Goal: Task Accomplishment & Management: Complete application form

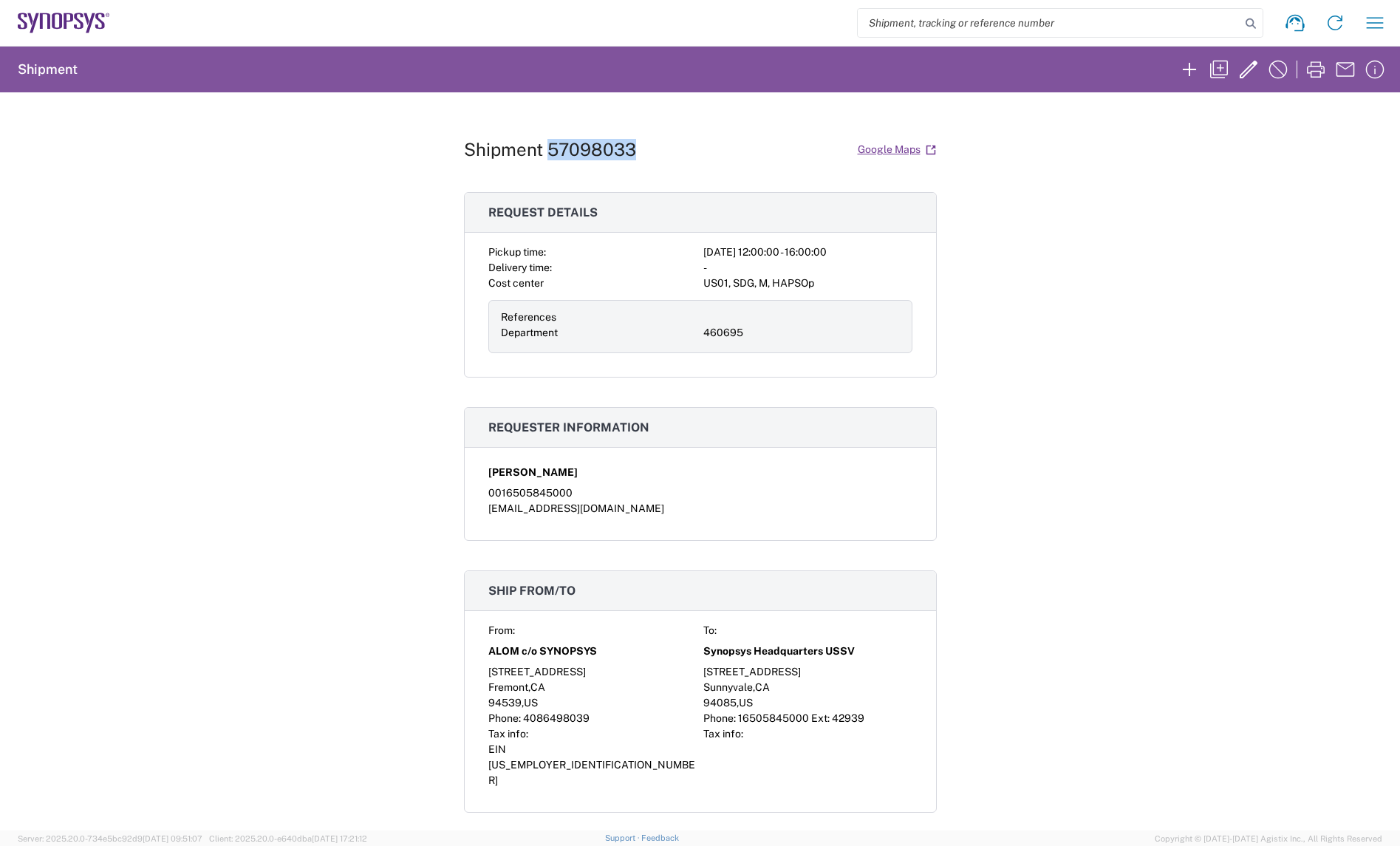
click at [61, 17] on icon at bounding box center [56, 21] width 10 height 17
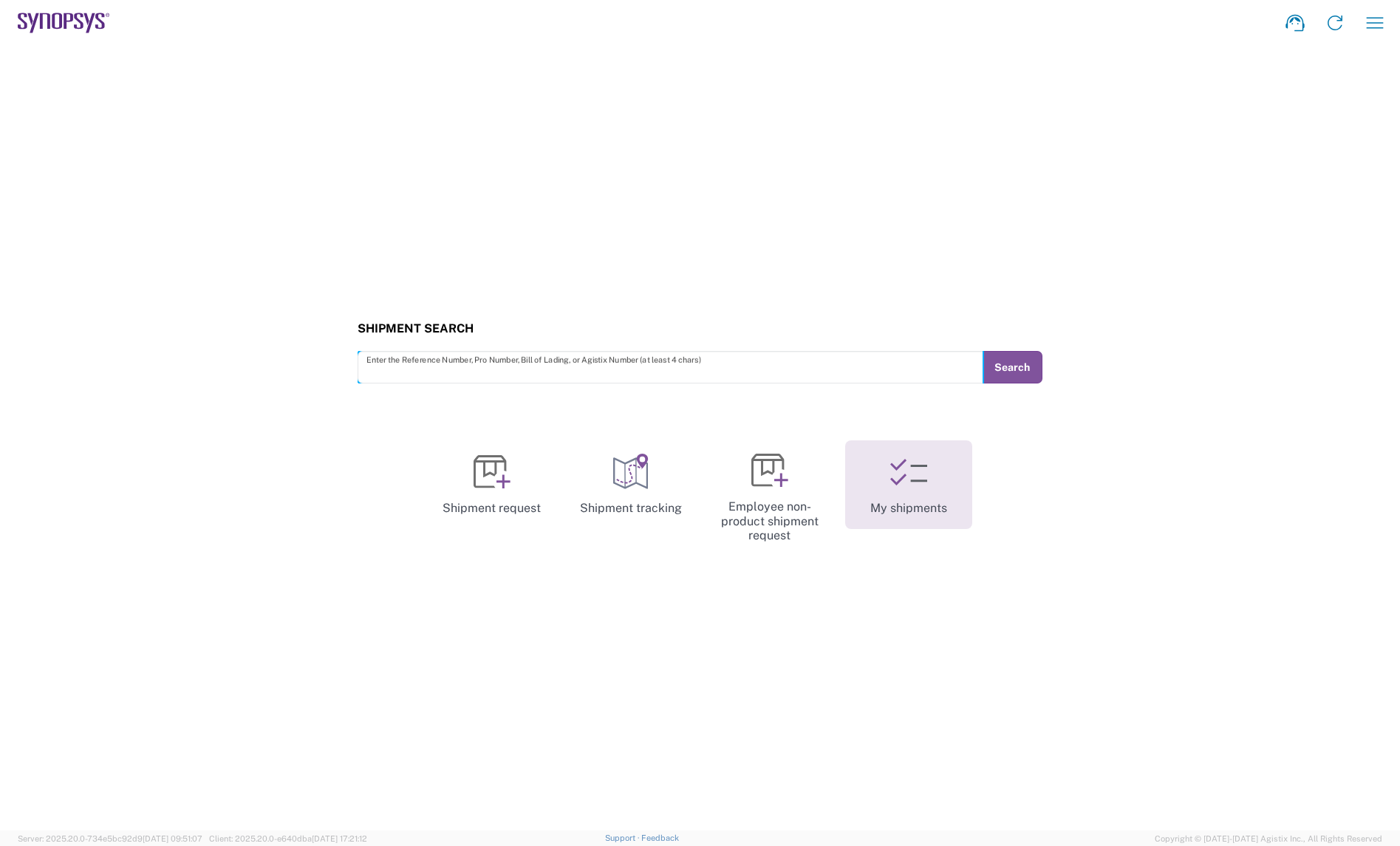
click at [877, 477] on link "My shipments" at bounding box center [909, 485] width 127 height 88
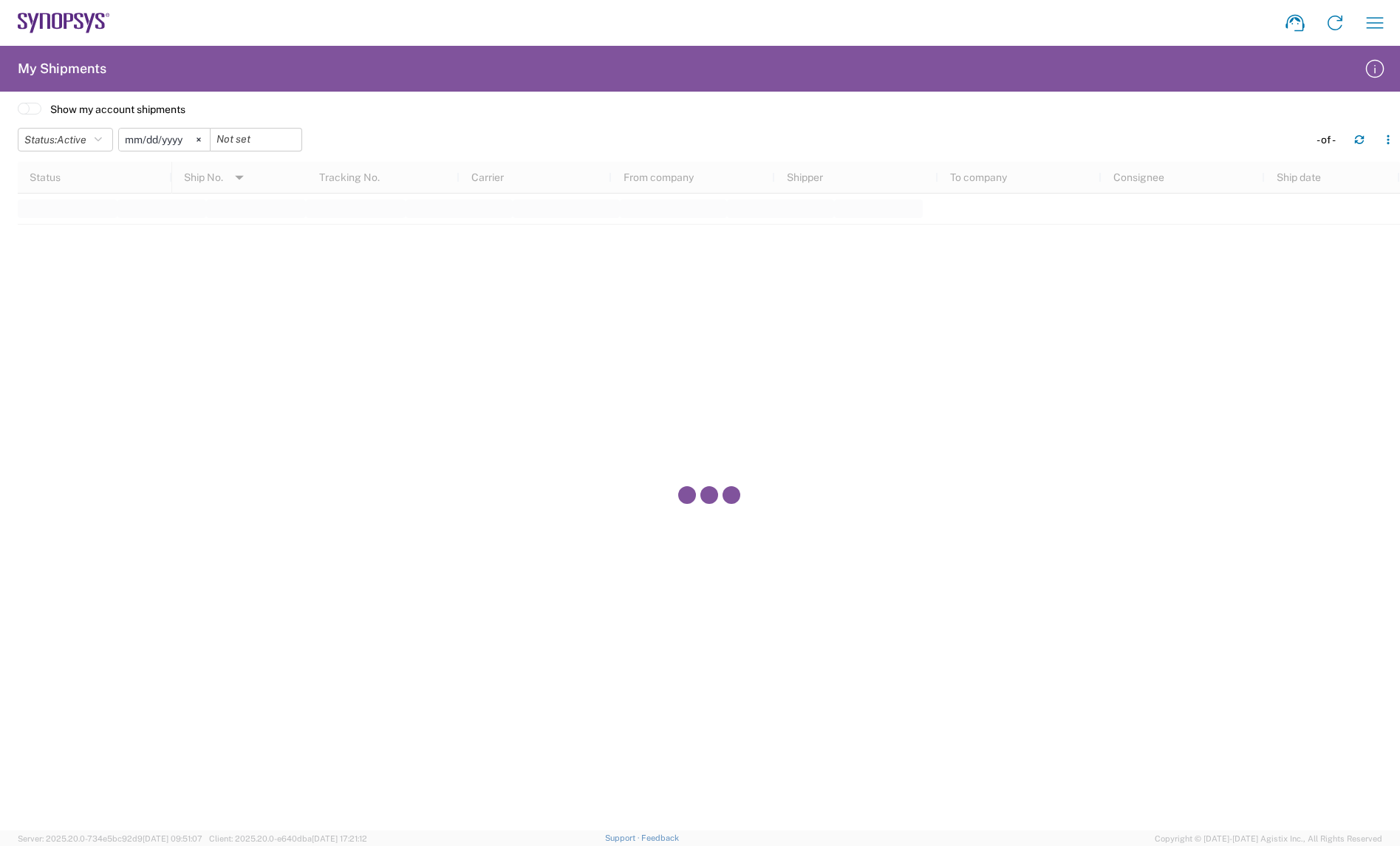
click at [63, 13] on icon at bounding box center [63, 23] width 92 height 21
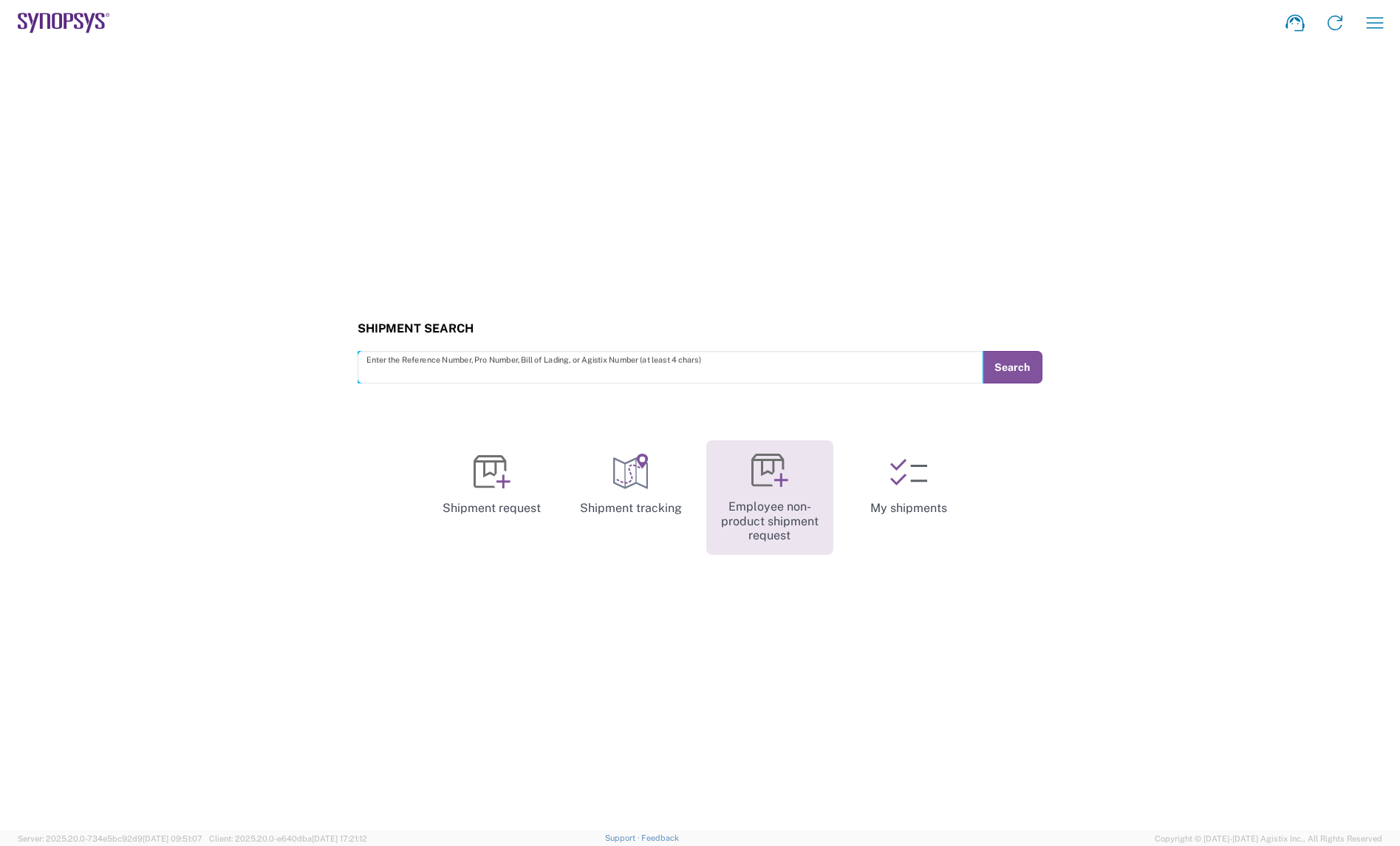
click at [786, 499] on link "Employee non-product shipment request" at bounding box center [770, 497] width 127 height 115
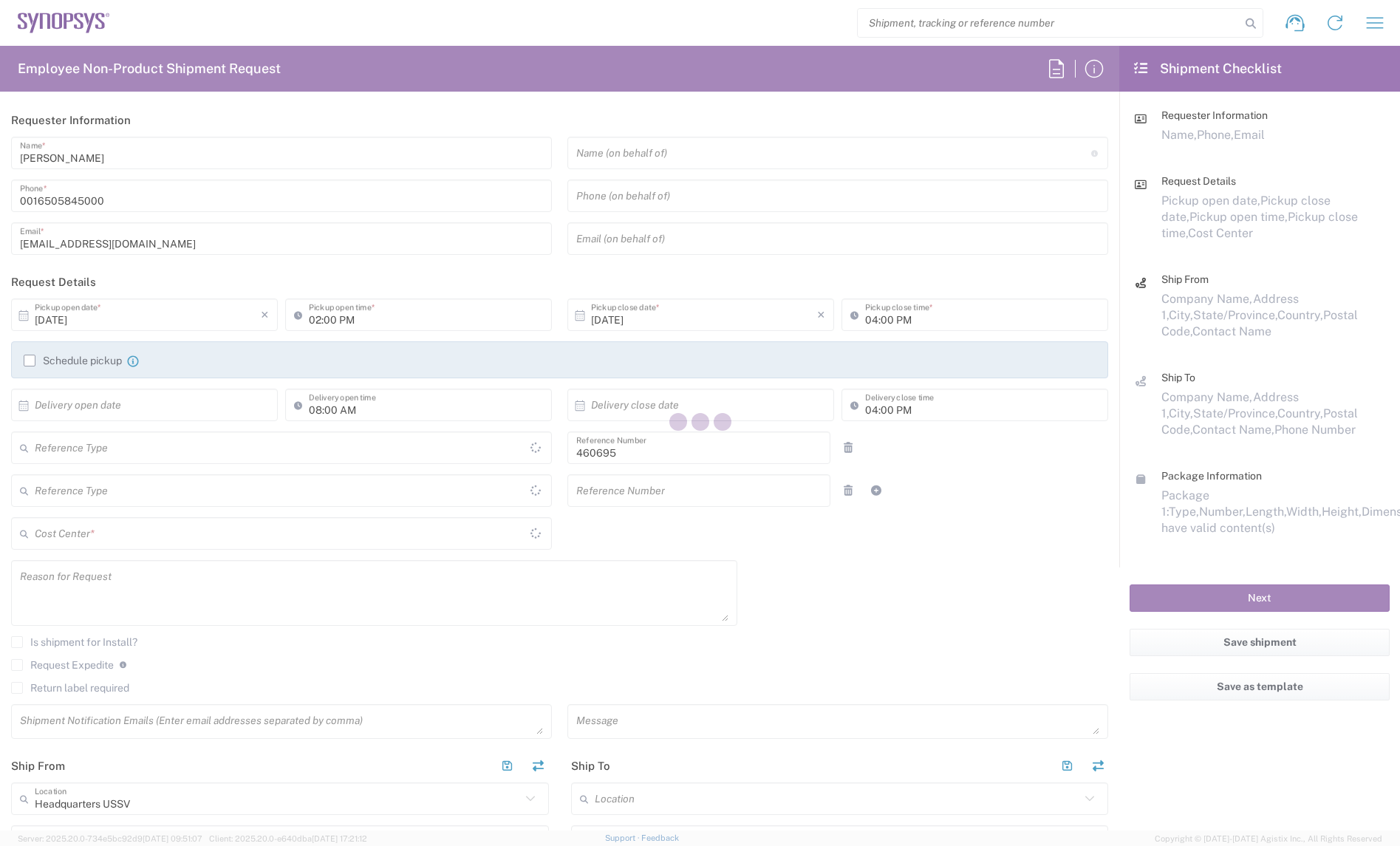
type input "[GEOGRAPHIC_DATA]"
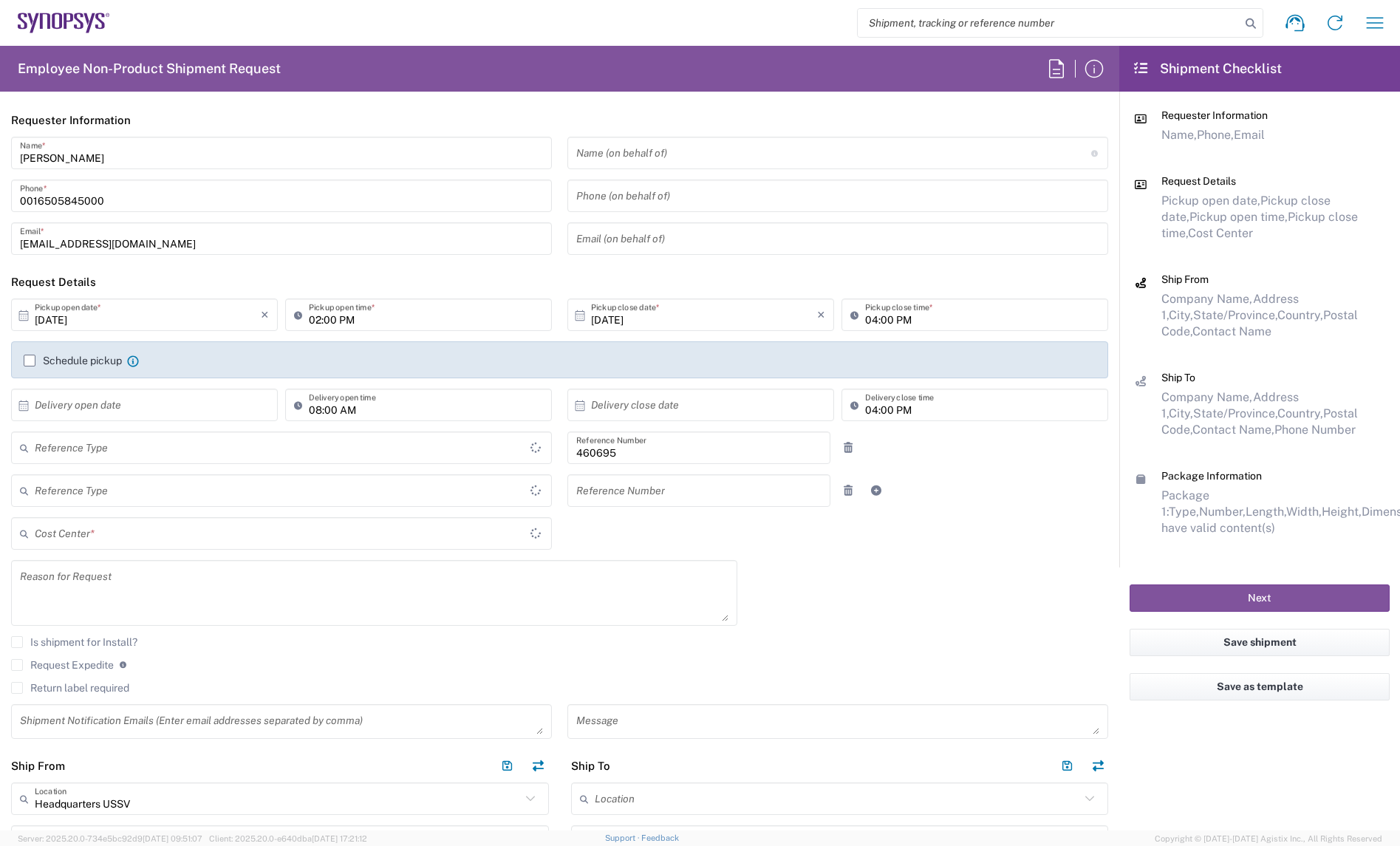
type input "Department"
type input "Delivered at Place"
type input "US01, SDG, M, HAPSOp 460695"
type input "[US_STATE]"
type input "[GEOGRAPHIC_DATA]"
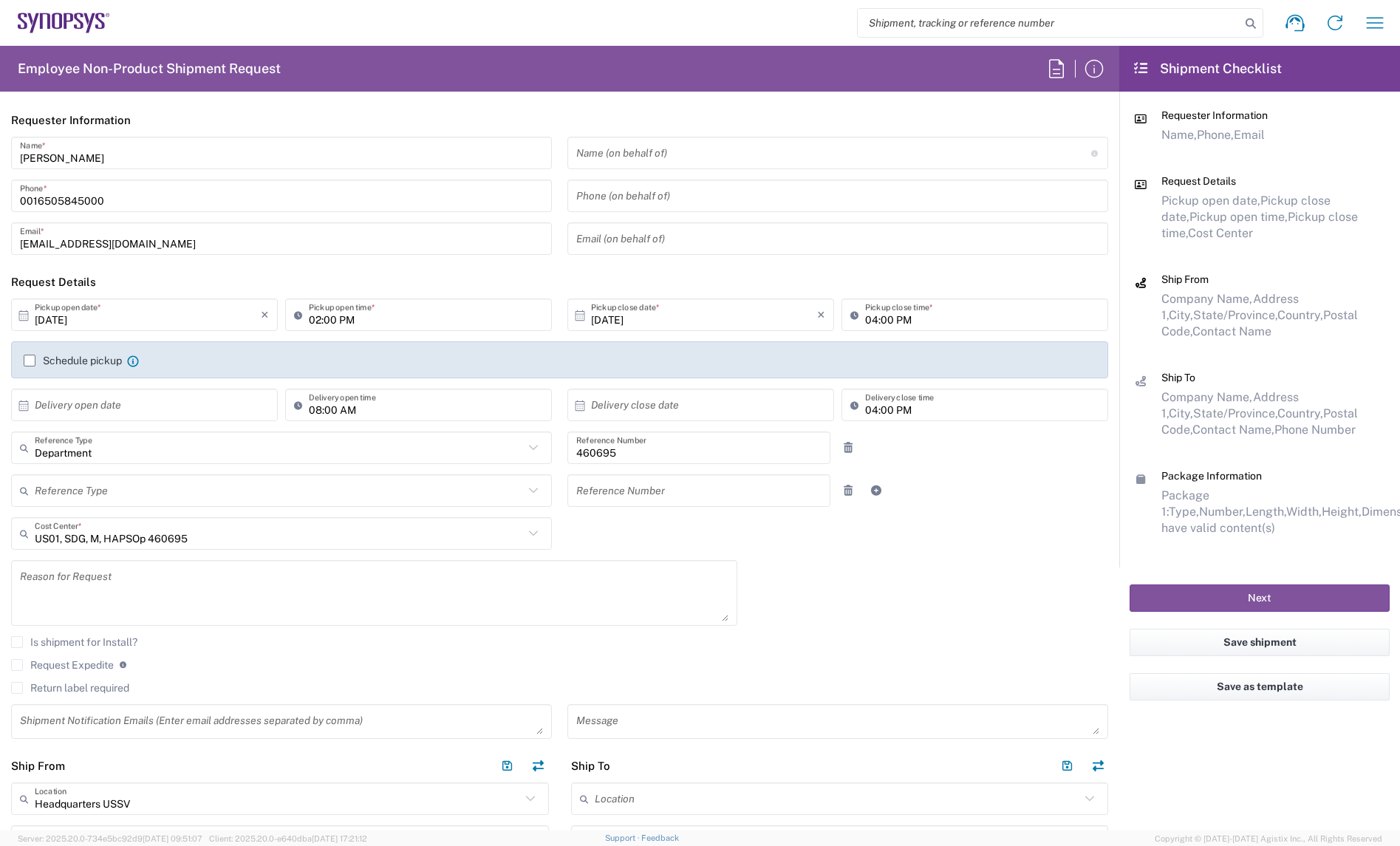
click at [104, 311] on input "[DATE]" at bounding box center [148, 315] width 226 height 26
click at [104, 423] on span "13" at bounding box center [103, 429] width 21 height 21
type input "[DATE]"
click at [630, 602] on textarea at bounding box center [374, 593] width 709 height 57
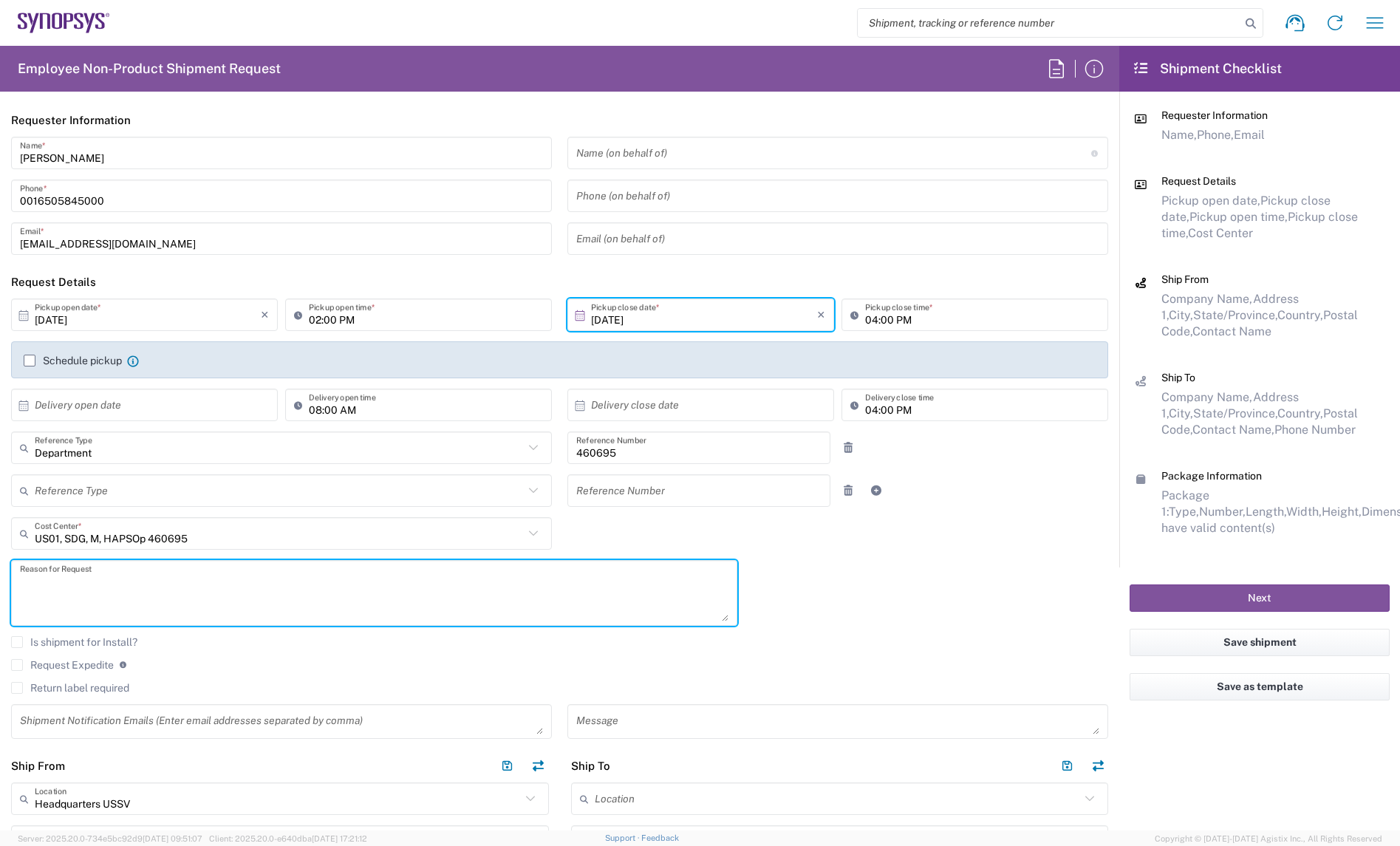
paste textarea "HAPS CABLE_50_MGB2 HW swap for Raspberry Pi - Case #01918350"
type textarea "HAPS CABLE_50_MGB2 HW swap for Raspberry Pi - Case #01918350"
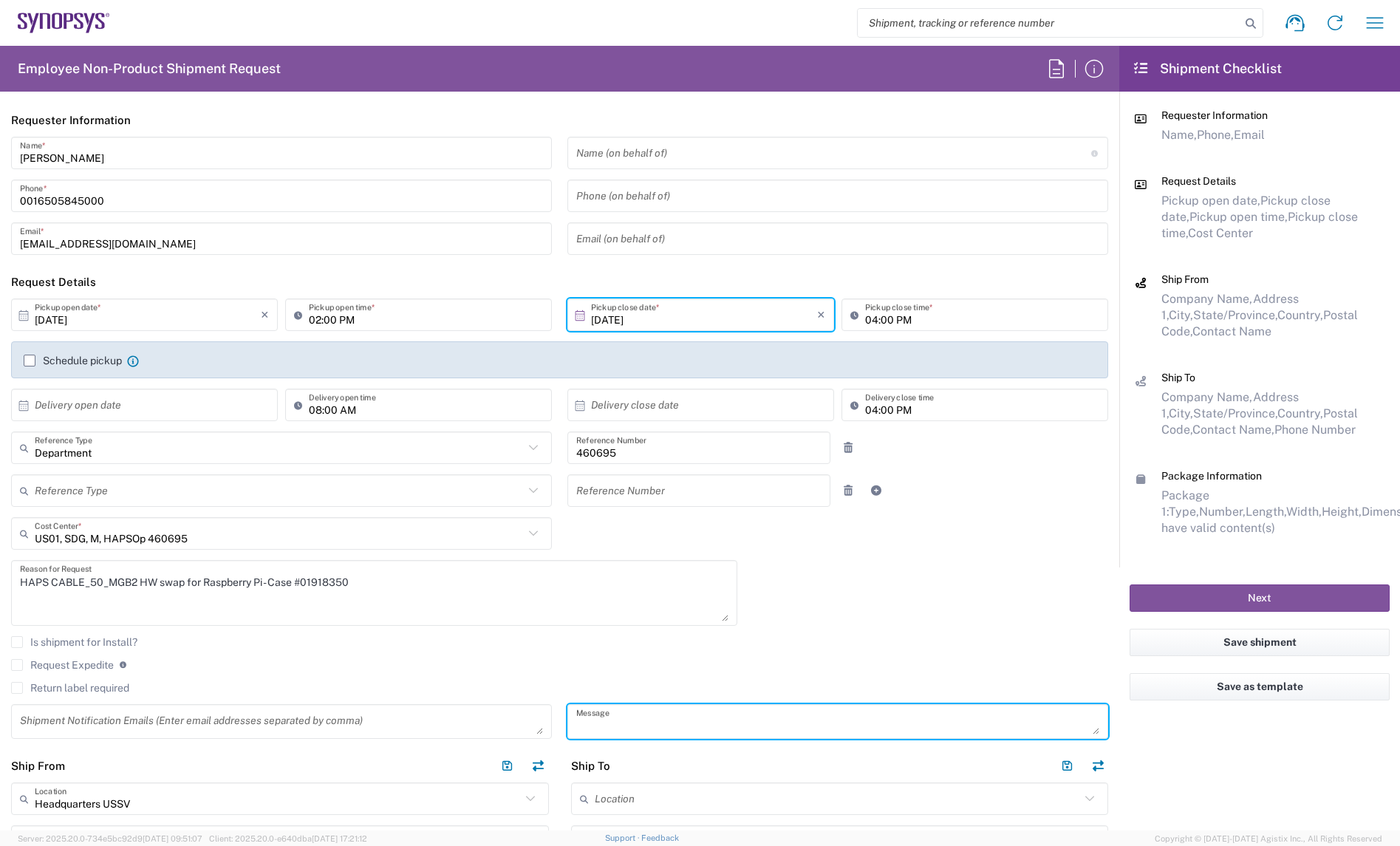
click at [657, 726] on textarea at bounding box center [837, 722] width 523 height 26
paste textarea "HAPS CABLE_50_MGB2 HW swap for Raspberry Pi - Case #01918350"
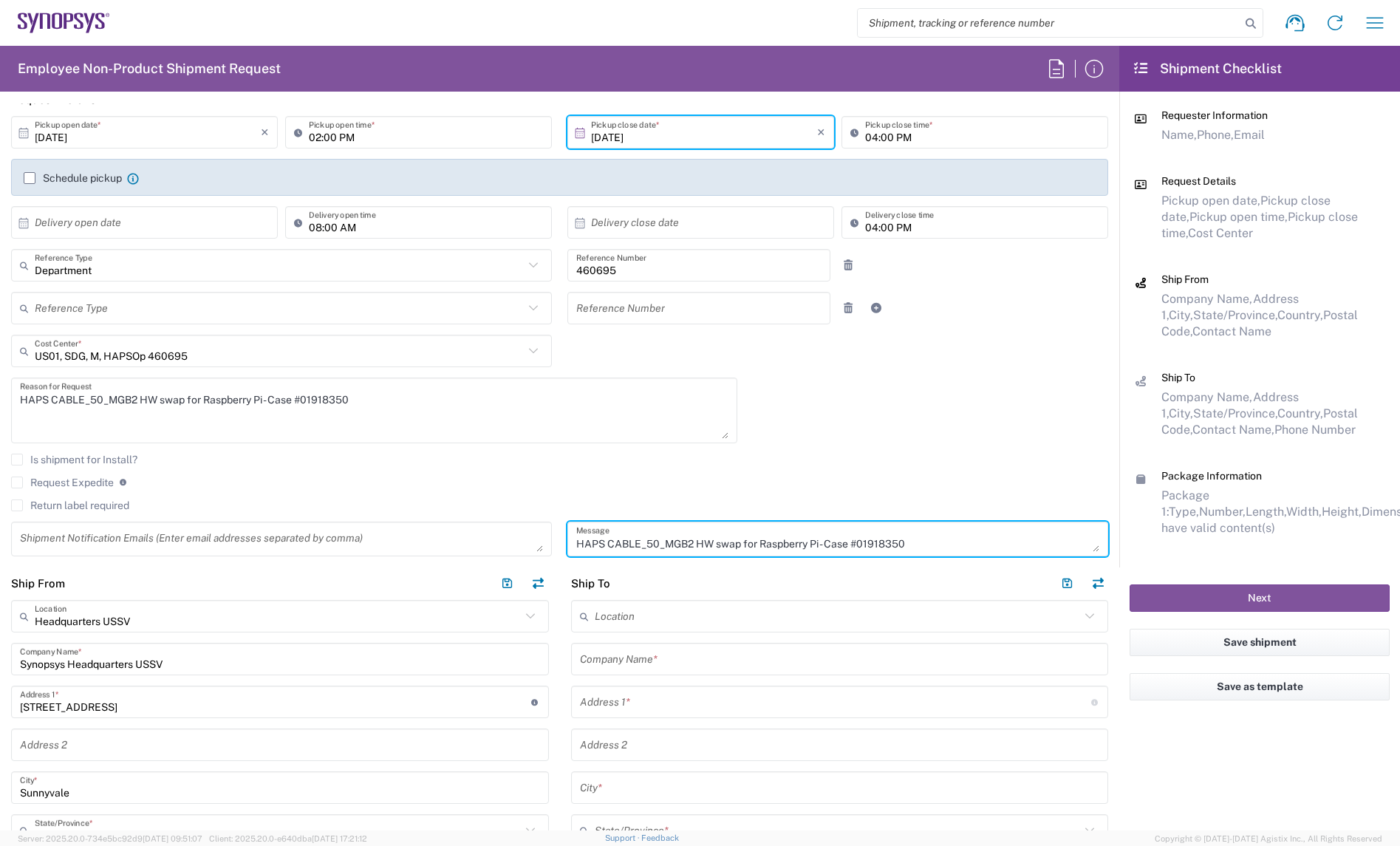
scroll to position [185, 0]
type textarea "HAPS CABLE_50_MGB2 HW swap for Raspberry Pi - Case #01918350"
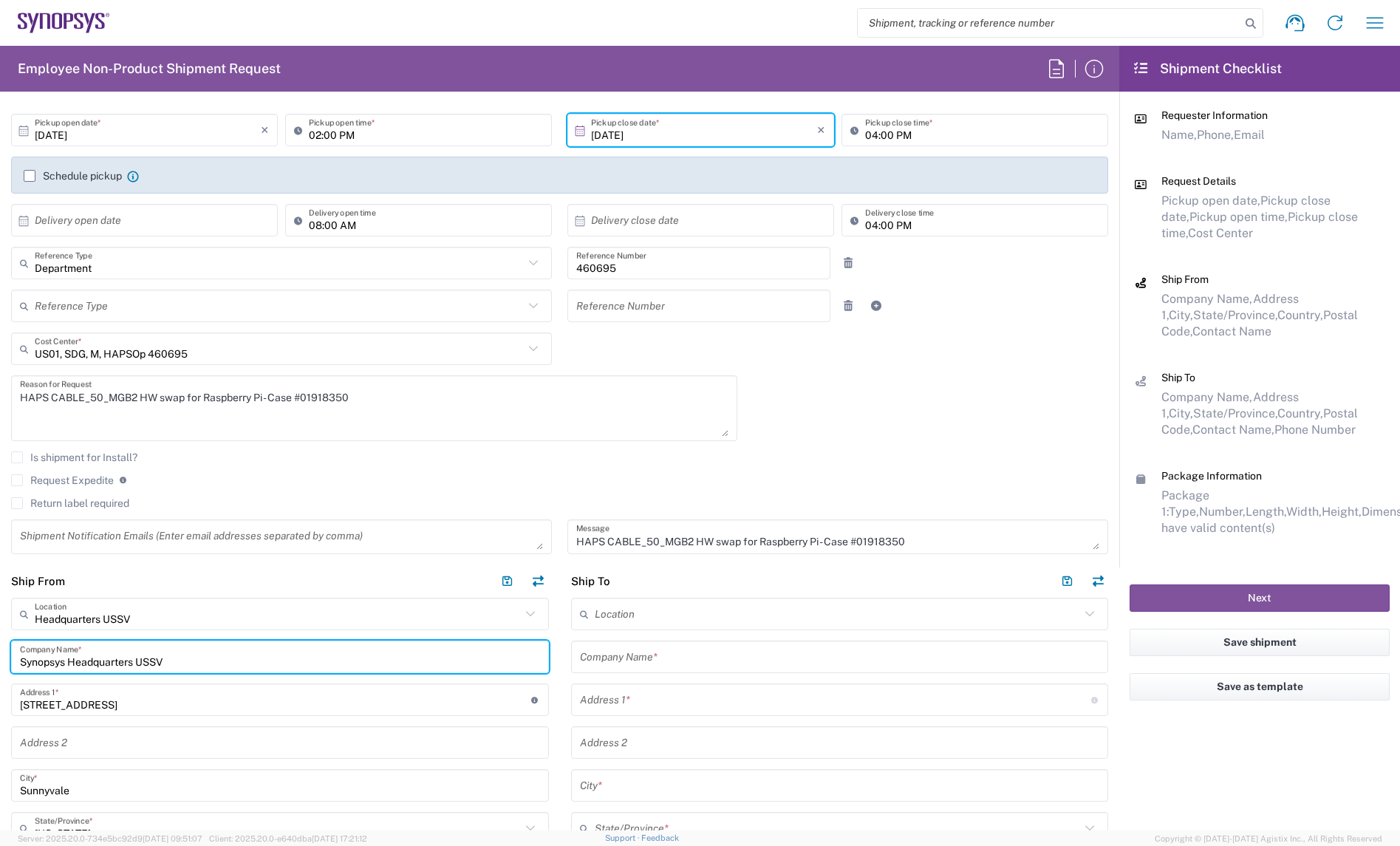
drag, startPoint x: 245, startPoint y: 652, endPoint x: -135, endPoint y: 654, distance: 380.0
click at [0, 654] on html "Shipment request Shipment tracking Employee non-product shipment request My shi…" at bounding box center [700, 423] width 1400 height 846
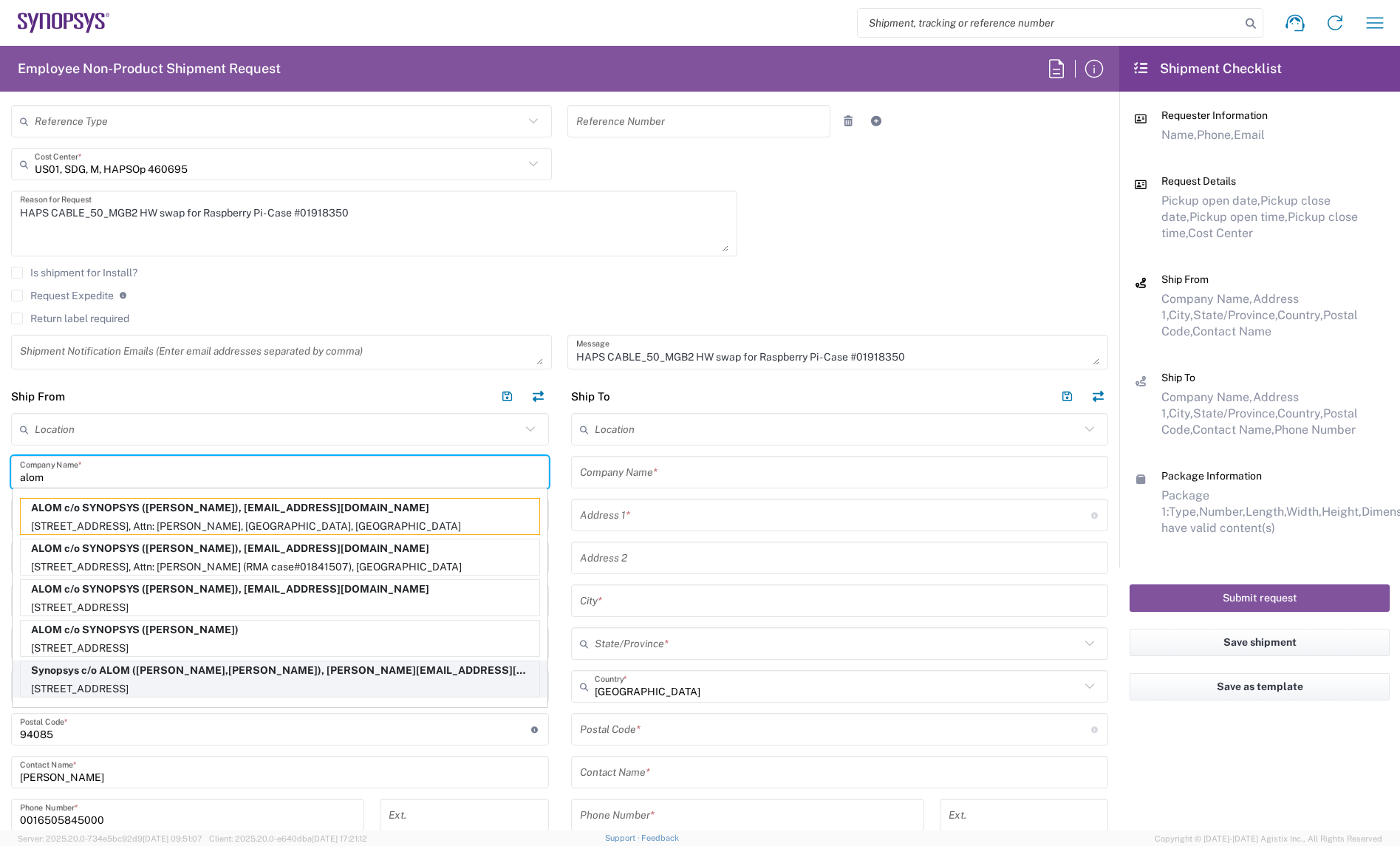
scroll to position [277, 0]
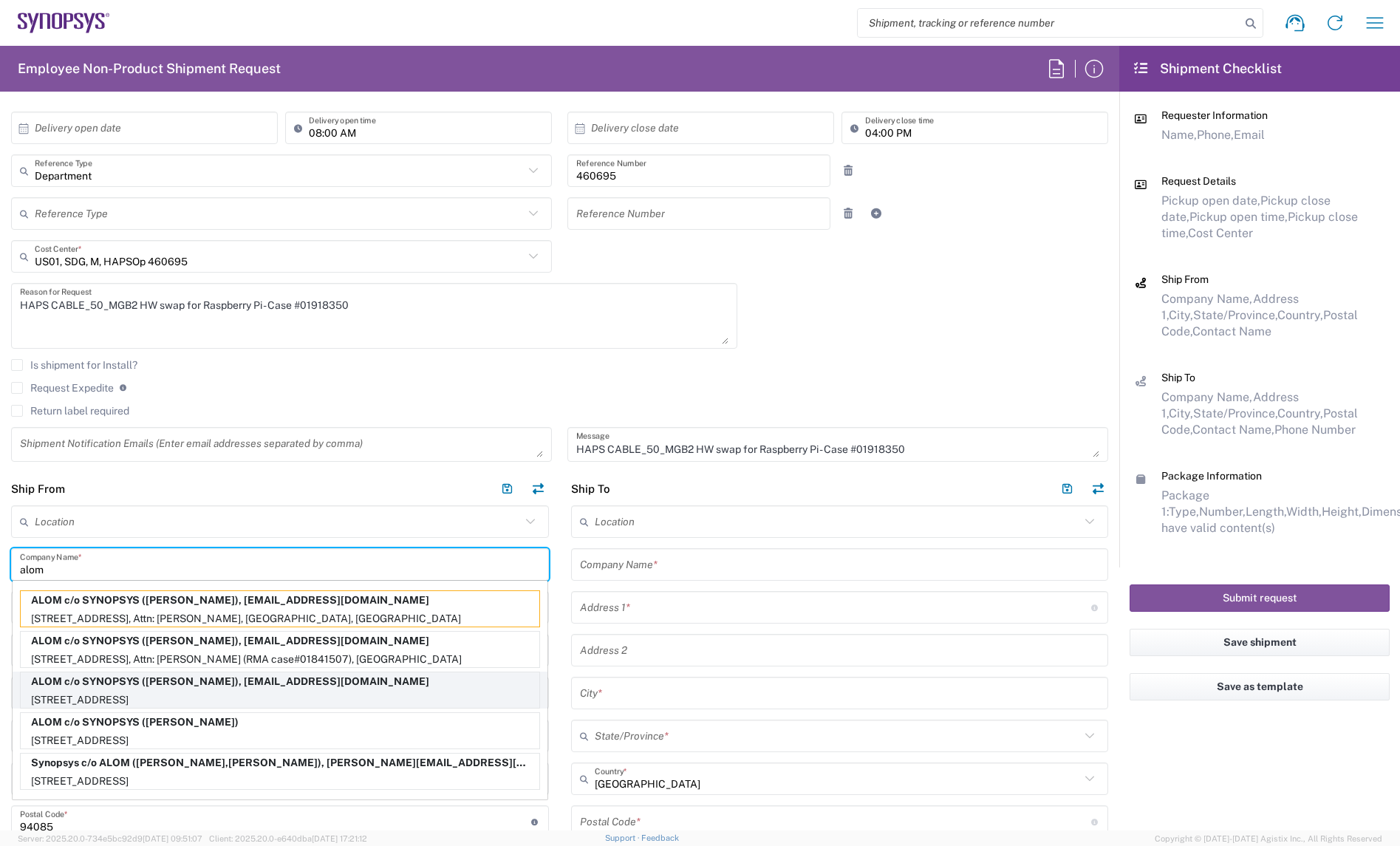
click at [214, 692] on p "[STREET_ADDRESS]" at bounding box center [280, 701] width 518 height 18
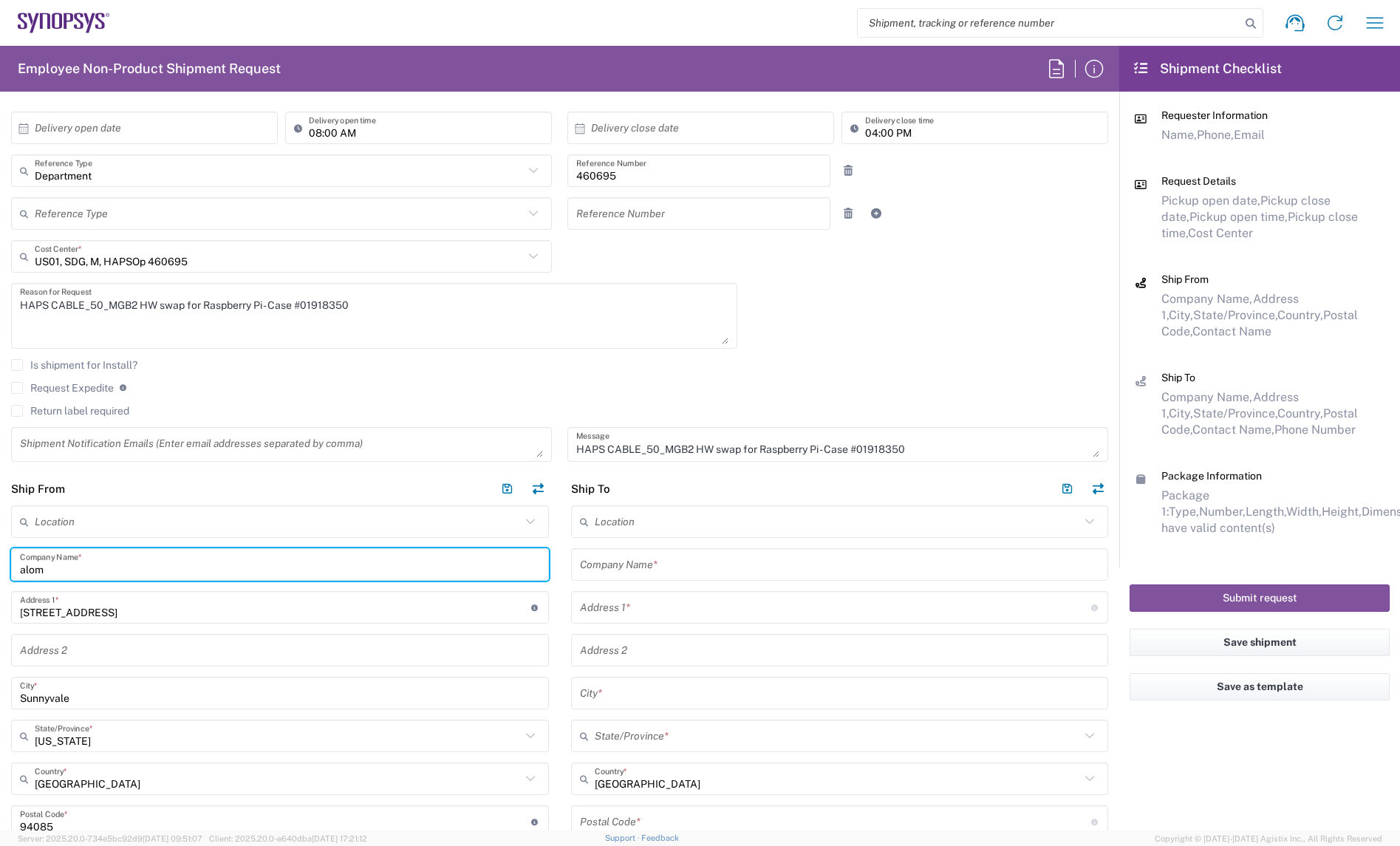
type input "ALOM c/o SYNOPSYS"
type input "[STREET_ADDRESS]"
type input "Fremont"
type input "94539"
type input "[PERSON_NAME]"
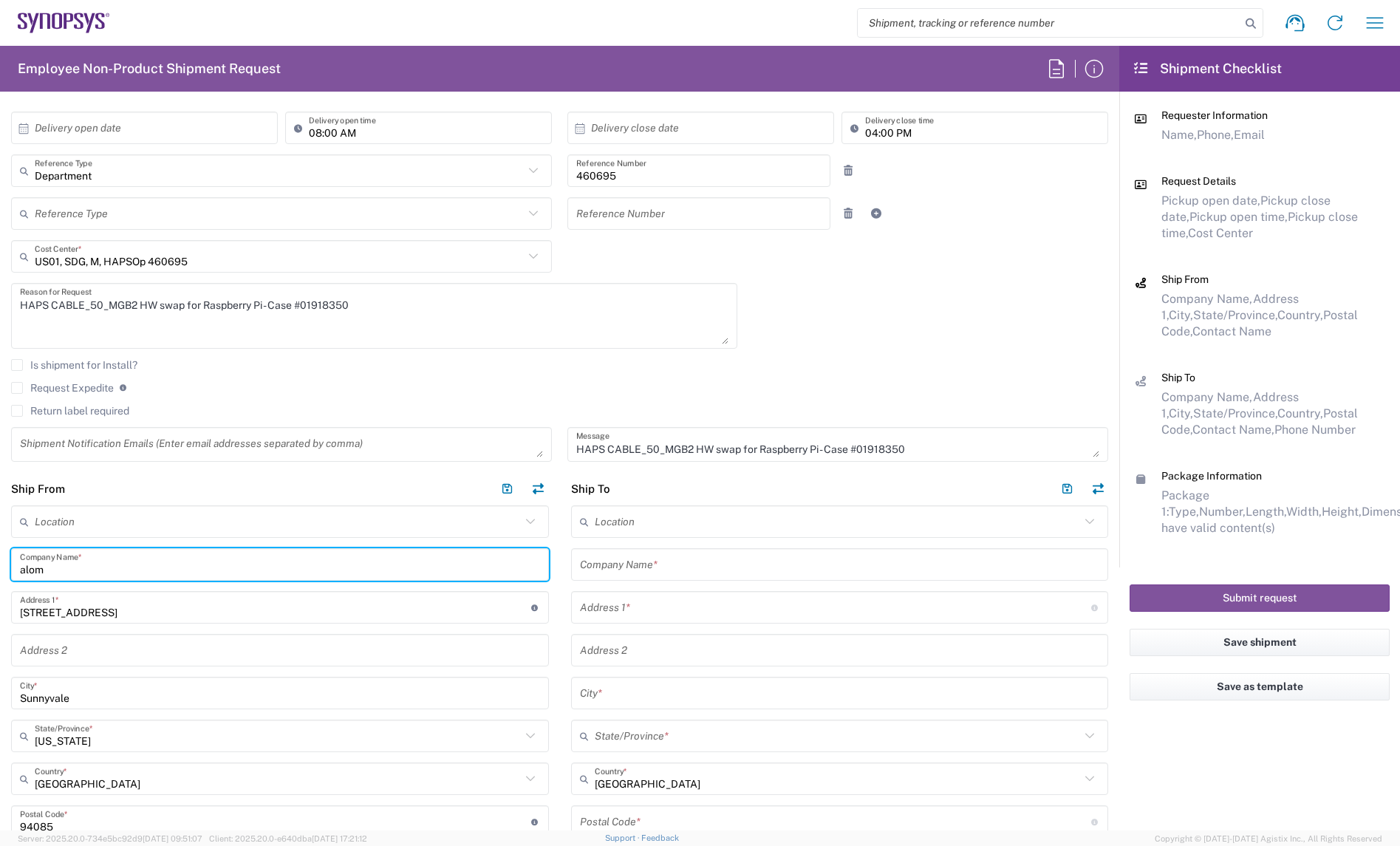
type input "4086498039"
type input "[EMAIL_ADDRESS][DOMAIN_NAME]"
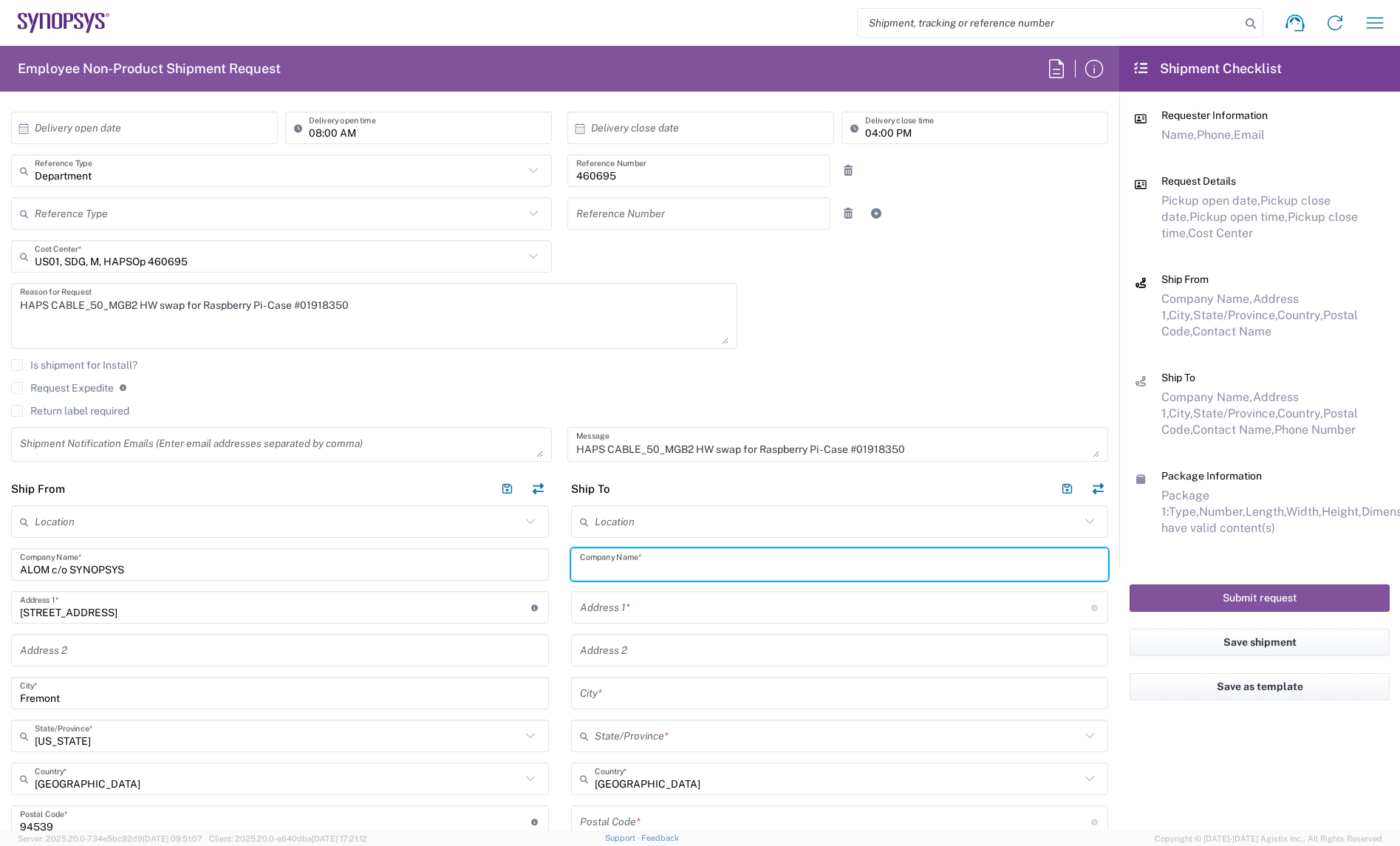
click at [666, 575] on input "text" at bounding box center [840, 566] width 520 height 26
paste input "Raspberry Pi Ltd"
type input "Raspberry Pi Ltd"
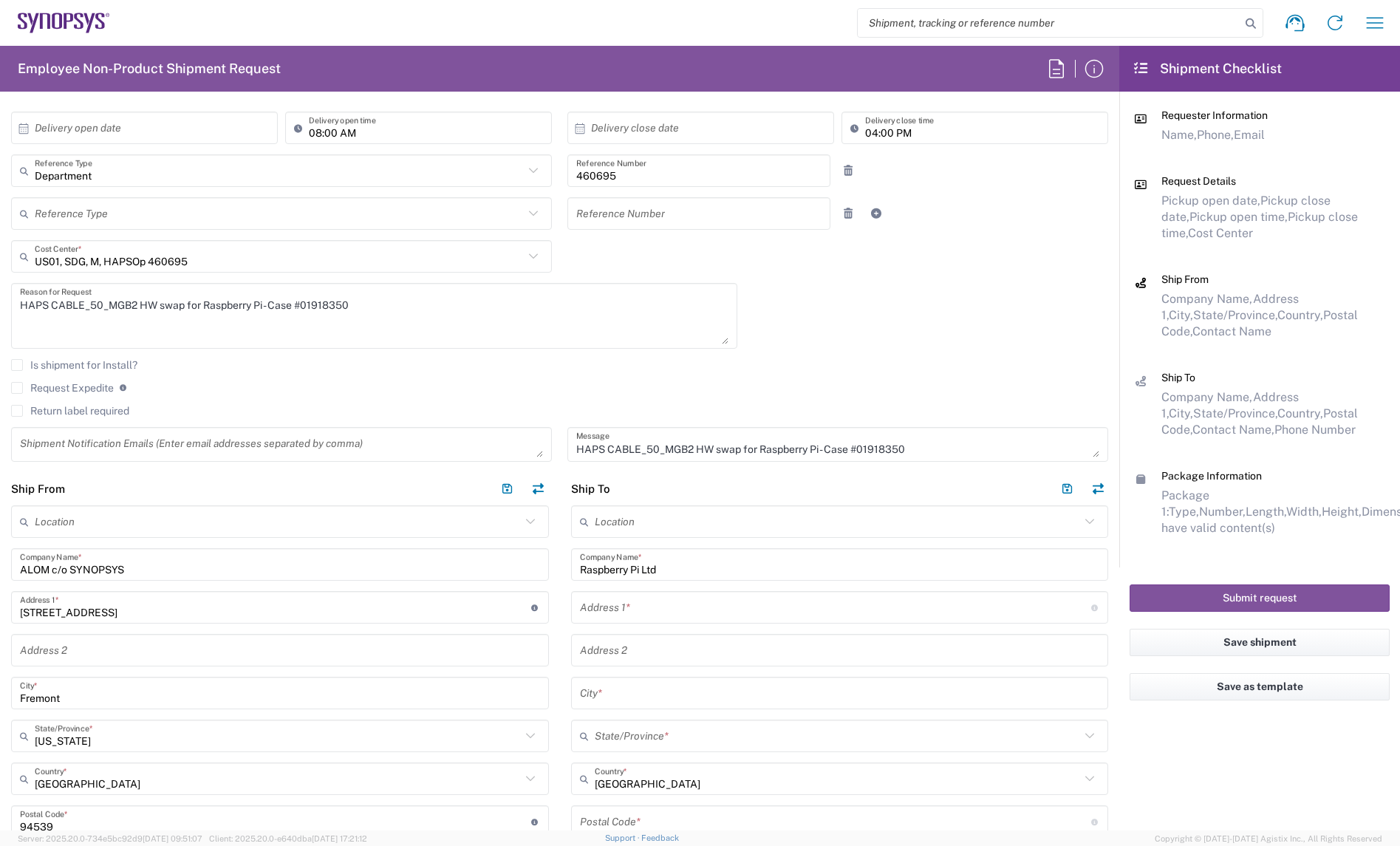
click at [638, 623] on div "Address 1 * For cross streets use street names with '&' or 'and' in between. Fo…" at bounding box center [839, 607] width 538 height 32
click at [637, 605] on input "text" at bounding box center [836, 608] width 511 height 26
drag, startPoint x: 612, startPoint y: 612, endPoint x: 559, endPoint y: 611, distance: 53.0
click at [611, 612] on input "text" at bounding box center [836, 608] width 511 height 26
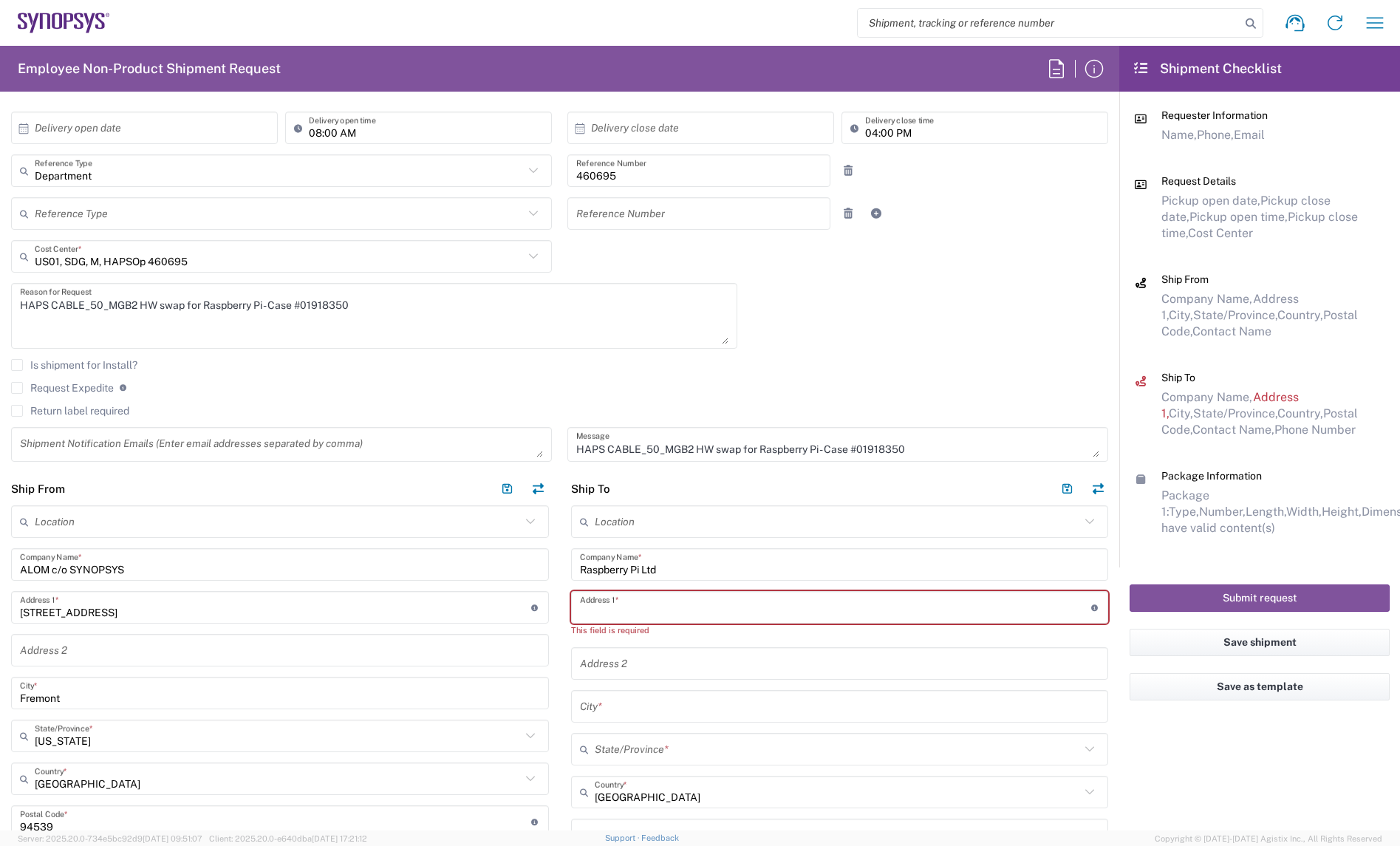
click at [637, 602] on input "text" at bounding box center [836, 608] width 511 height 26
paste input "194 [GEOGRAPHIC_DATA]"
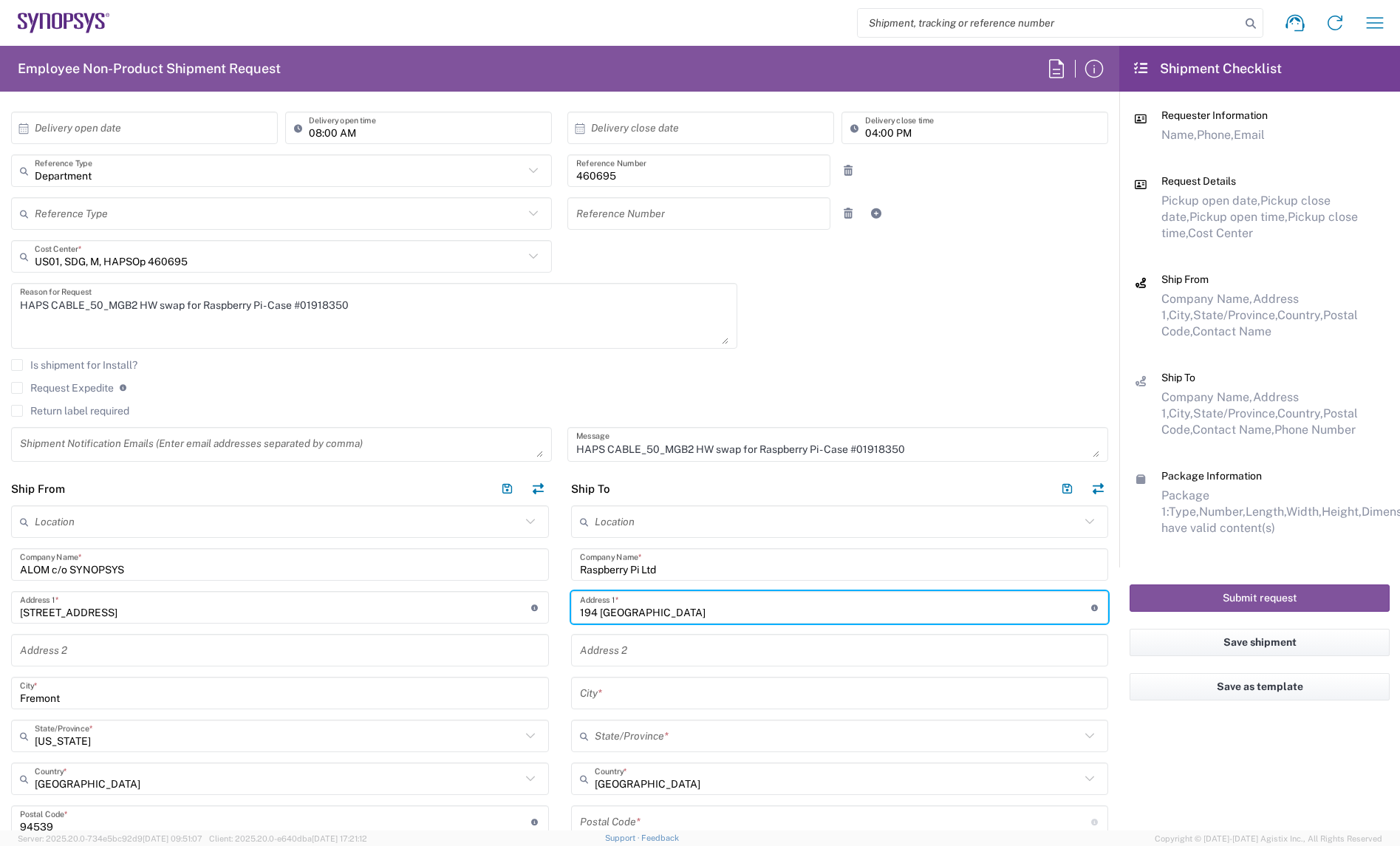
scroll to position [370, 0]
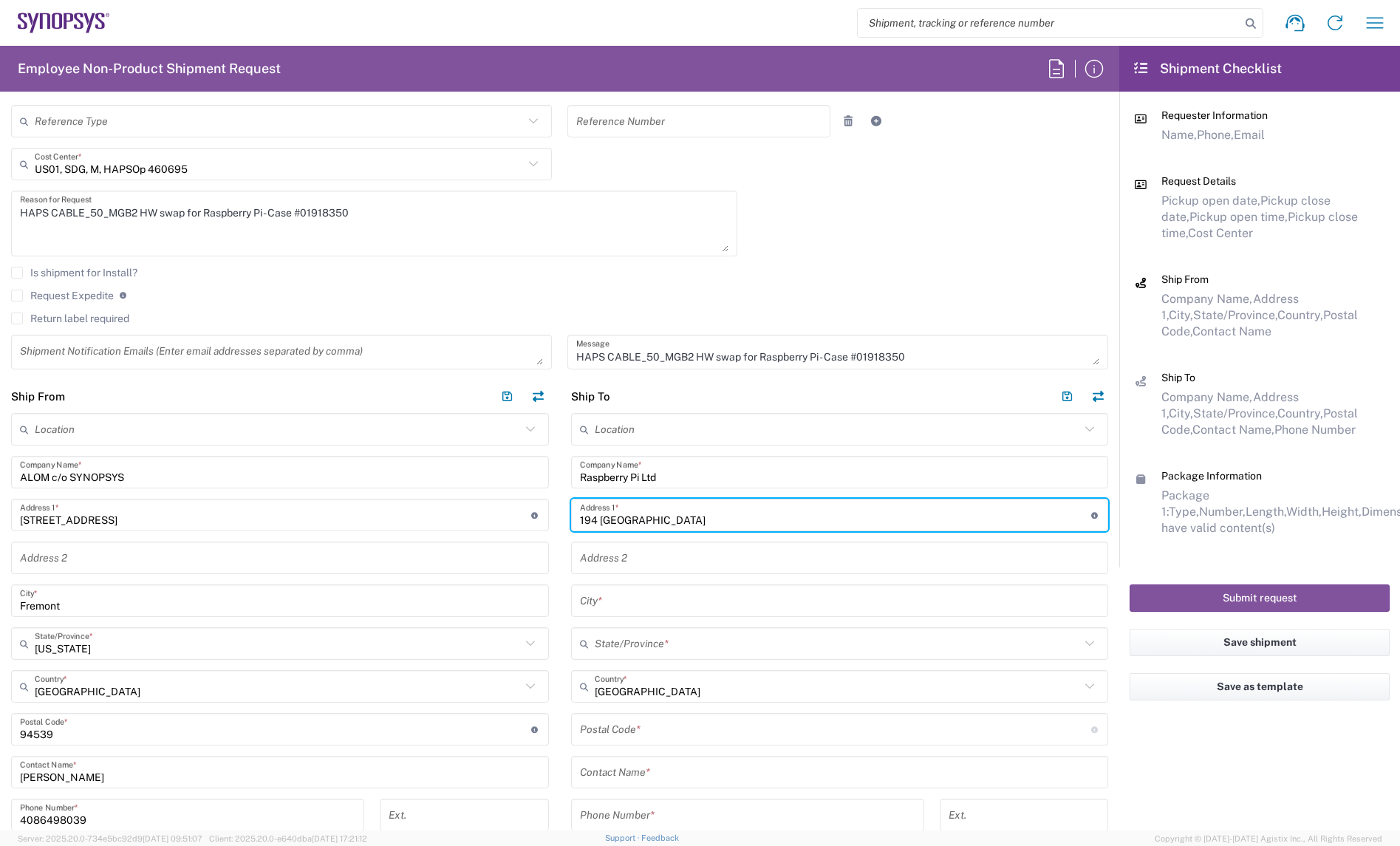
type input "194 [GEOGRAPHIC_DATA]"
click at [634, 688] on input "text" at bounding box center [837, 687] width 486 height 26
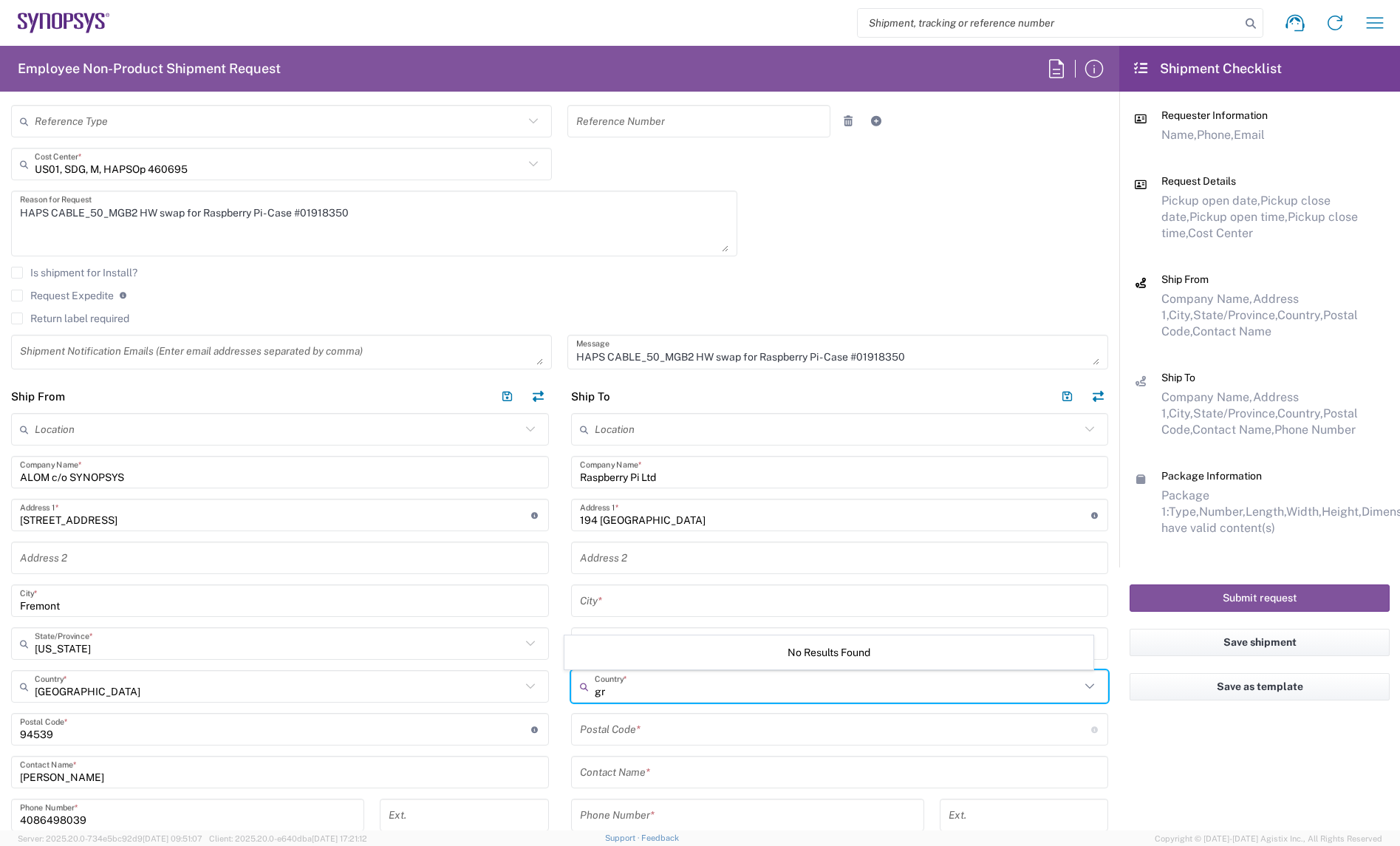
type input "g"
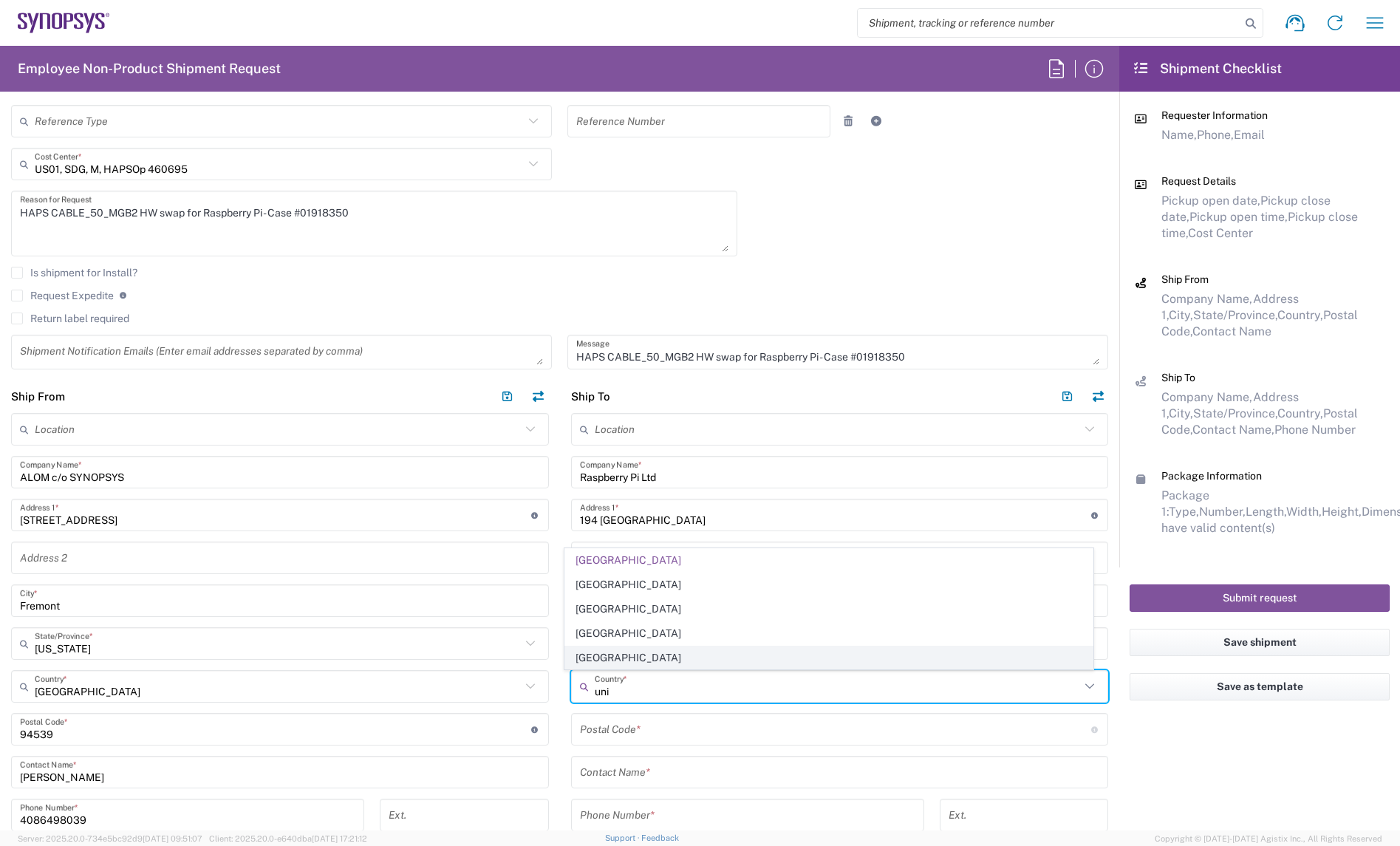
click at [620, 655] on span "[GEOGRAPHIC_DATA]" at bounding box center [829, 657] width 528 height 23
type input "[GEOGRAPHIC_DATA]"
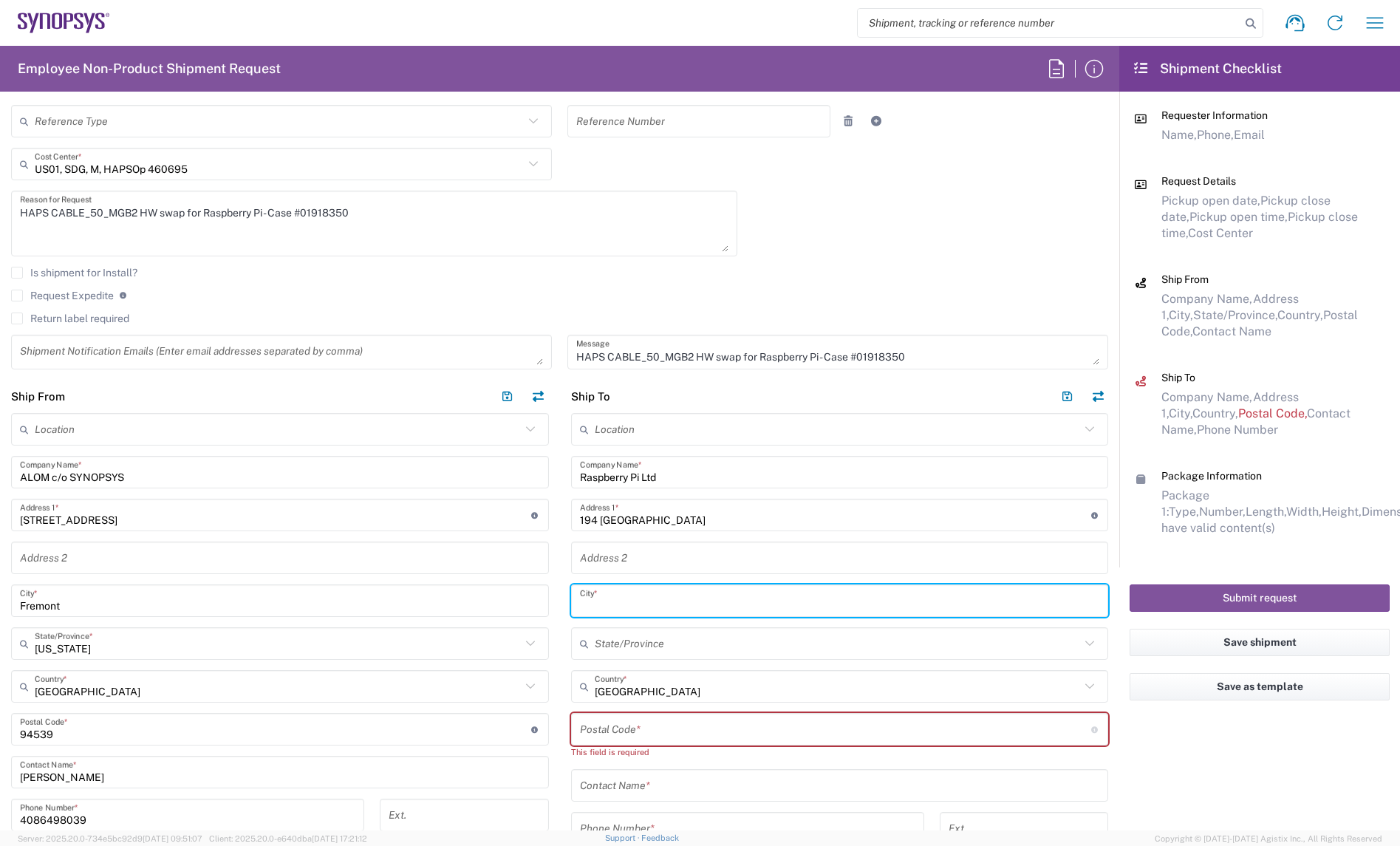
click at [628, 600] on input "text" at bounding box center [840, 601] width 520 height 26
type input "[GEOGRAPHIC_DATA]"
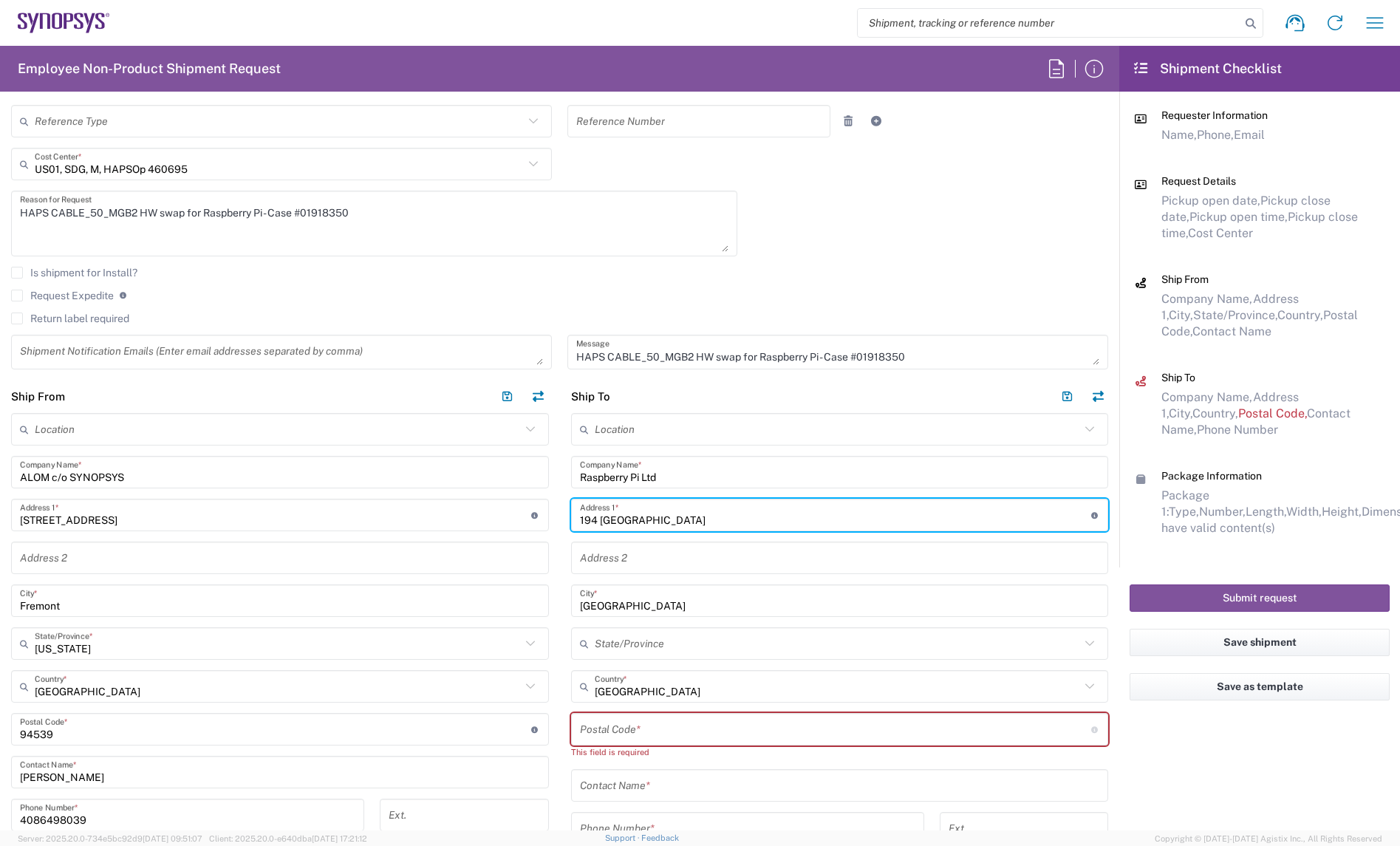
drag, startPoint x: 722, startPoint y: 526, endPoint x: 525, endPoint y: 526, distance: 197.0
click at [525, 526] on div "Ship From Location [GEOGRAPHIC_DATA] DE04 Agrate Brianza IT01 [GEOGRAPHIC_DATA]…" at bounding box center [560, 710] width 1120 height 661
paste input "194 [GEOGRAPHIC_DATA]"
drag, startPoint x: 796, startPoint y: 526, endPoint x: 666, endPoint y: 544, distance: 131.2
click at [666, 544] on div "Location [GEOGRAPHIC_DATA] DE04 Agrate Brianza IT01 [GEOGRAPHIC_DATA] DE02 [GEO…" at bounding box center [839, 726] width 538 height 628
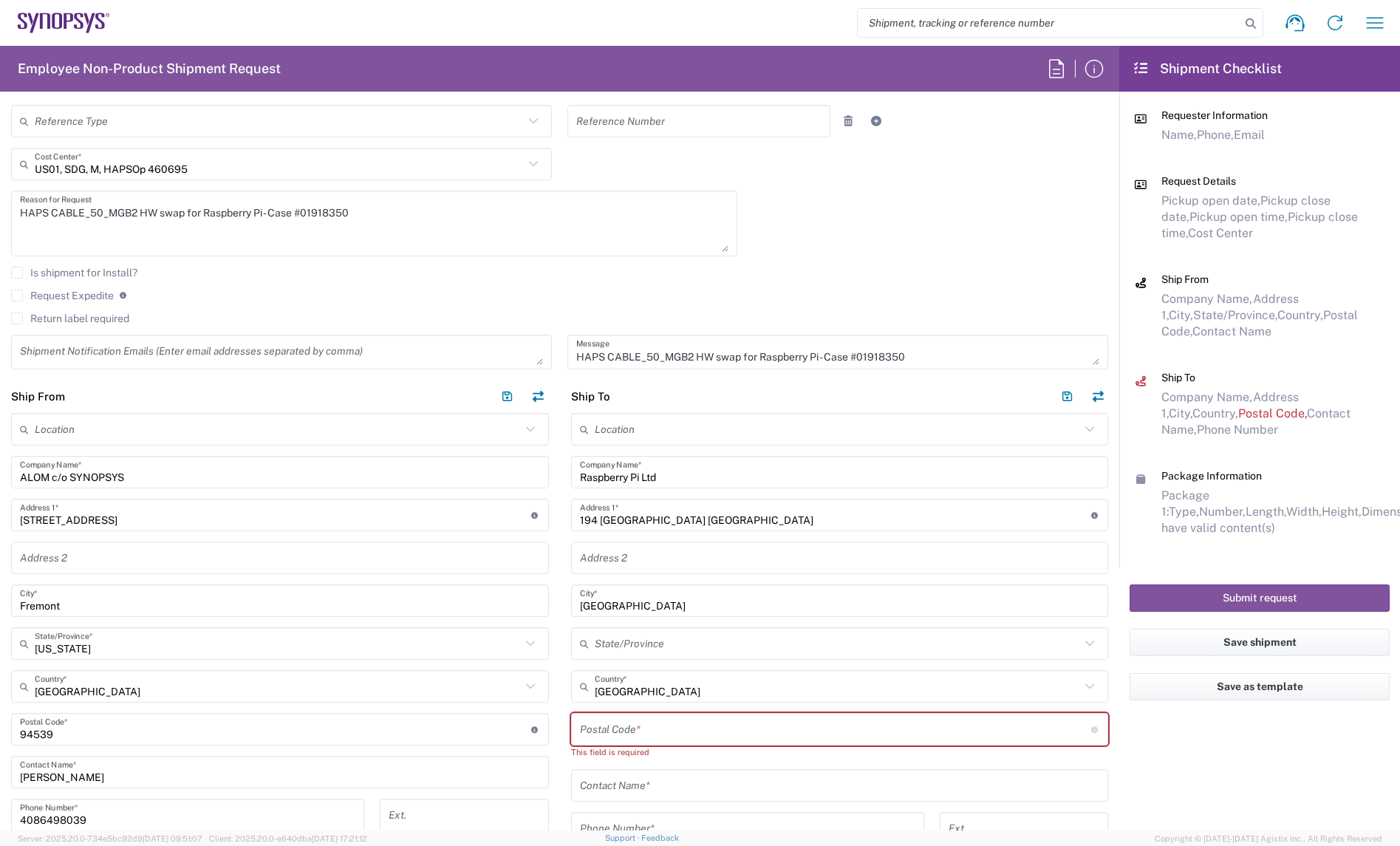
drag, startPoint x: 818, startPoint y: 545, endPoint x: 878, endPoint y: 522, distance: 64.3
click at [818, 545] on input "text" at bounding box center [840, 558] width 520 height 26
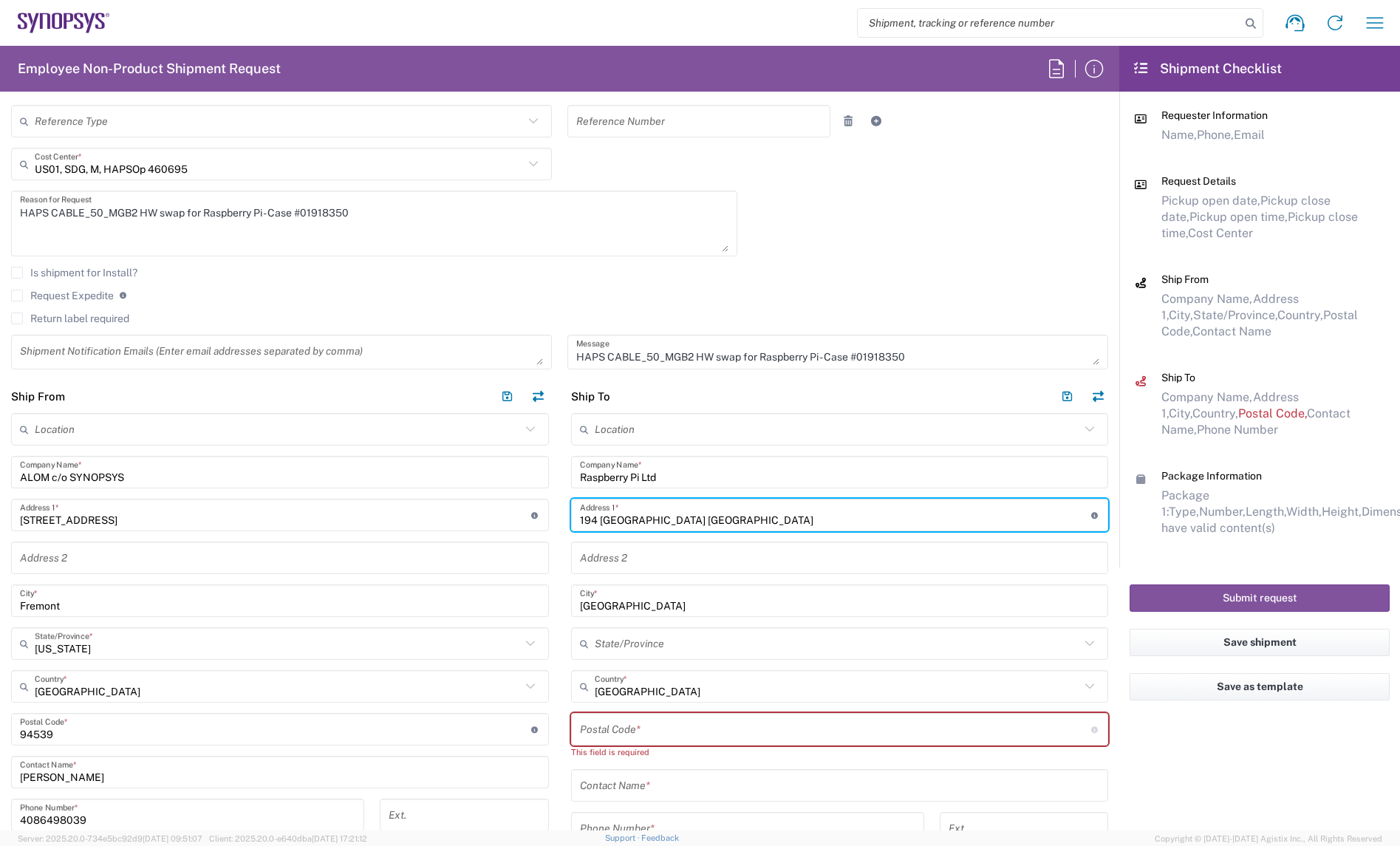
drag, startPoint x: 895, startPoint y: 518, endPoint x: 405, endPoint y: 526, distance: 490.1
click at [405, 526] on div "Ship From Location [GEOGRAPHIC_DATA] DE04 Agrate Brianza IT01 [GEOGRAPHIC_DATA]…" at bounding box center [560, 710] width 1120 height 661
paste input "[PERSON_NAME][GEOGRAPHIC_DATA]"
type input "[STREET_ADDRESS][PERSON_NAME]"
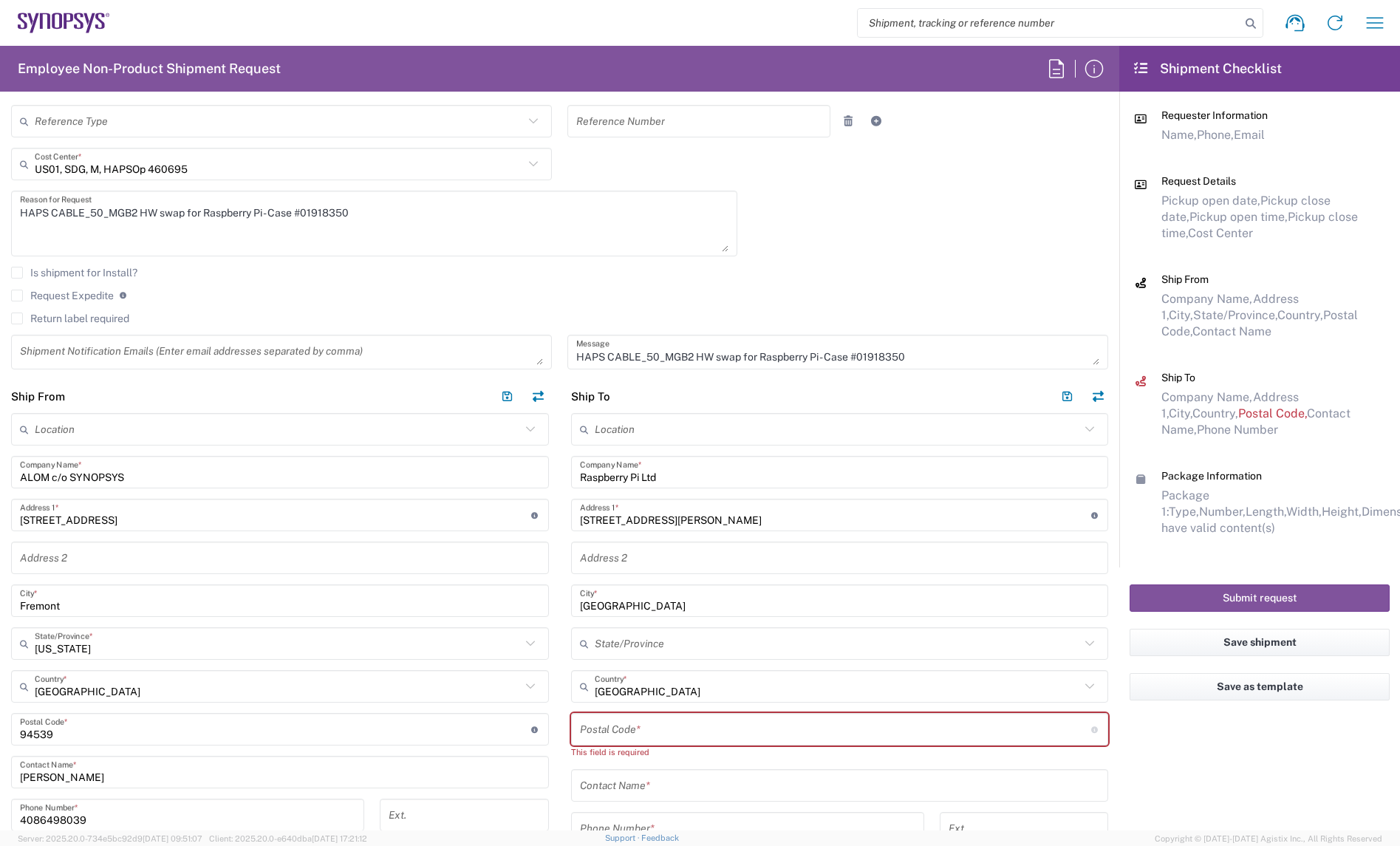
click at [622, 725] on input "undefined" at bounding box center [836, 730] width 511 height 26
paste input ",CB4 0AB"
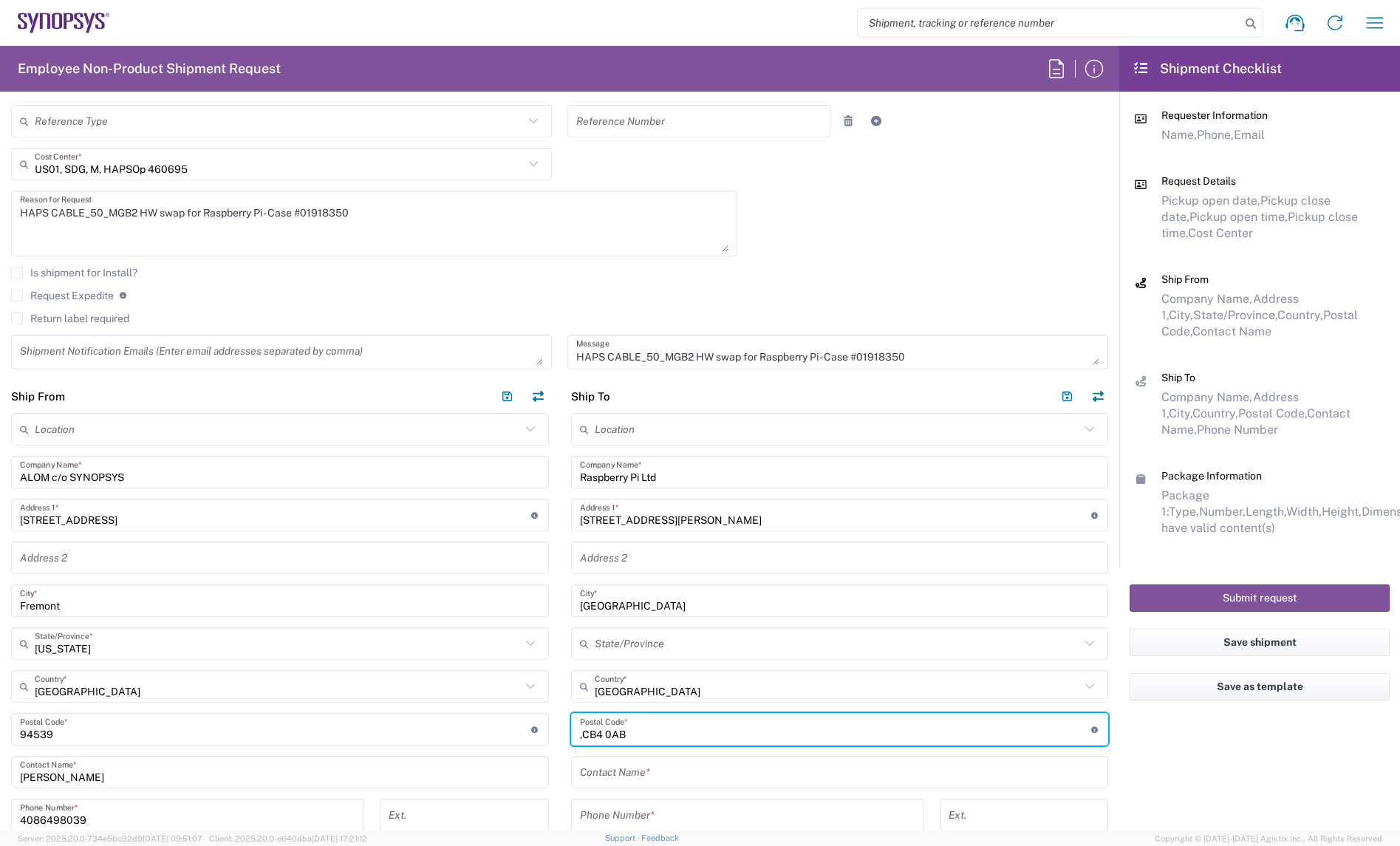
click at [580, 737] on input "undefined" at bounding box center [836, 730] width 511 height 26
type input "CB4 0AB"
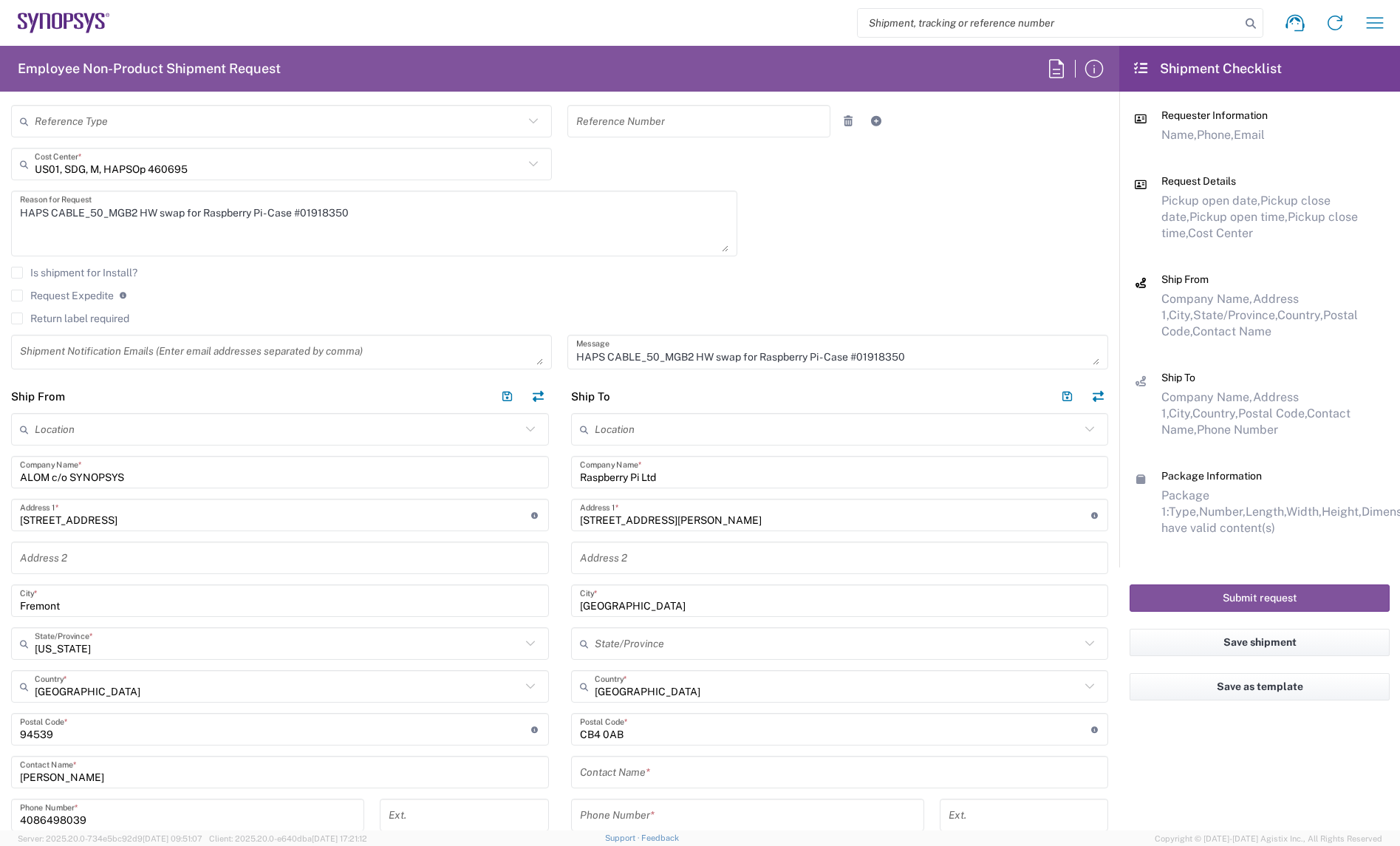
click at [722, 776] on input "text" at bounding box center [840, 772] width 520 height 26
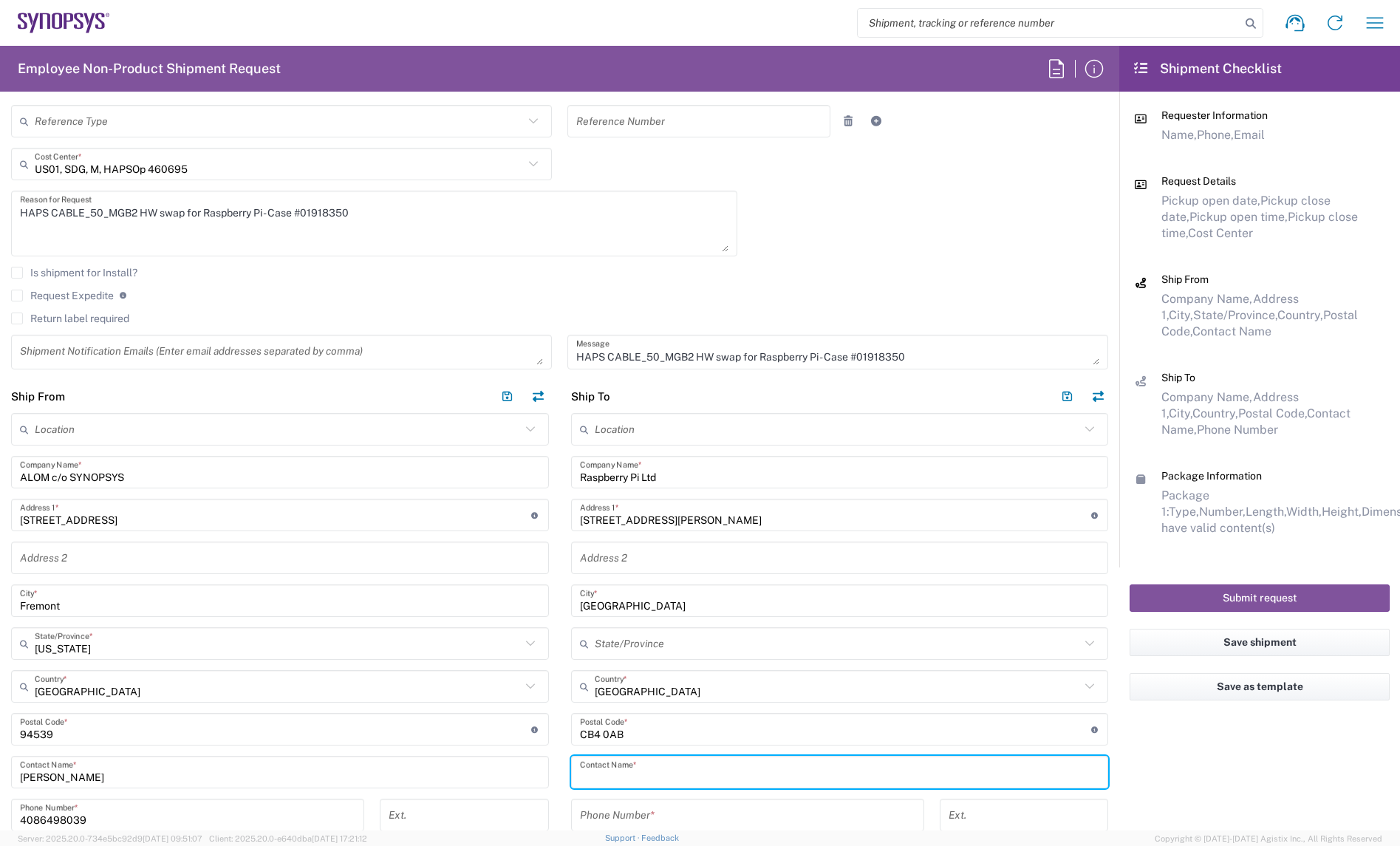
paste input "[PERSON_NAME]"
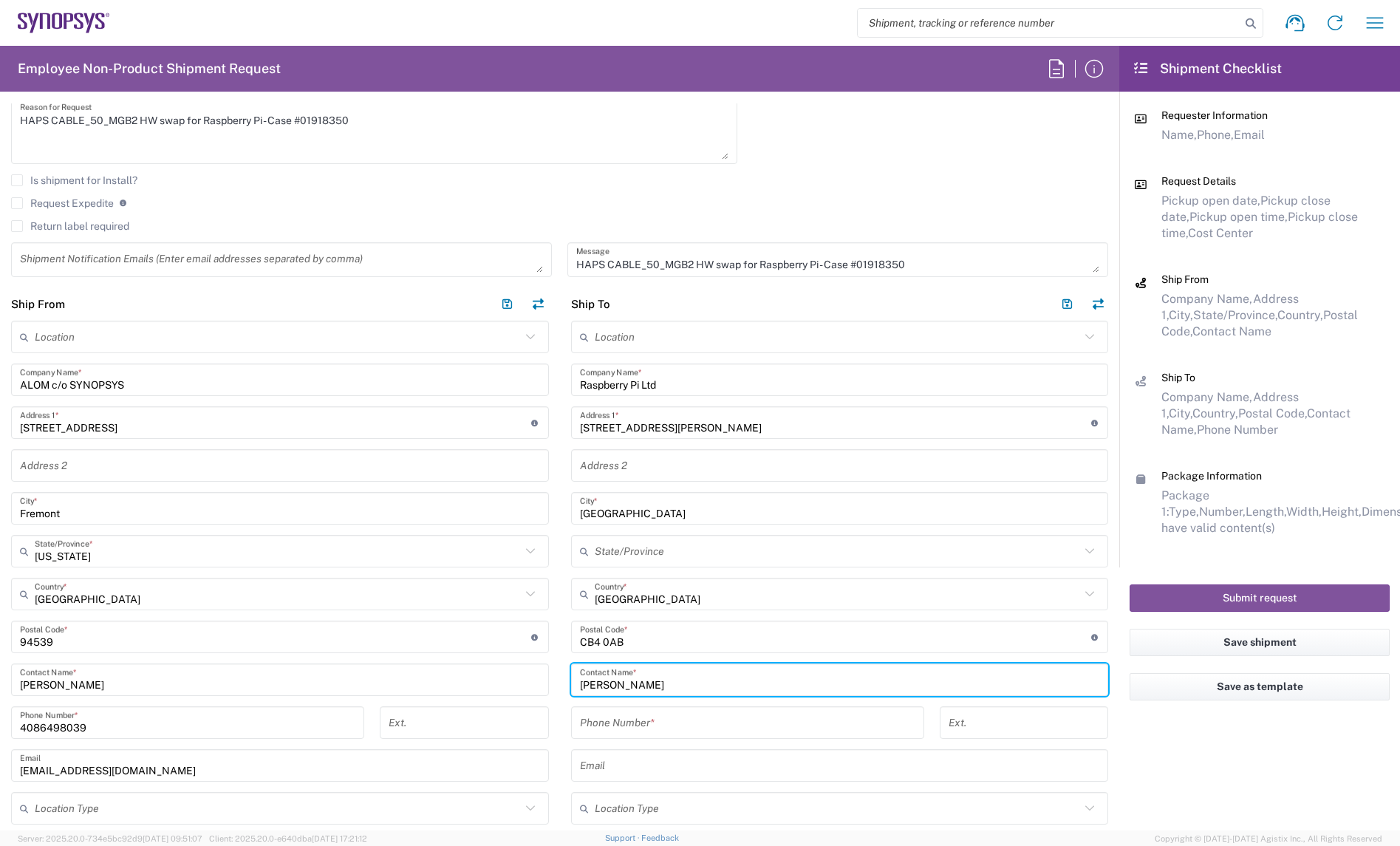
scroll to position [554, 0]
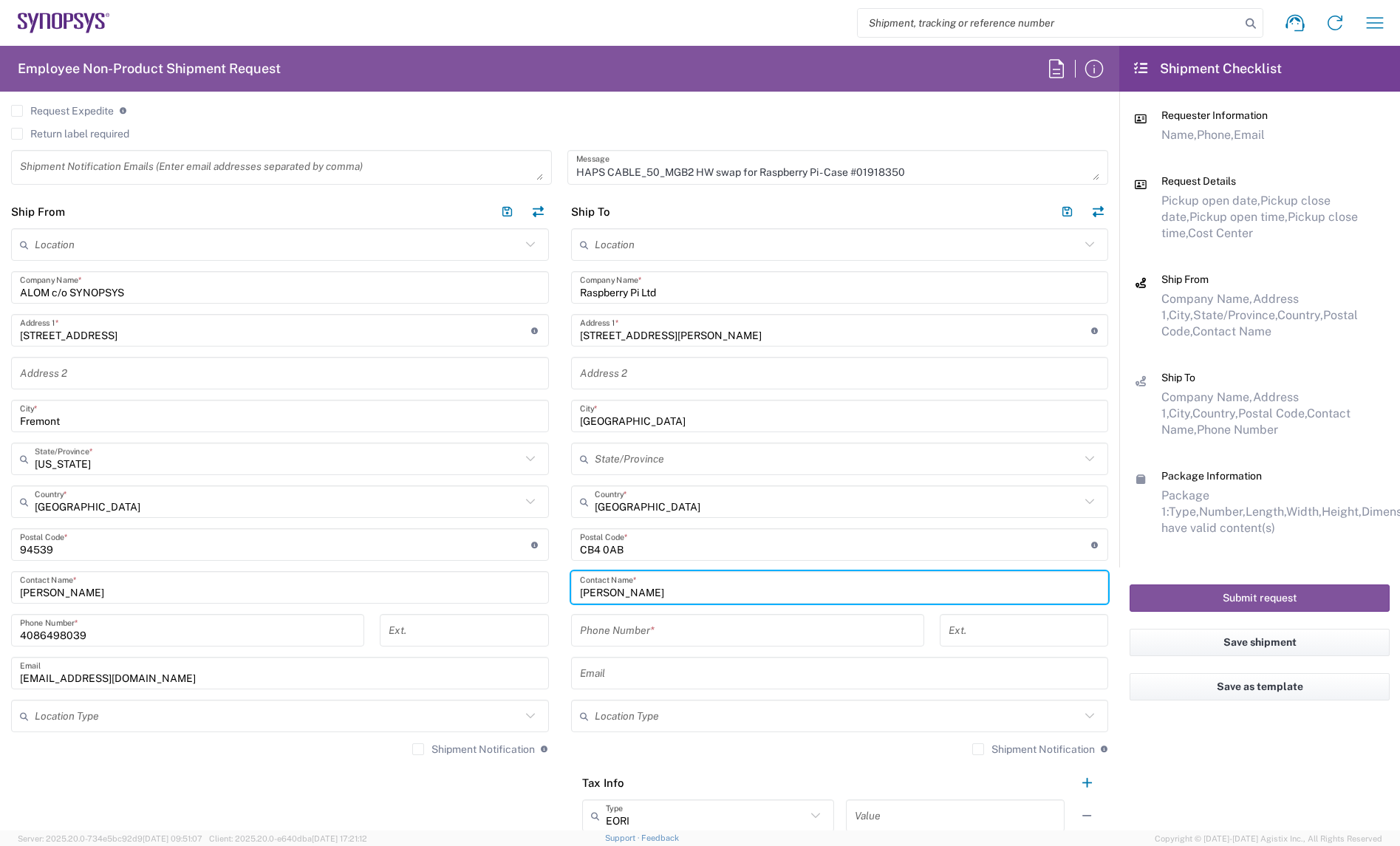
type input "[PERSON_NAME]"
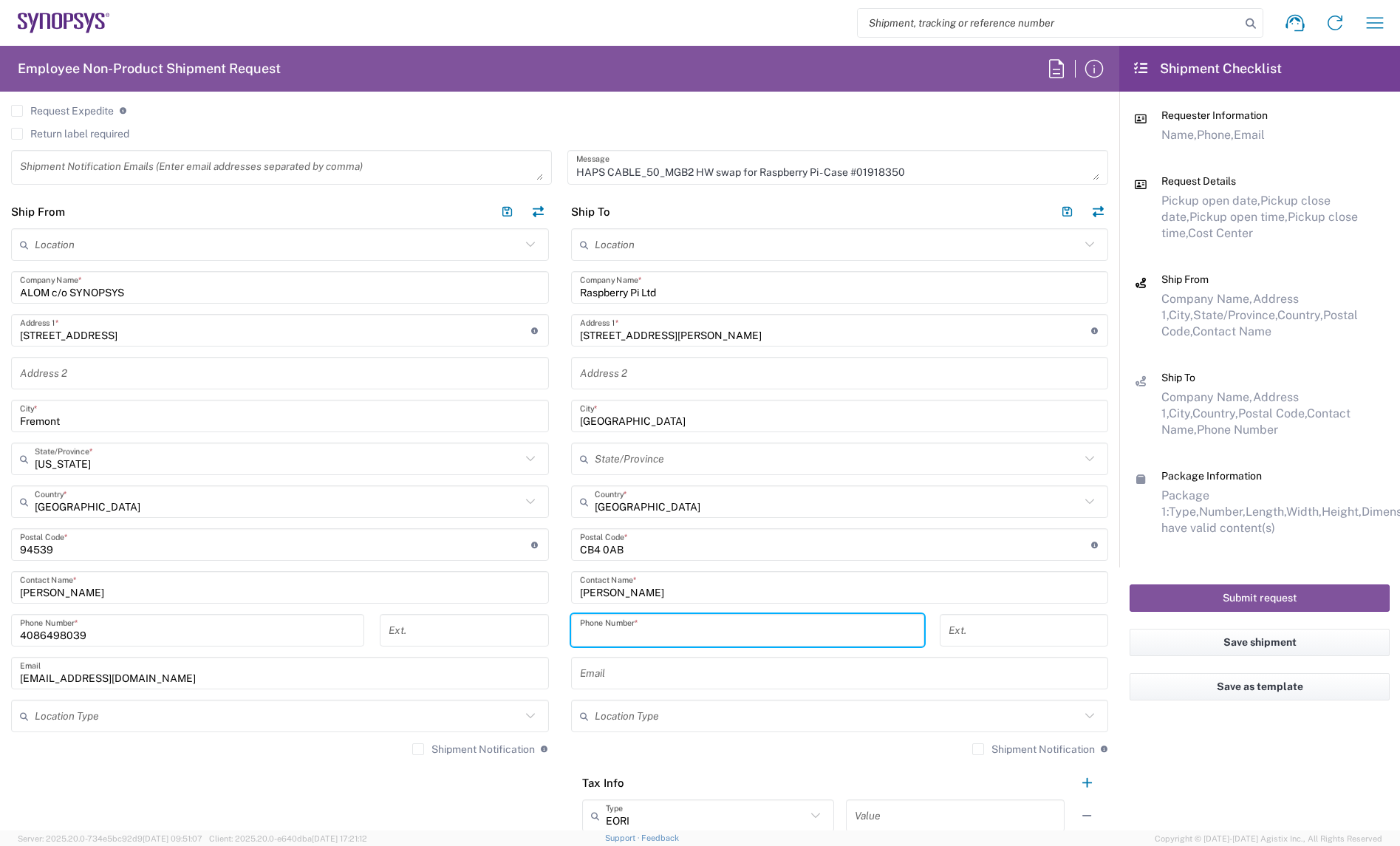
click at [628, 623] on input "tel" at bounding box center [747, 631] width 336 height 26
paste input "[PHONE_NUMBER]"
type input "[PHONE_NUMBER]"
drag, startPoint x: 627, startPoint y: 688, endPoint x: 621, endPoint y: 670, distance: 19.0
click at [627, 688] on div "Email" at bounding box center [839, 673] width 538 height 32
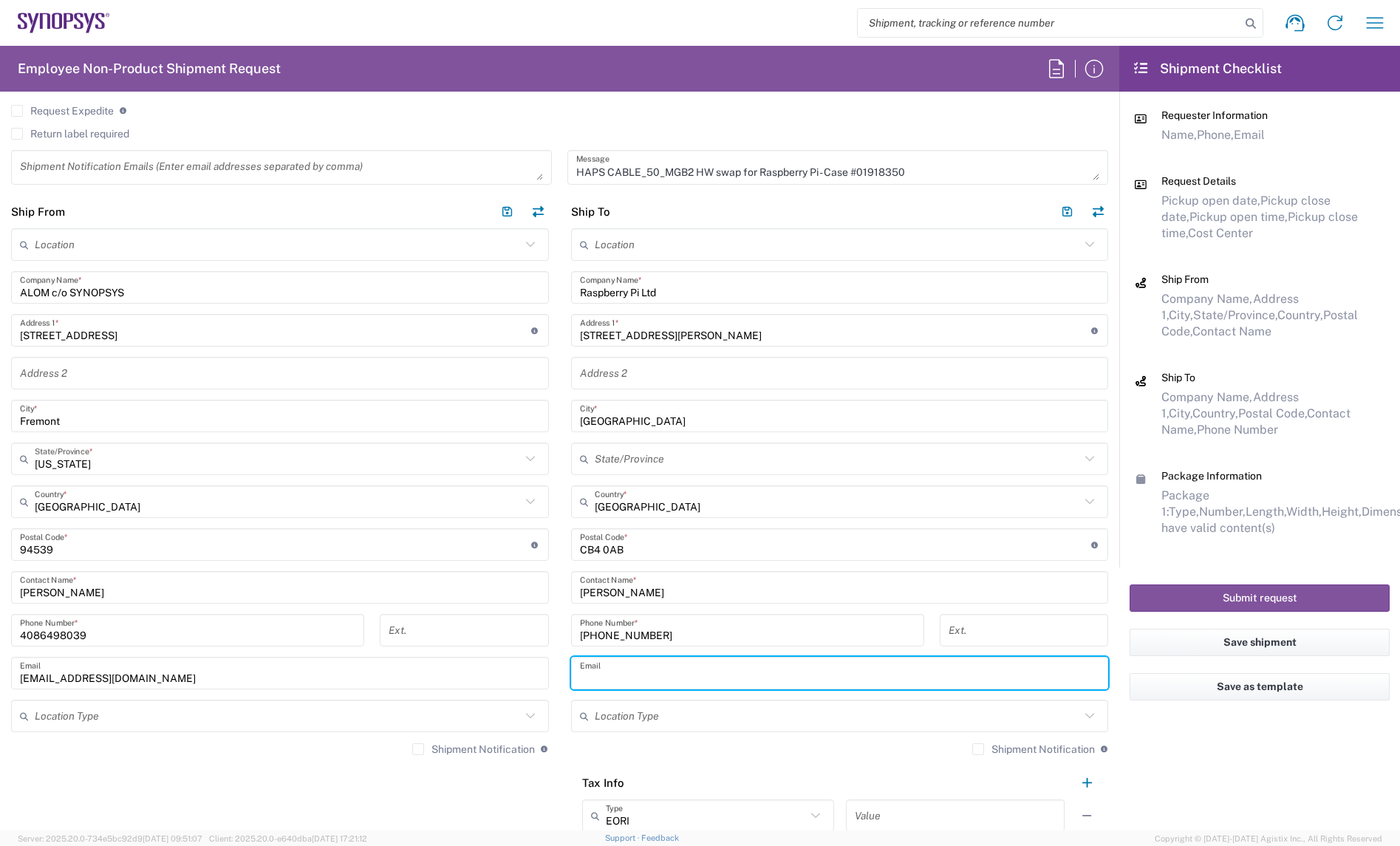
click at [621, 670] on input "text" at bounding box center [840, 674] width 520 height 26
paste input "[PERSON_NAME][EMAIL_ADDRESS][PERSON_NAME][DOMAIN_NAME]"
type input "[PERSON_NAME][EMAIL_ADDRESS][PERSON_NAME][DOMAIN_NAME]"
click at [419, 756] on div "Shipment Notification If checked, a shipment notification email will be sent to…" at bounding box center [481, 749] width 136 height 13
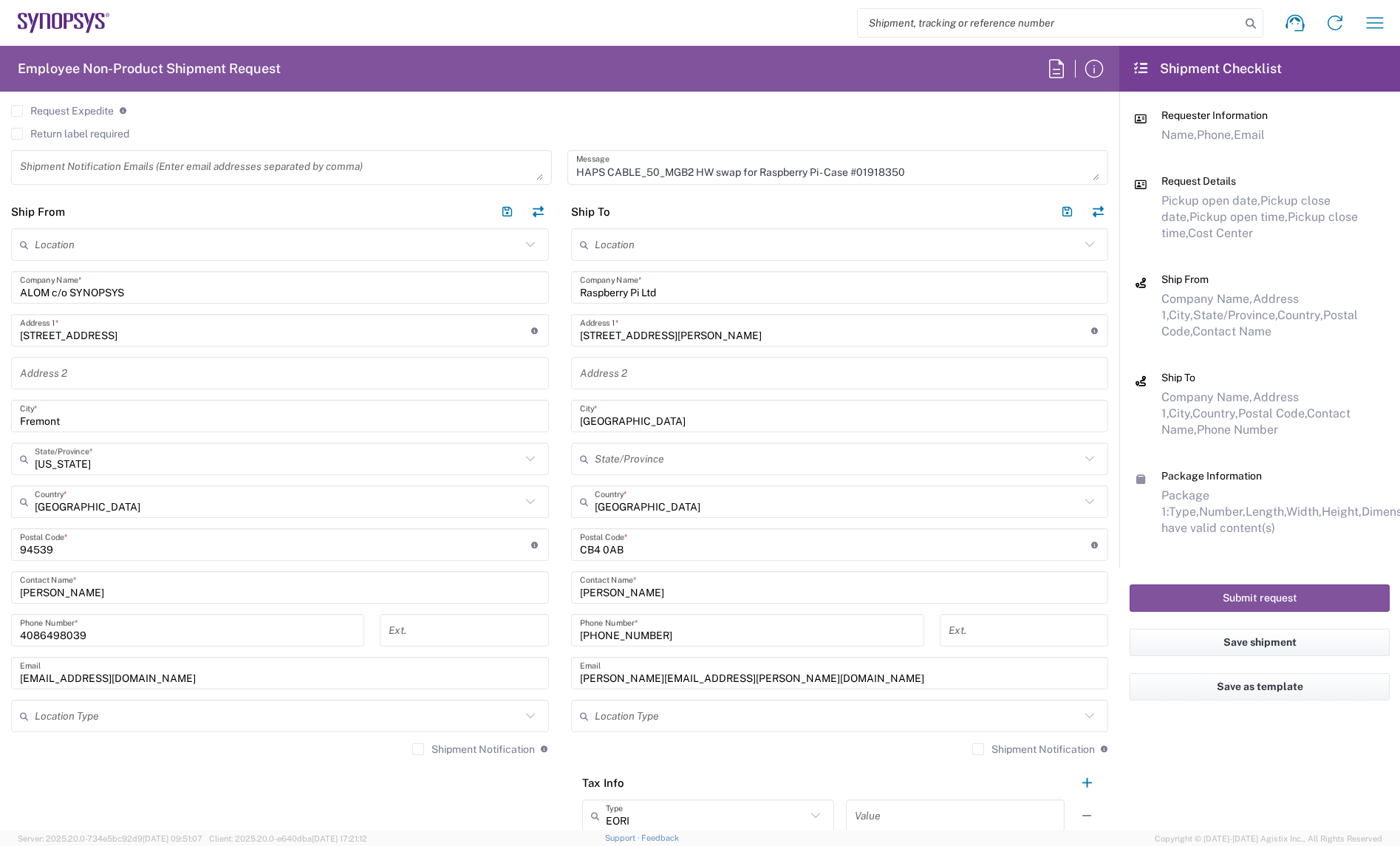
click at [414, 755] on label "Shipment Notification" at bounding box center [473, 749] width 122 height 12
click at [418, 749] on input "Shipment Notification" at bounding box center [418, 749] width 0 height 0
click at [973, 751] on label "Shipment Notification" at bounding box center [1033, 749] width 122 height 12
click at [978, 749] on input "Shipment Notification" at bounding box center [978, 749] width 0 height 0
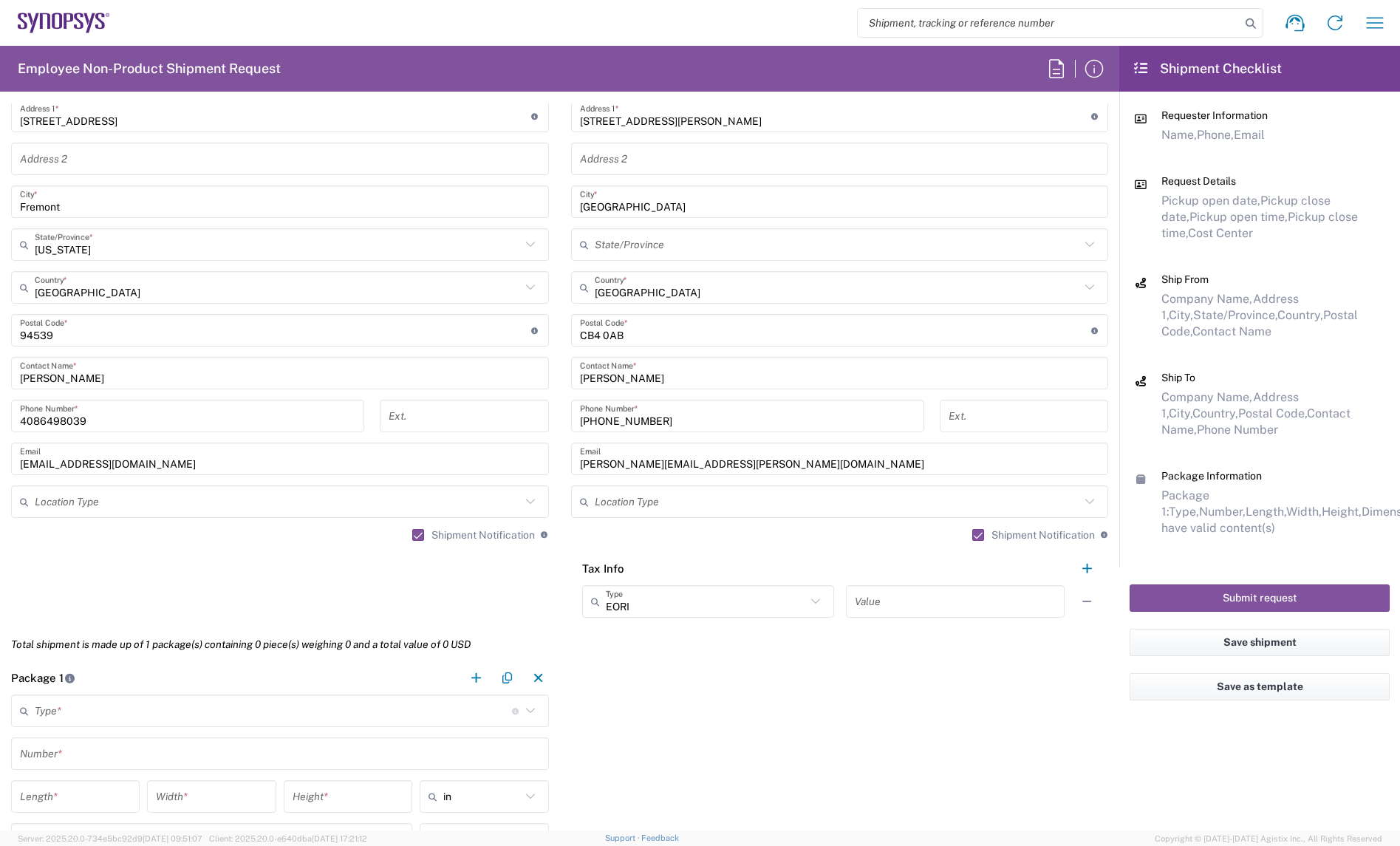
scroll to position [1016, 0]
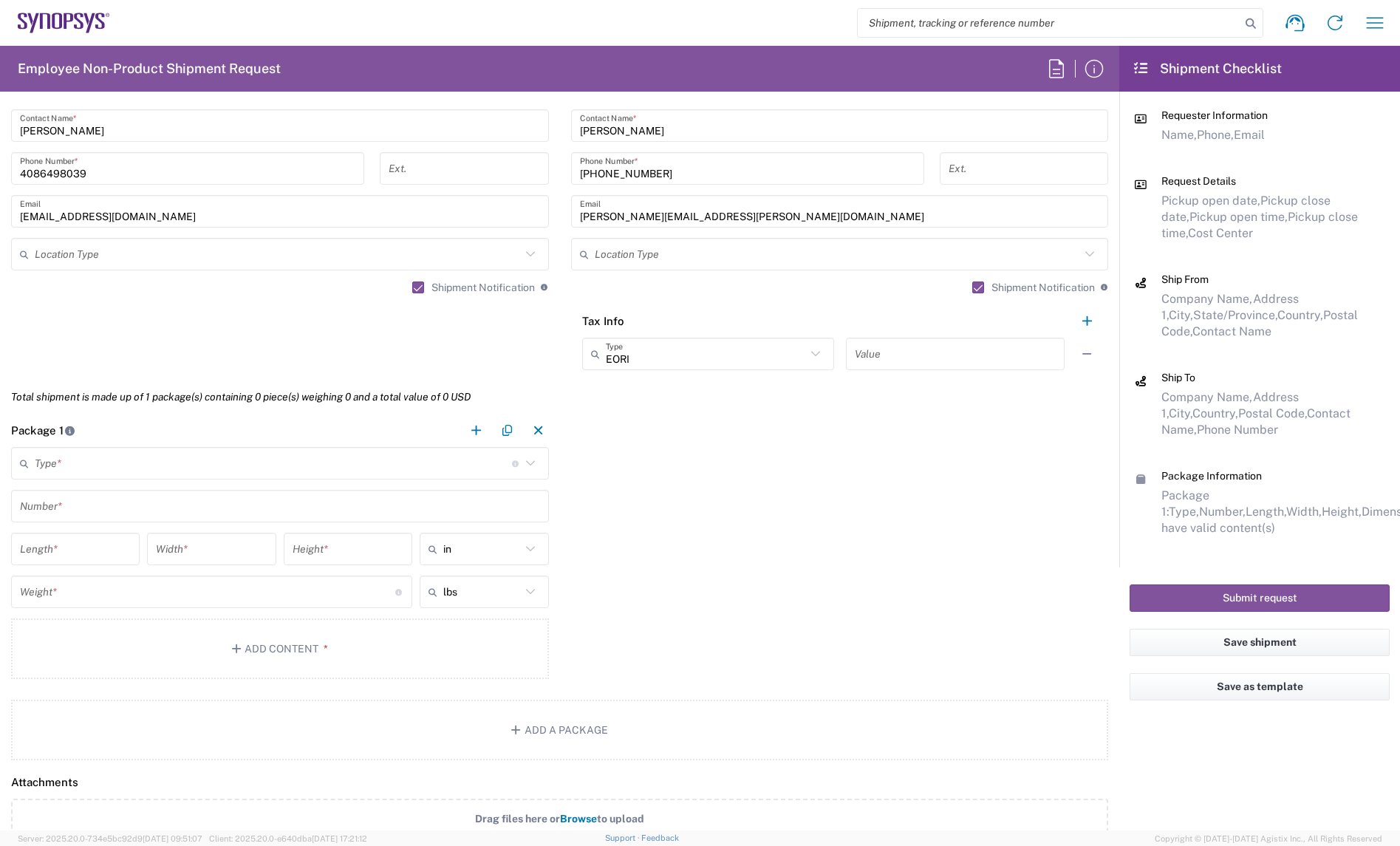
click at [155, 478] on div "Type * Material used to package goods" at bounding box center [279, 463] width 538 height 32
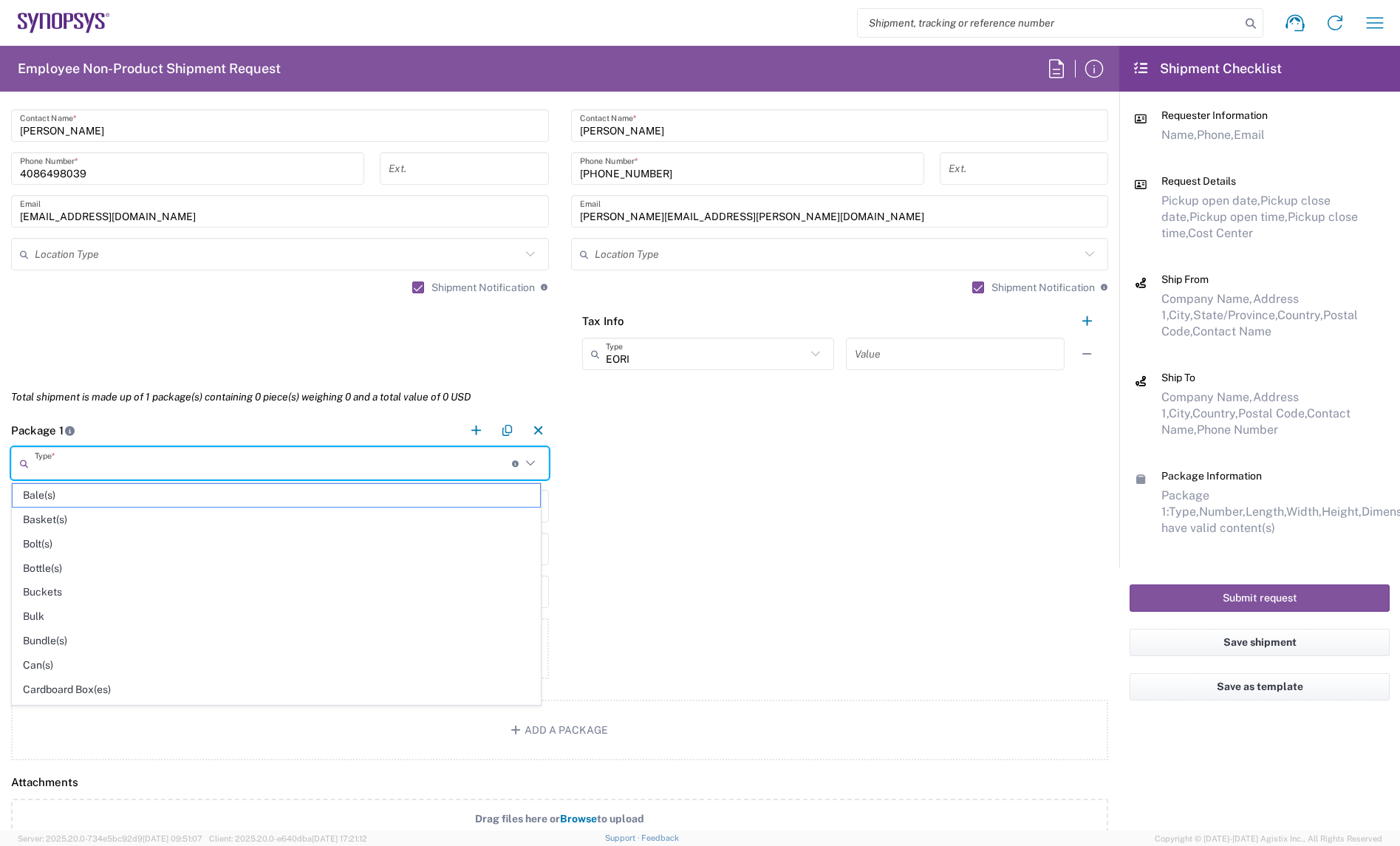
click at [153, 465] on input "text" at bounding box center [273, 463] width 477 height 26
click at [74, 690] on span "Your Packaging" at bounding box center [277, 693] width 528 height 23
type input "Your Packaging"
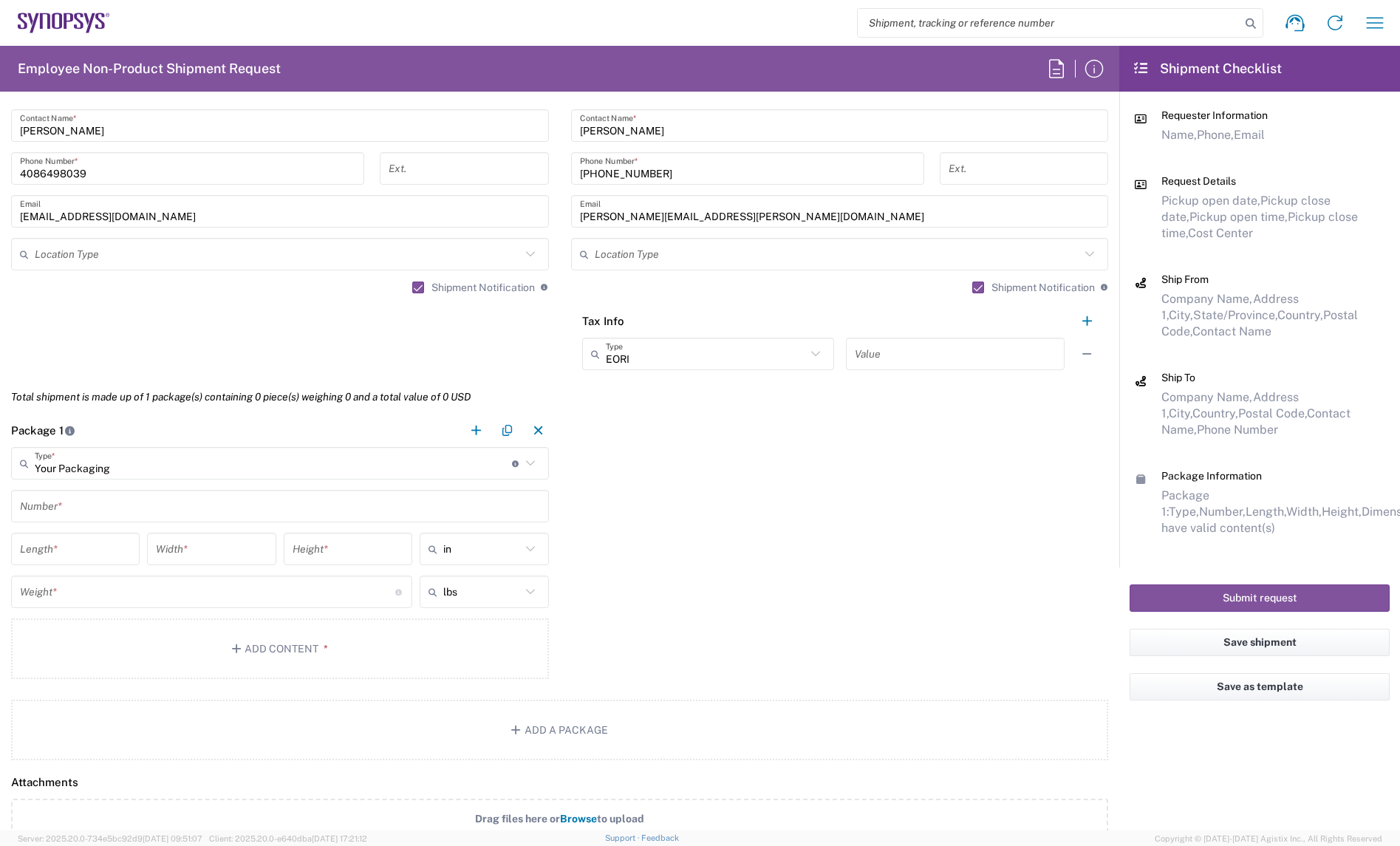
click at [72, 515] on input "text" at bounding box center [280, 507] width 520 height 26
type input "1"
click at [62, 553] on input "number" at bounding box center [75, 550] width 111 height 26
type input "48"
type input "40"
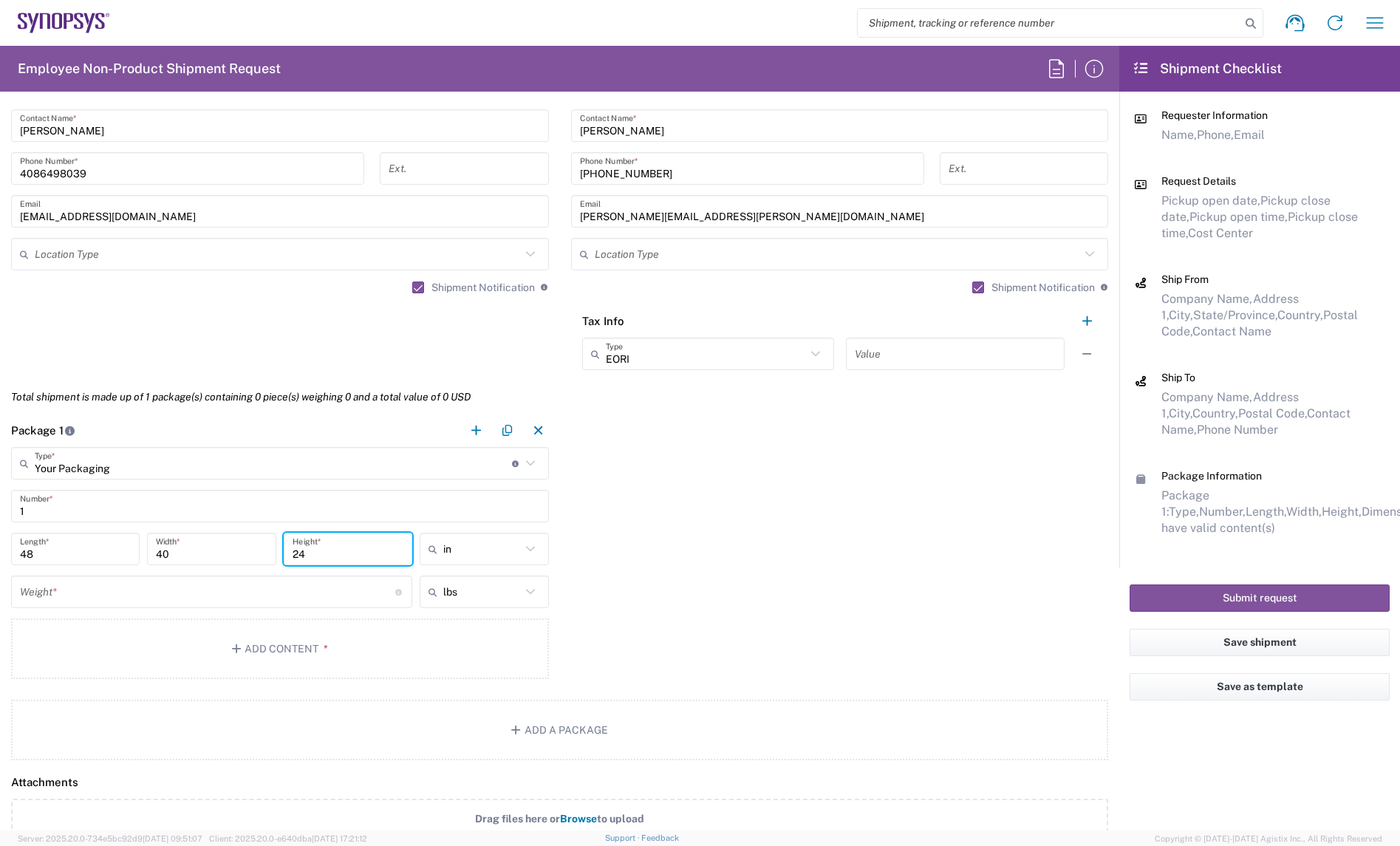
type input "24"
click at [97, 586] on input "number" at bounding box center [208, 592] width 375 height 26
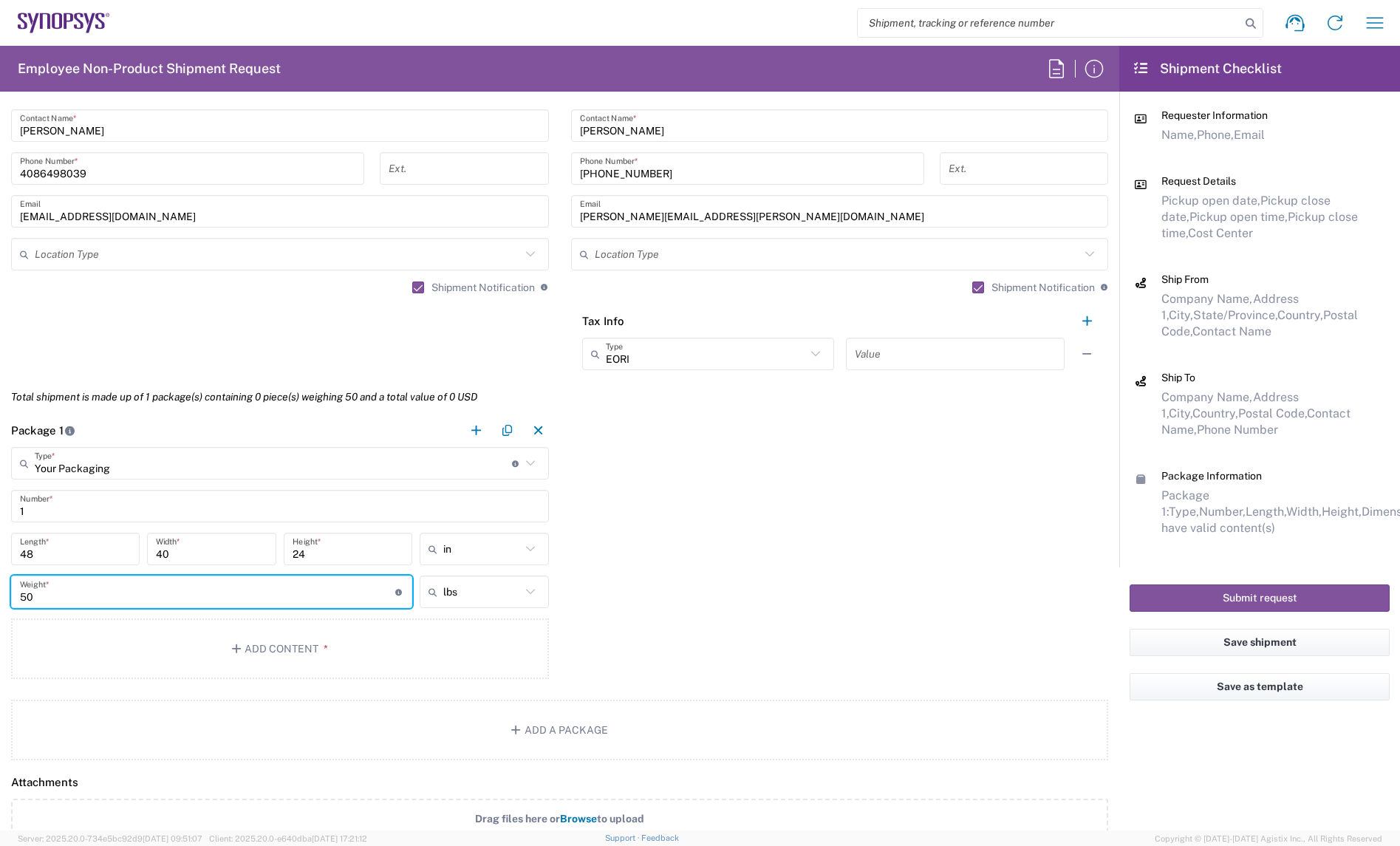
type input "50"
drag, startPoint x: 708, startPoint y: 626, endPoint x: 685, endPoint y: 626, distance: 23.0
click at [708, 626] on div "Package 1 Your Packaging Type * Material used to package goods Bale(s) Basket(s…" at bounding box center [560, 549] width 1120 height 270
click at [340, 630] on button "Add Content *" at bounding box center [279, 649] width 538 height 61
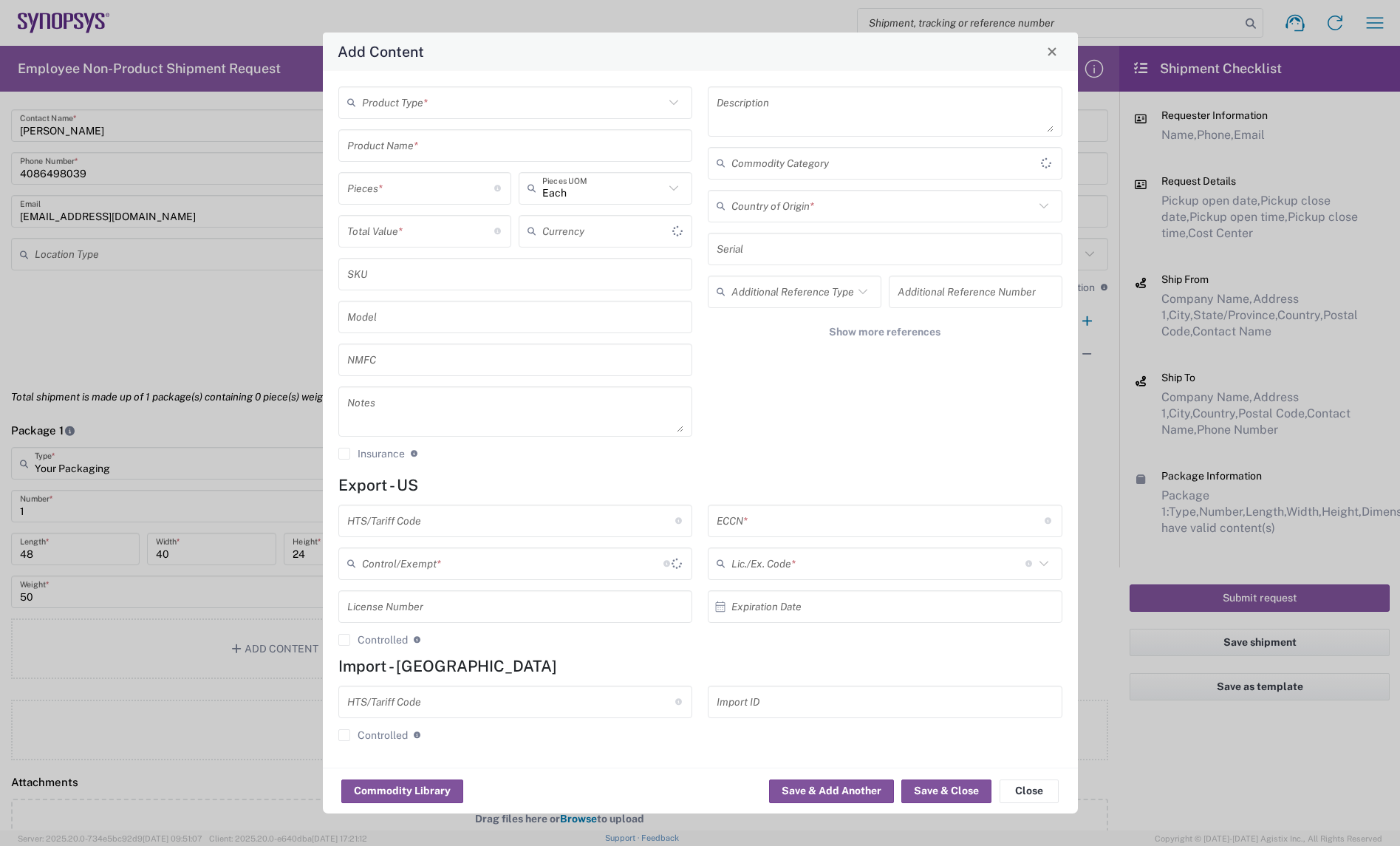
type input "US Dollar"
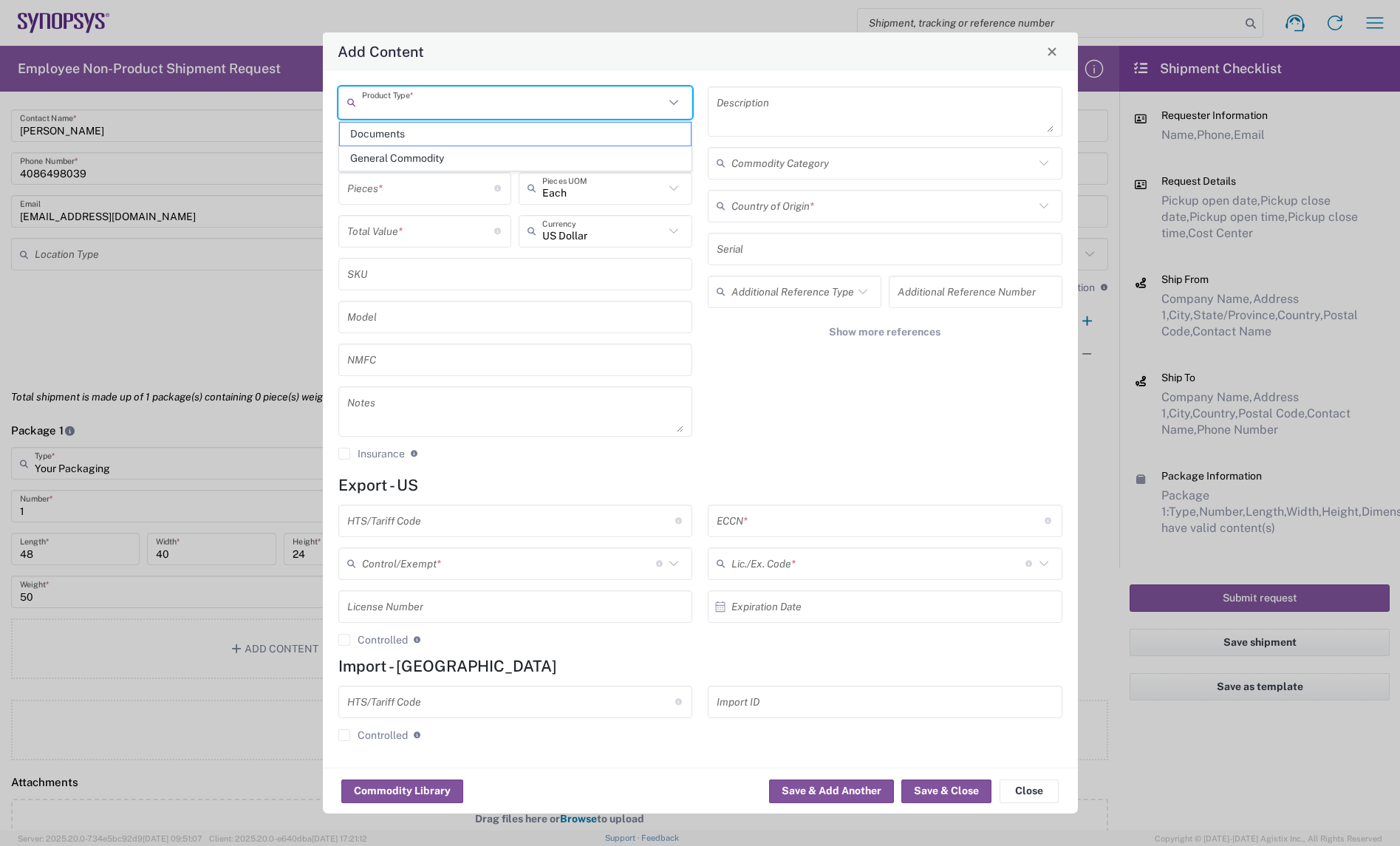
click at [472, 90] on input "text" at bounding box center [514, 102] width 303 height 26
paste input "HW1062-000"
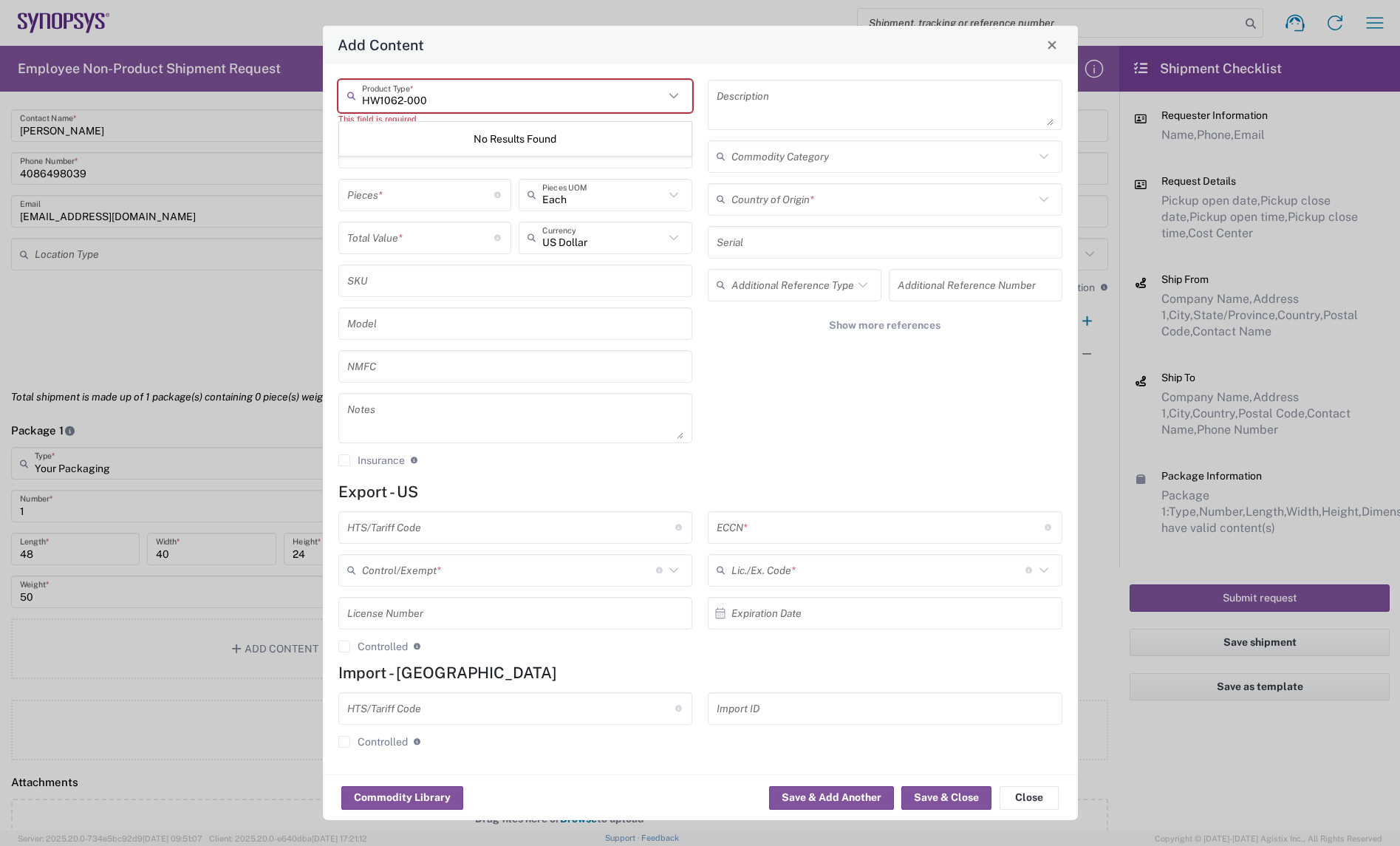
click at [608, 105] on input "HW1062-000" at bounding box center [514, 96] width 303 height 26
type input "HW1062-000"
click at [669, 90] on icon at bounding box center [674, 96] width 19 height 19
click at [699, 64] on div "HW1062-000 Product Type * This field is required Product Name * Pieces * Number…" at bounding box center [700, 419] width 756 height 711
click at [626, 101] on input "text" at bounding box center [514, 96] width 303 height 26
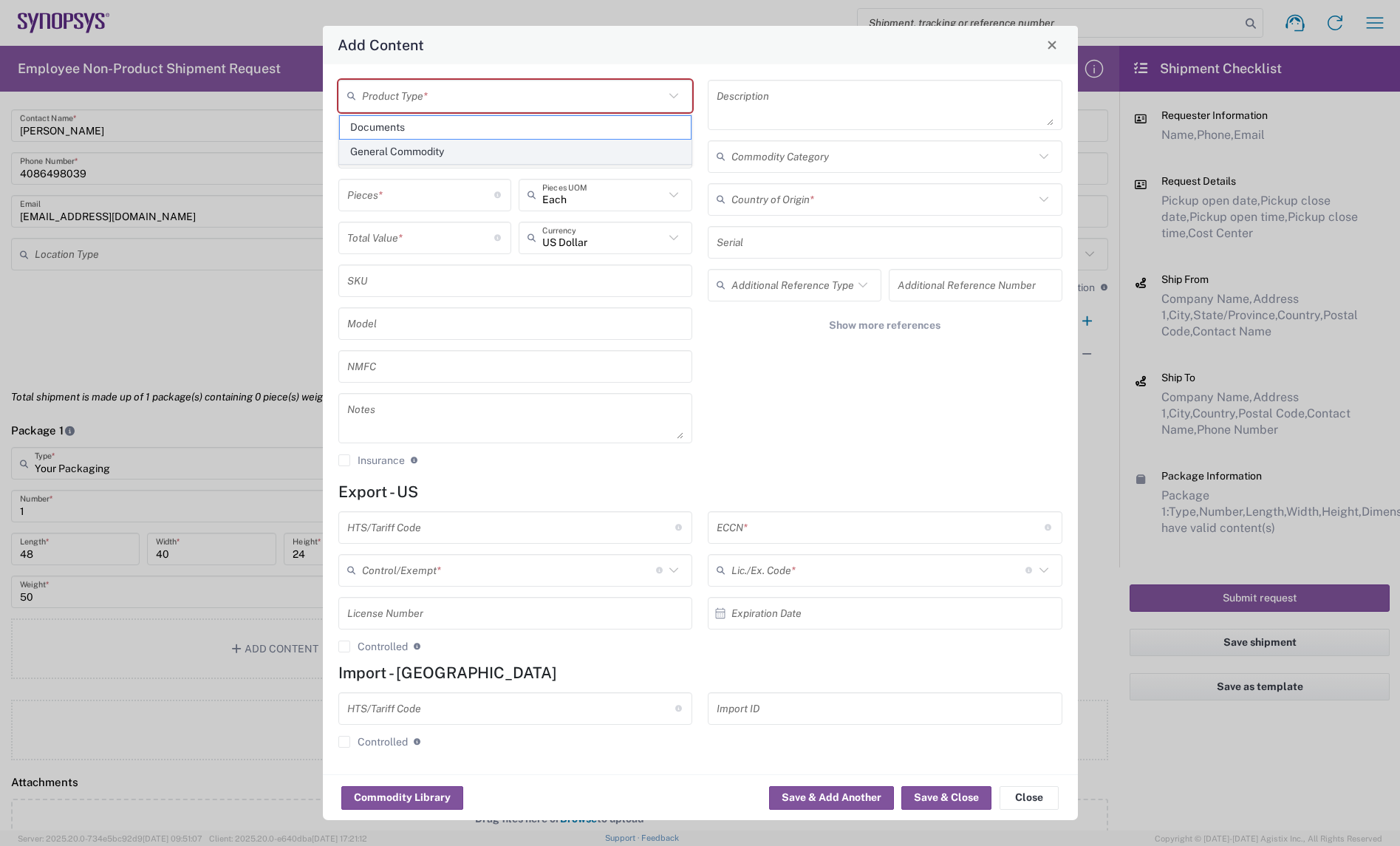
click at [493, 149] on span "General Commodity" at bounding box center [516, 152] width 351 height 23
type input "General Commodity"
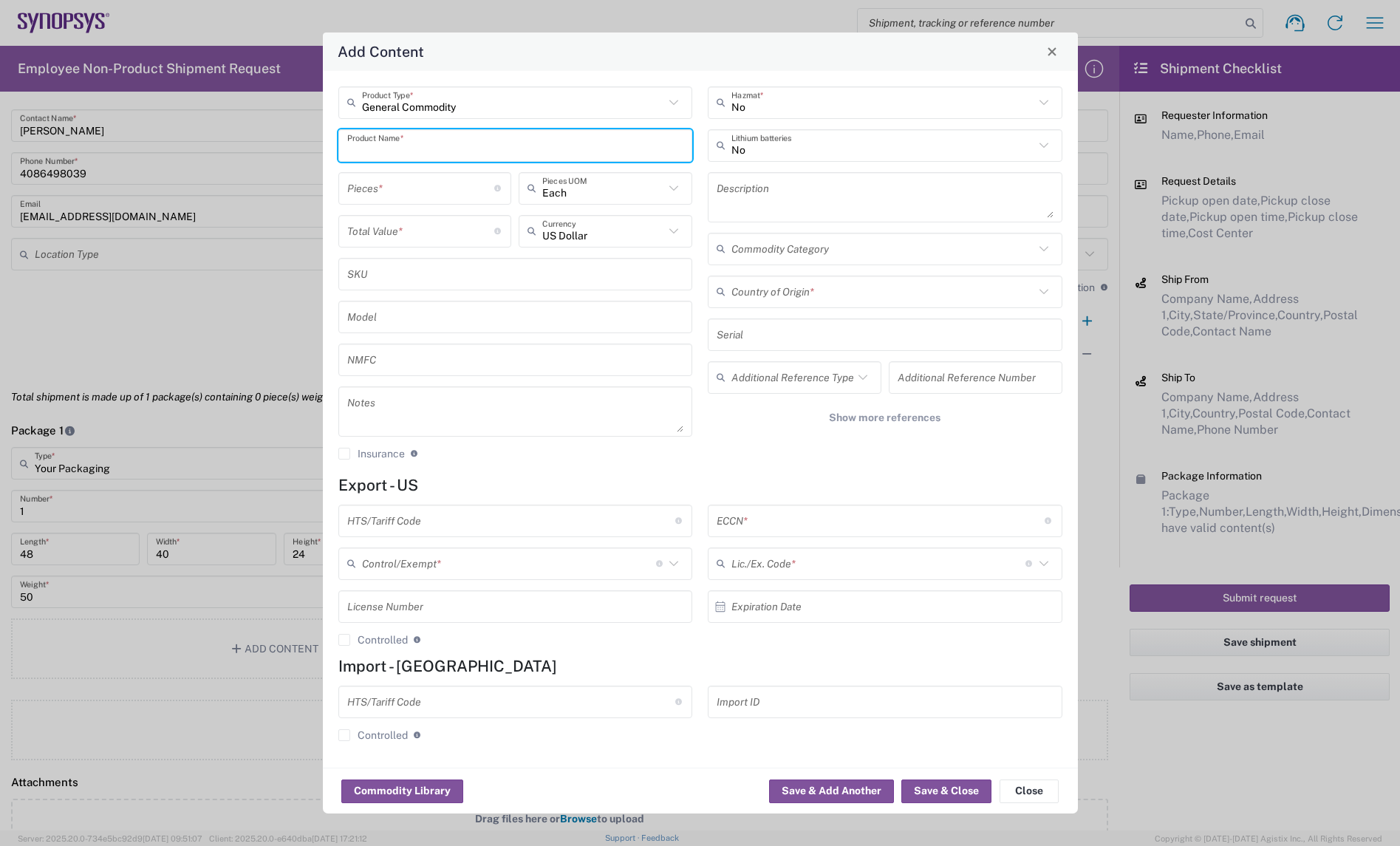
click at [400, 142] on input "text" at bounding box center [516, 145] width 337 height 26
paste input "HW1062-000"
type input "HW1062-000"
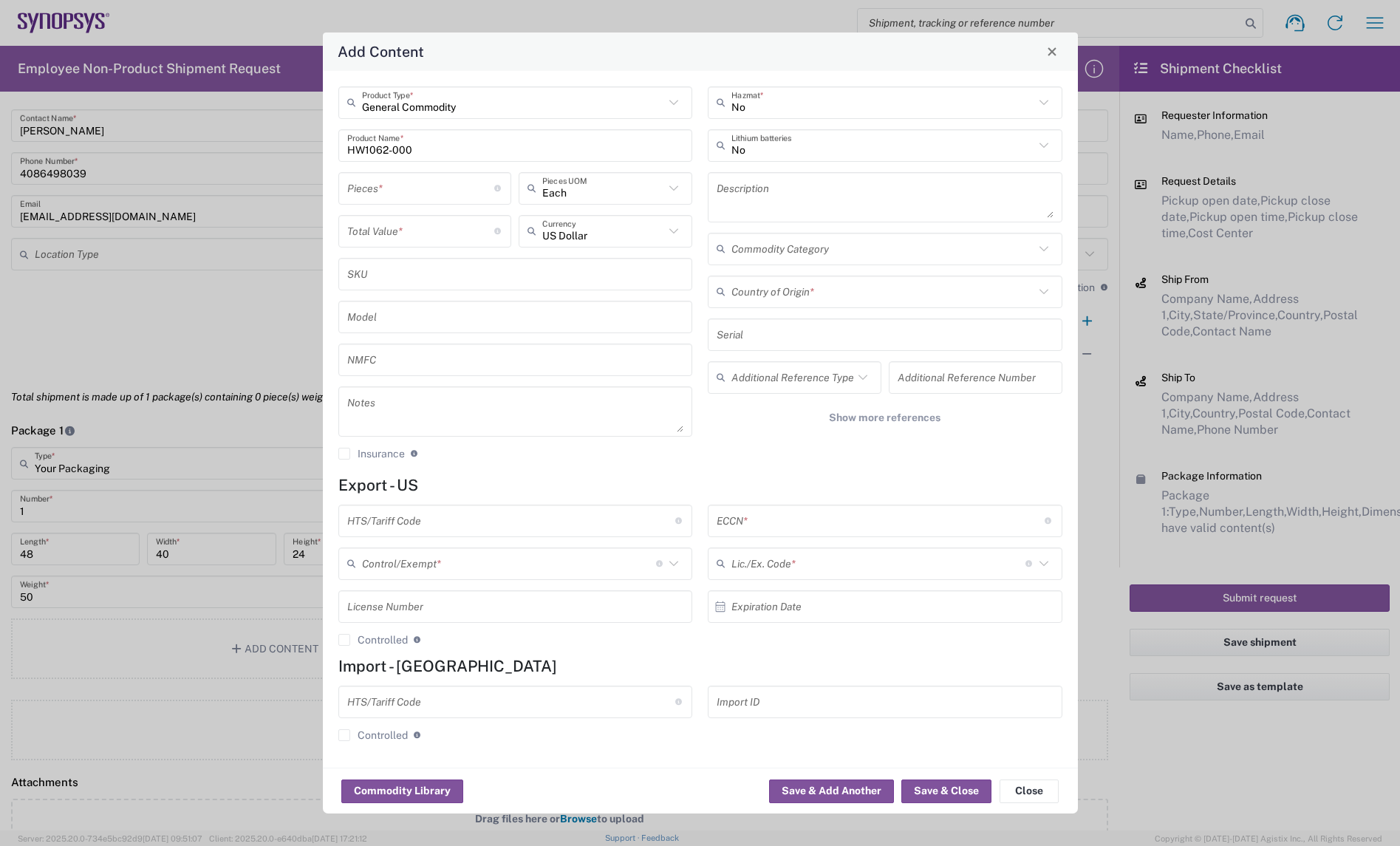
drag, startPoint x: 796, startPoint y: 55, endPoint x: 777, endPoint y: 55, distance: 19.0
click at [796, 55] on div "Add Content" at bounding box center [700, 51] width 756 height 39
click at [393, 221] on input "number" at bounding box center [421, 231] width 148 height 26
click at [399, 190] on input "number" at bounding box center [421, 189] width 148 height 26
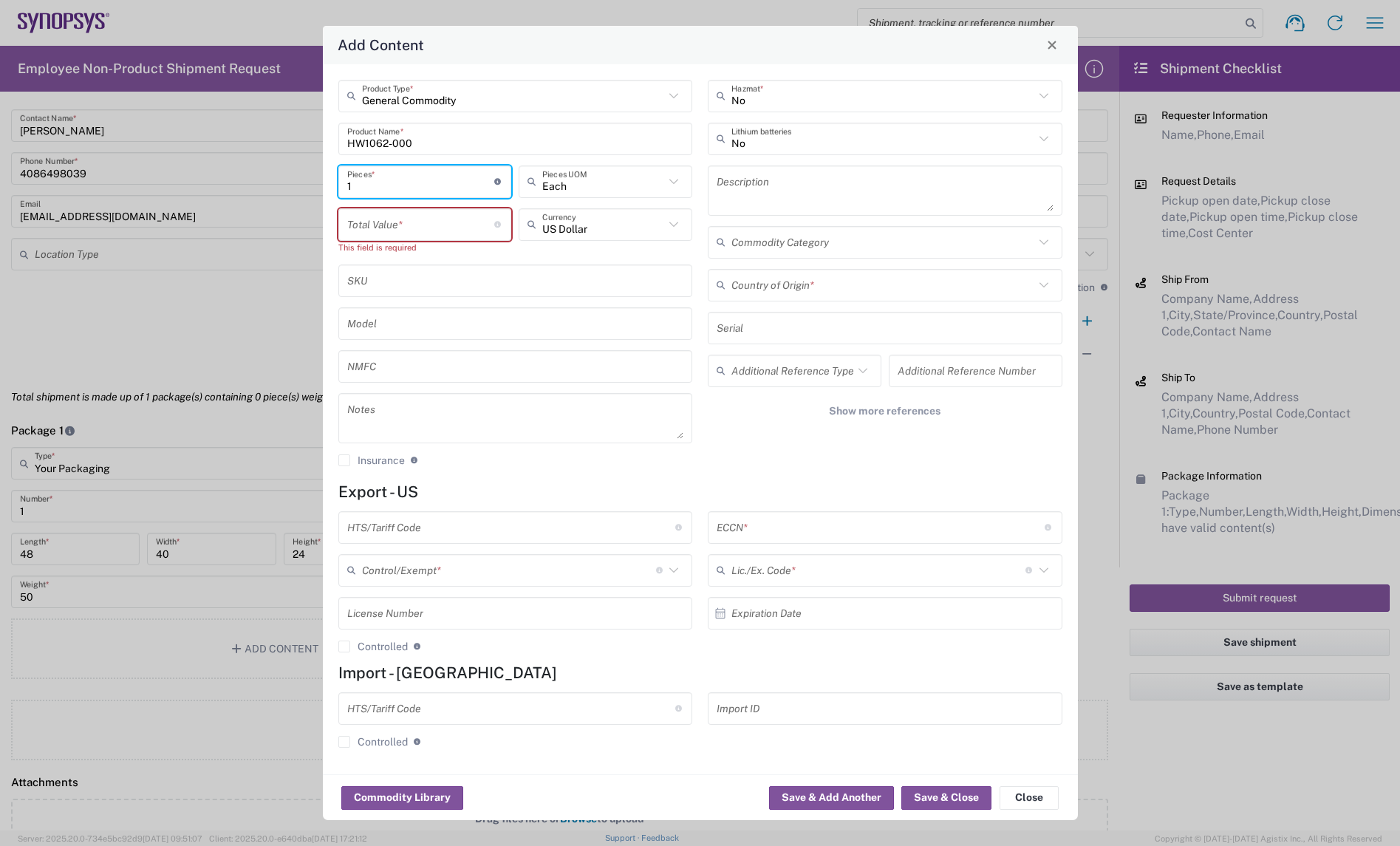
type input "1"
click at [386, 216] on input "number" at bounding box center [421, 224] width 148 height 26
paste input "49.56"
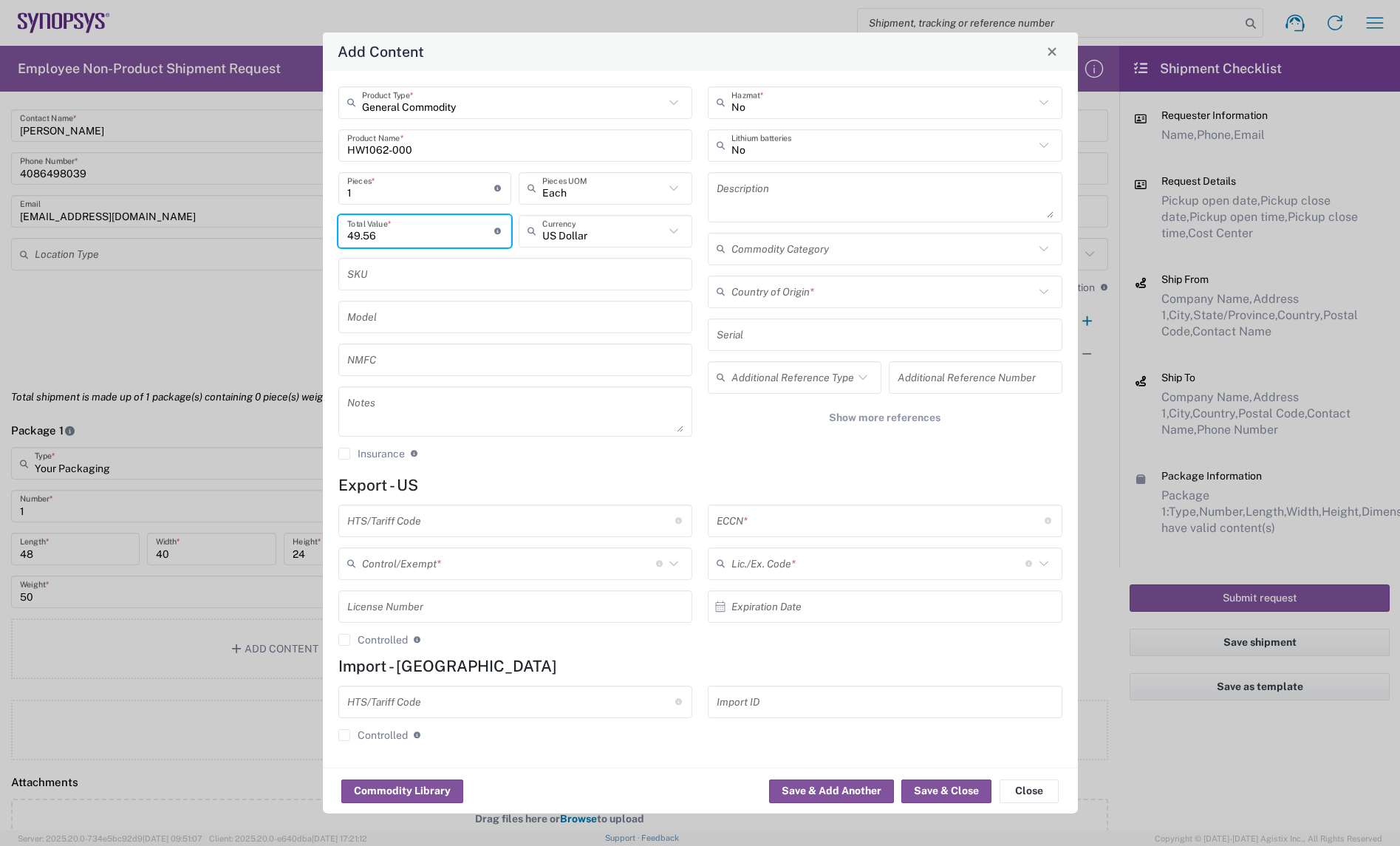
type input "49.56"
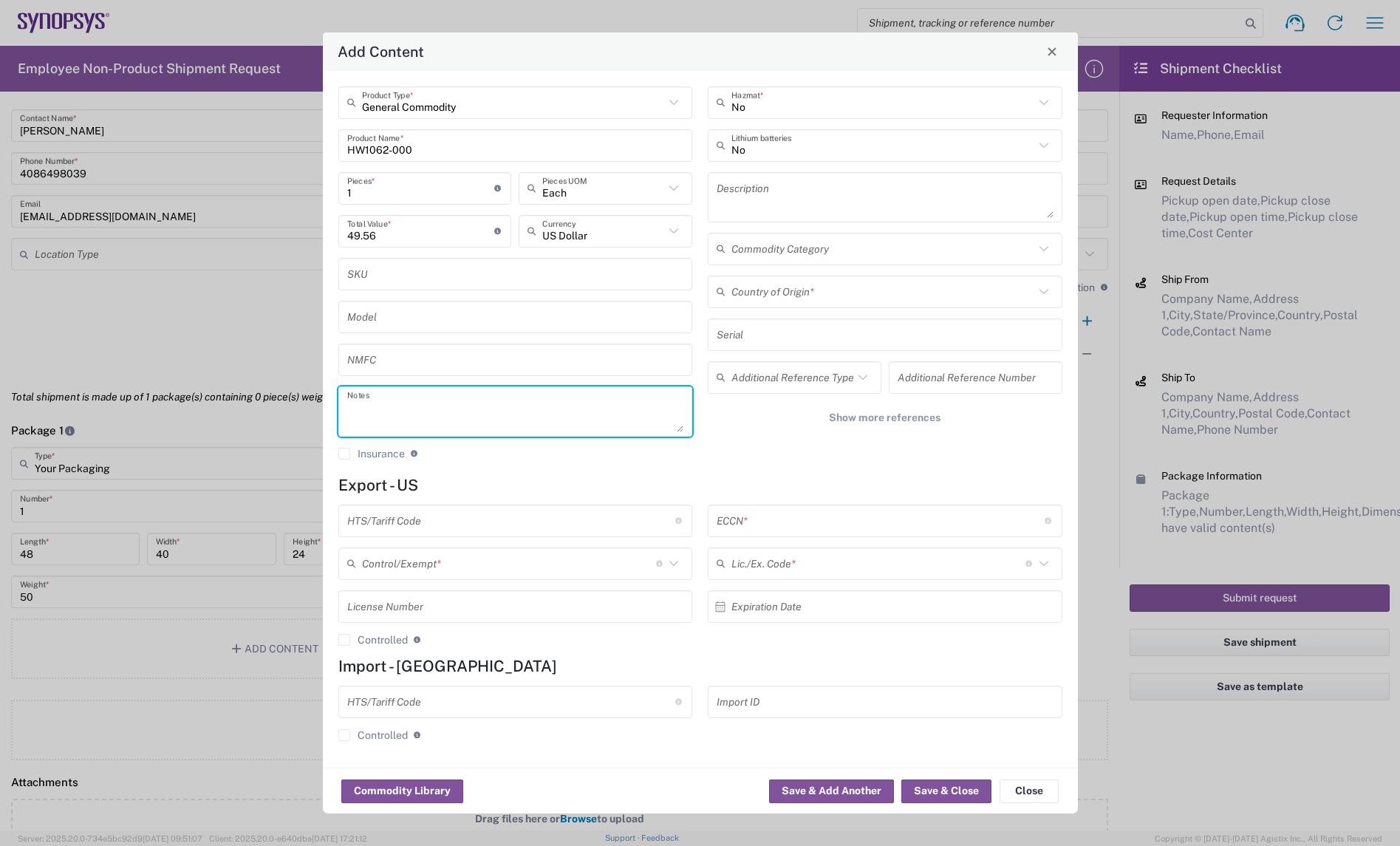
click at [395, 400] on textarea at bounding box center [516, 411] width 337 height 41
paste textarea "49.56"
type textarea "49.56ea"
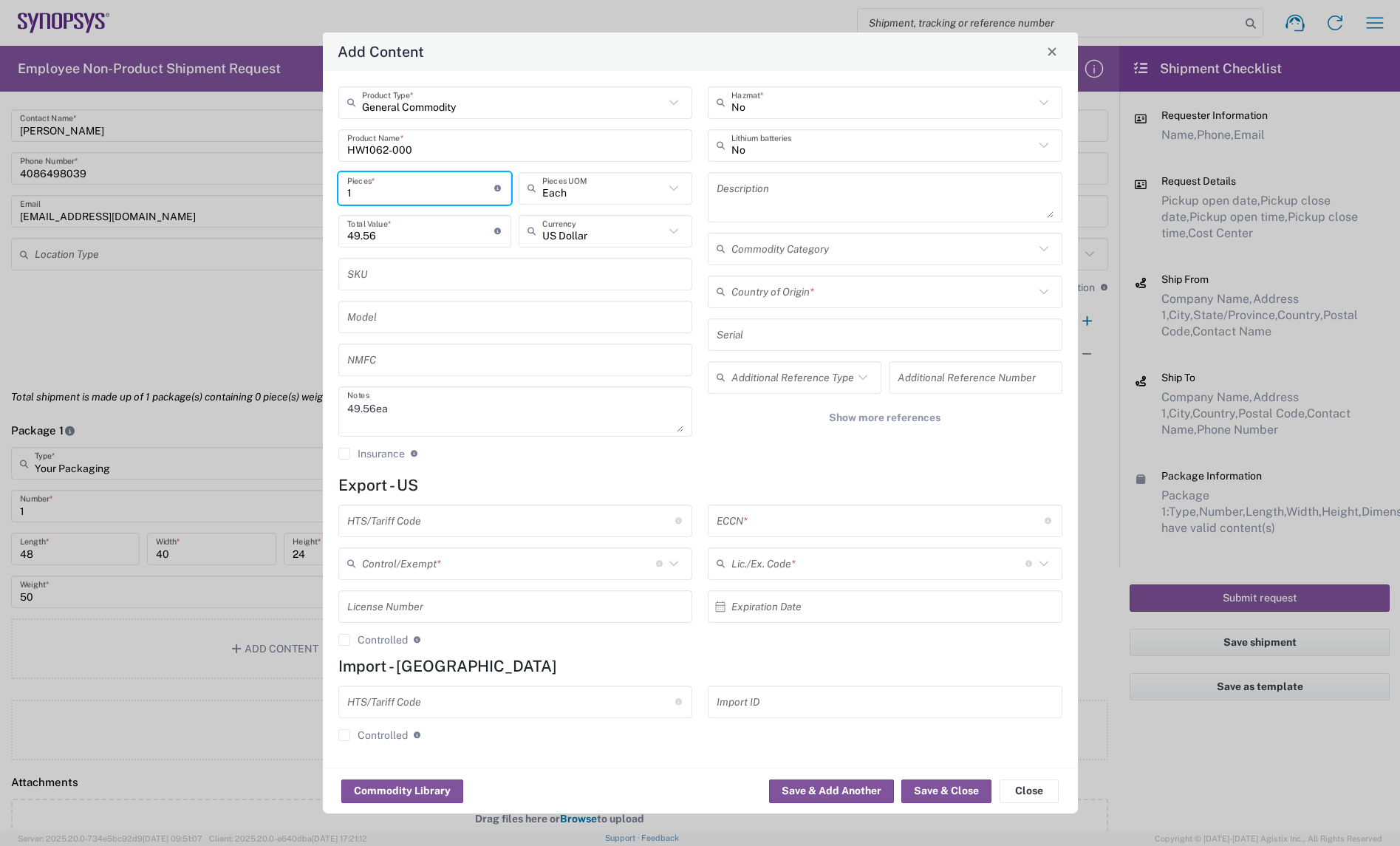
drag, startPoint x: 410, startPoint y: 197, endPoint x: 157, endPoint y: 203, distance: 253.1
click at [193, 190] on div "Add Content General Commodity Product Type * HW1062-000 Product Name * 1 Pieces…" at bounding box center [700, 423] width 1400 height 846
drag, startPoint x: 563, startPoint y: 417, endPoint x: 541, endPoint y: 364, distance: 57.4
click at [563, 417] on textarea "49.56ea" at bounding box center [516, 411] width 337 height 41
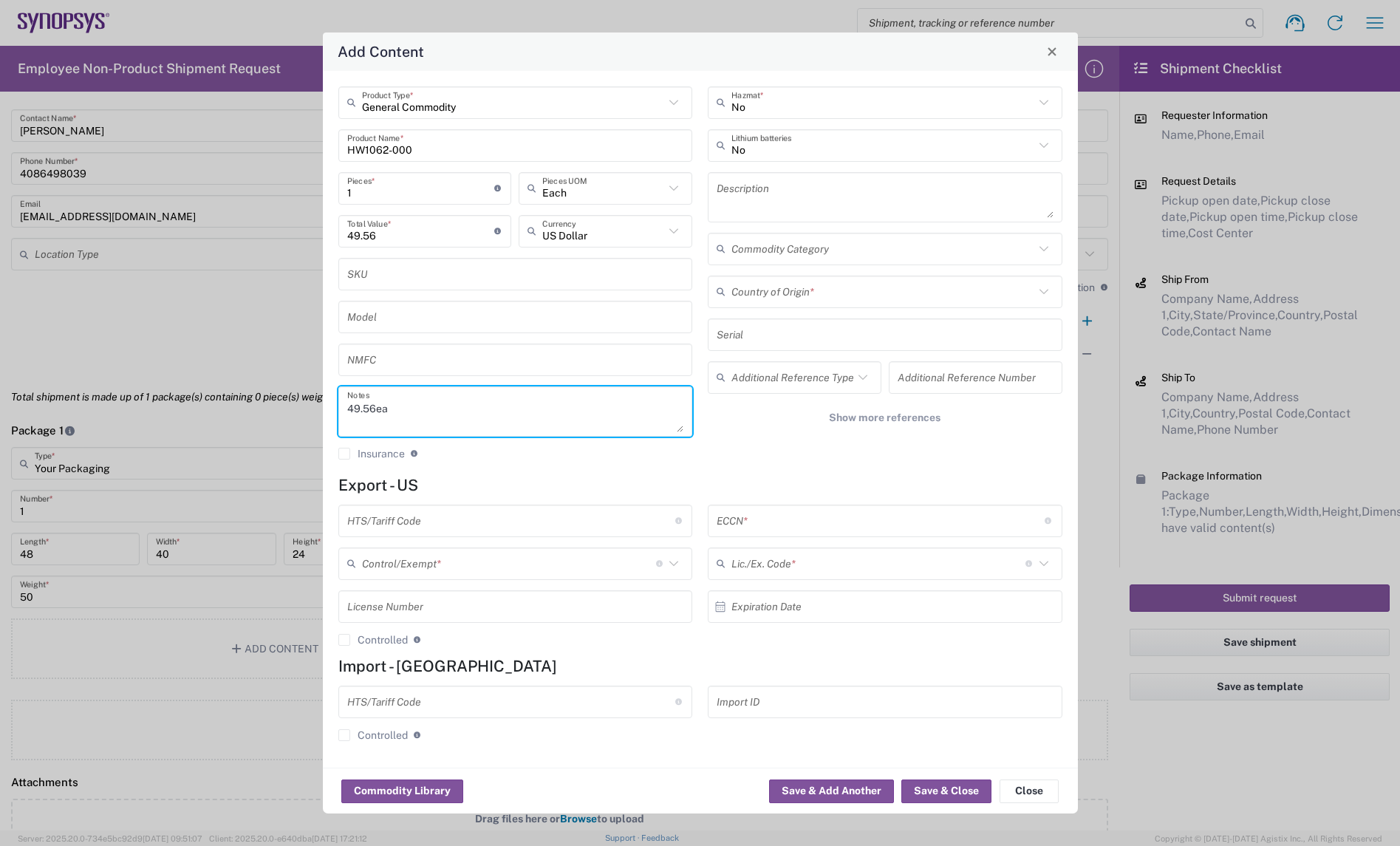
drag, startPoint x: 377, startPoint y: 194, endPoint x: 199, endPoint y: 219, distance: 179.7
click at [211, 217] on div "Add Content General Commodity Product Type * HW1062-000 Product Name * 1 Pieces…" at bounding box center [700, 423] width 1400 height 846
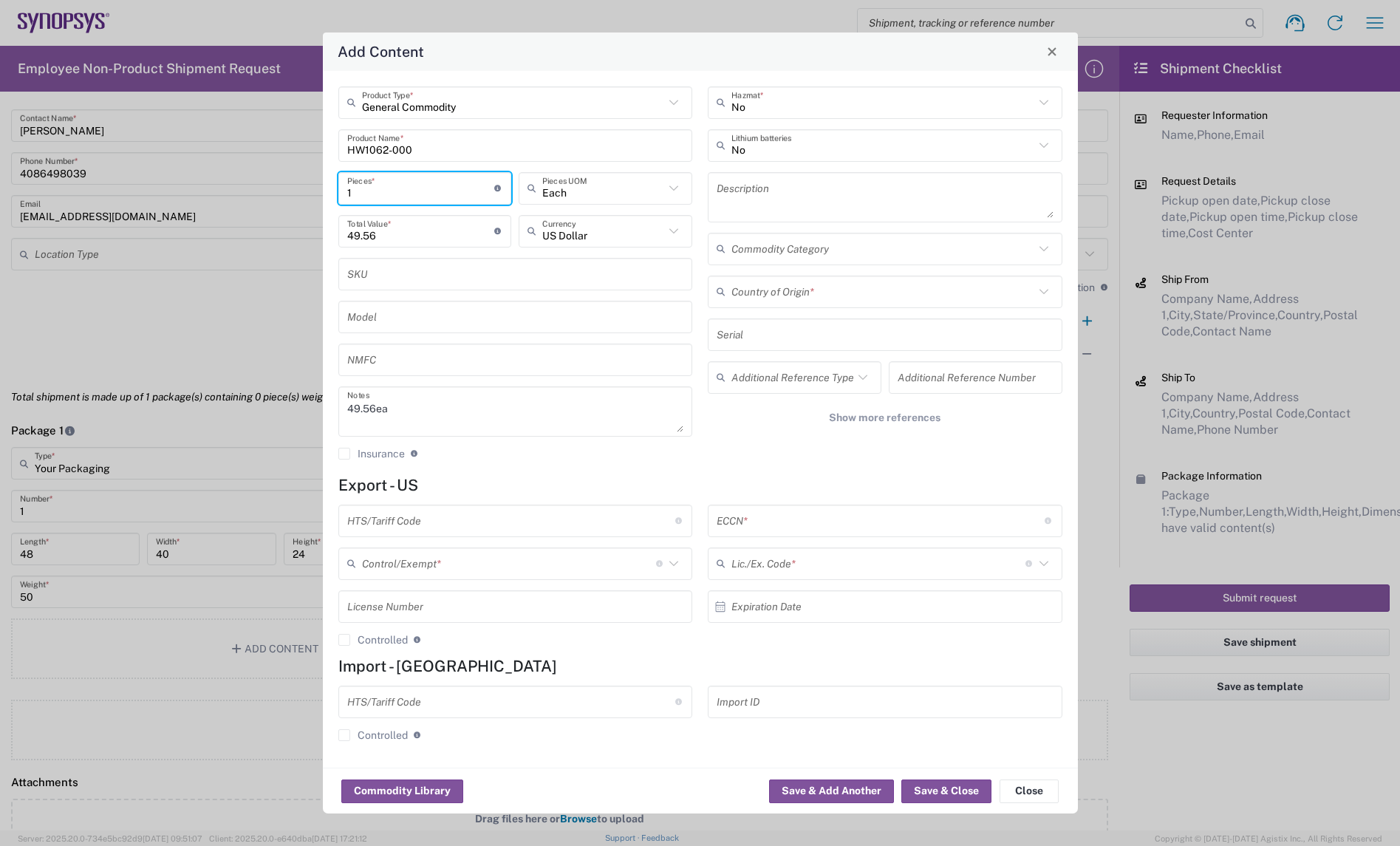
type input "9"
type input "446.04"
type input "9"
click at [723, 49] on div "Add Content" at bounding box center [700, 51] width 756 height 39
click at [757, 190] on textarea at bounding box center [885, 197] width 337 height 41
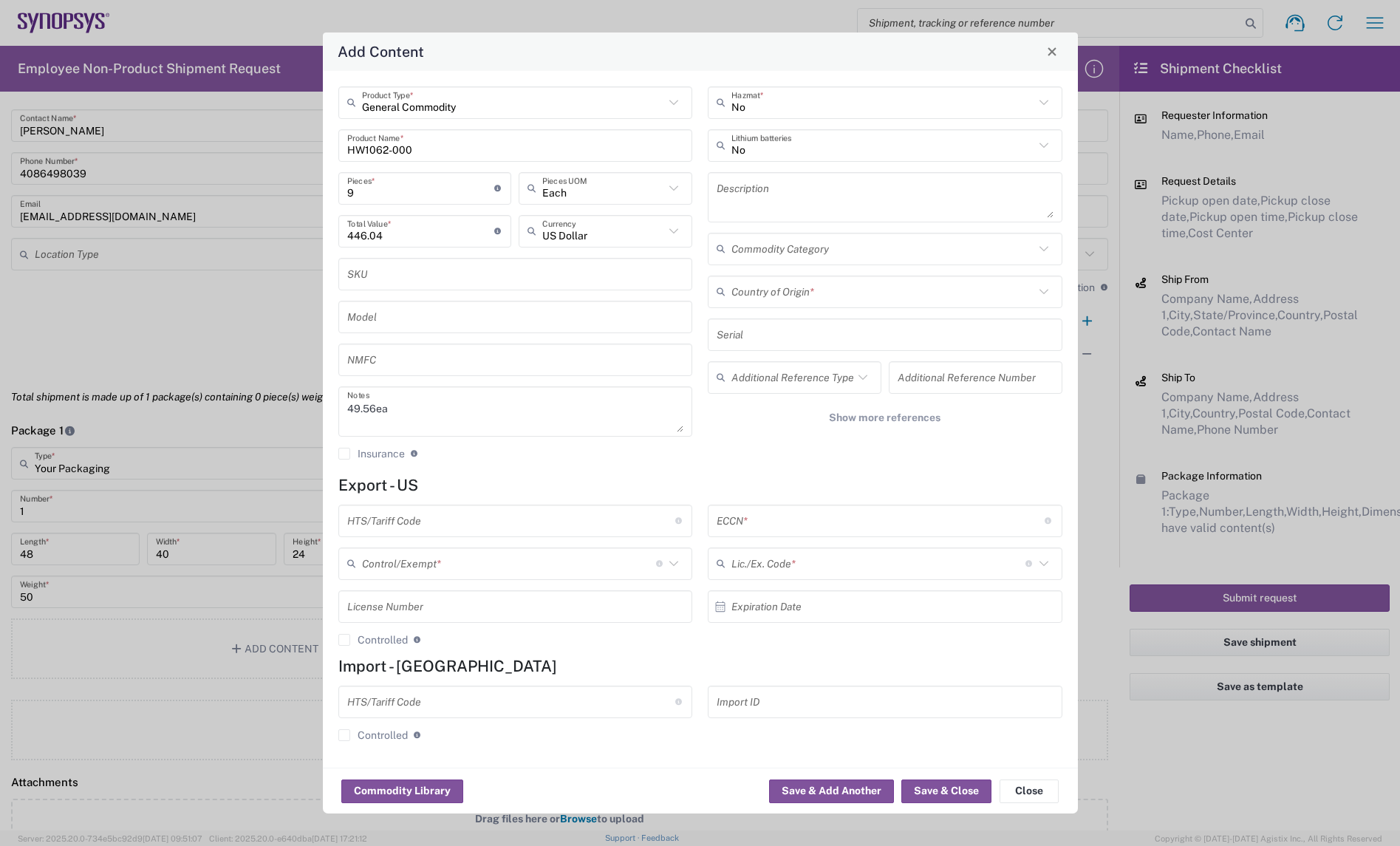
paste textarea "HAPS CABLE_50_MGB2 HW"
type textarea "HAPS CABLE_50_MGB2 HW"
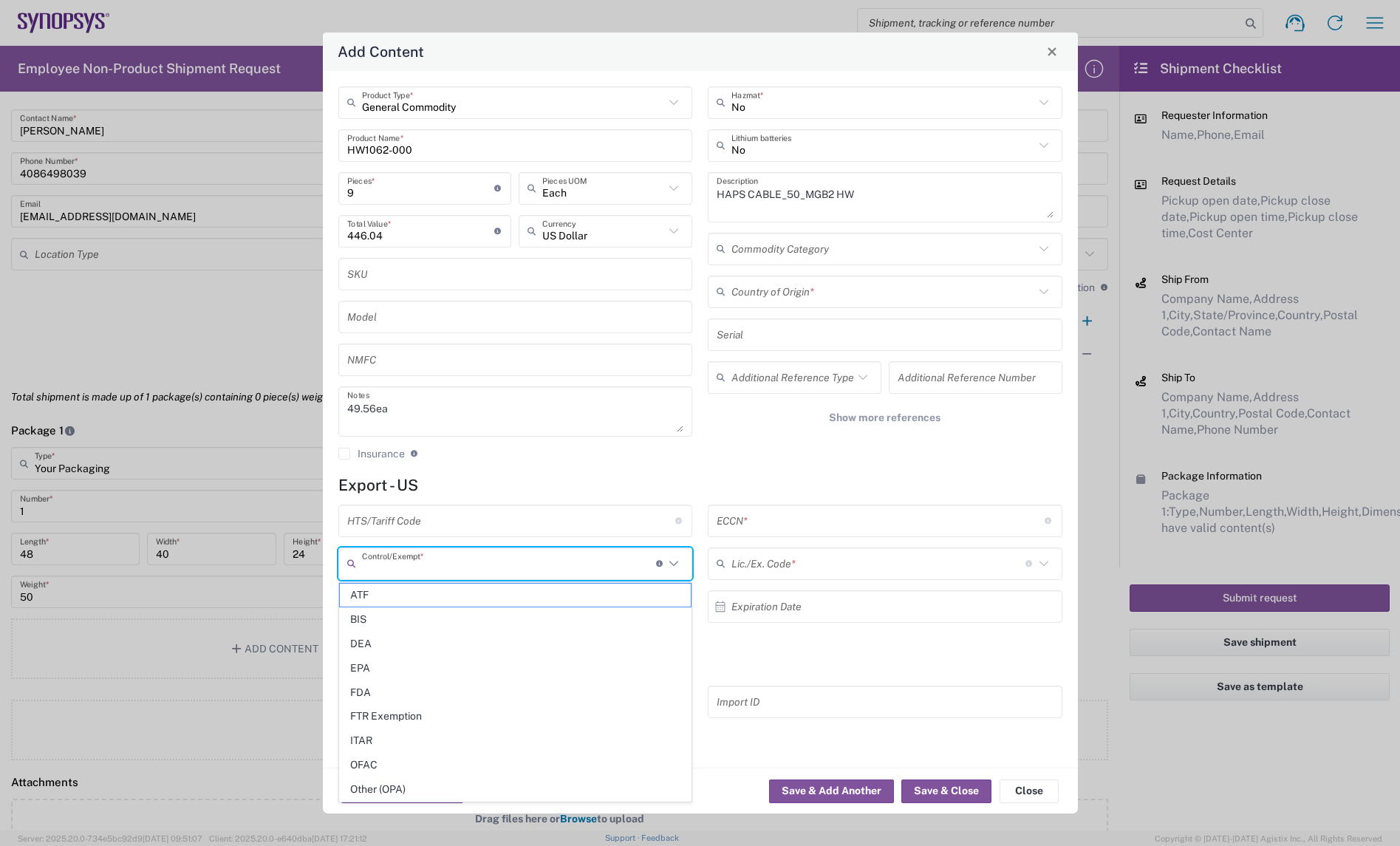
click at [469, 558] on input "text" at bounding box center [509, 564] width 294 height 26
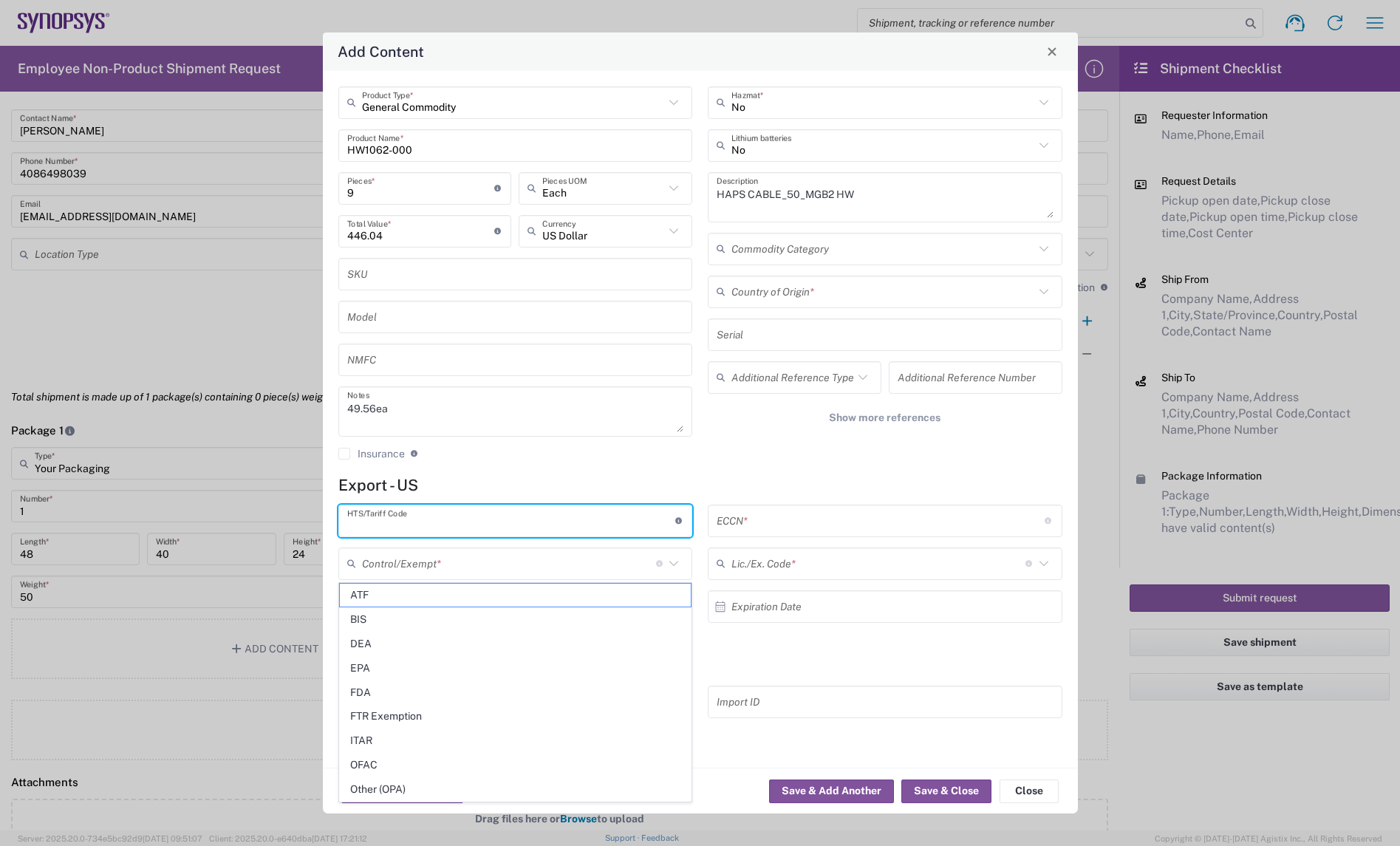
click at [466, 521] on input "text" at bounding box center [511, 520] width 328 height 26
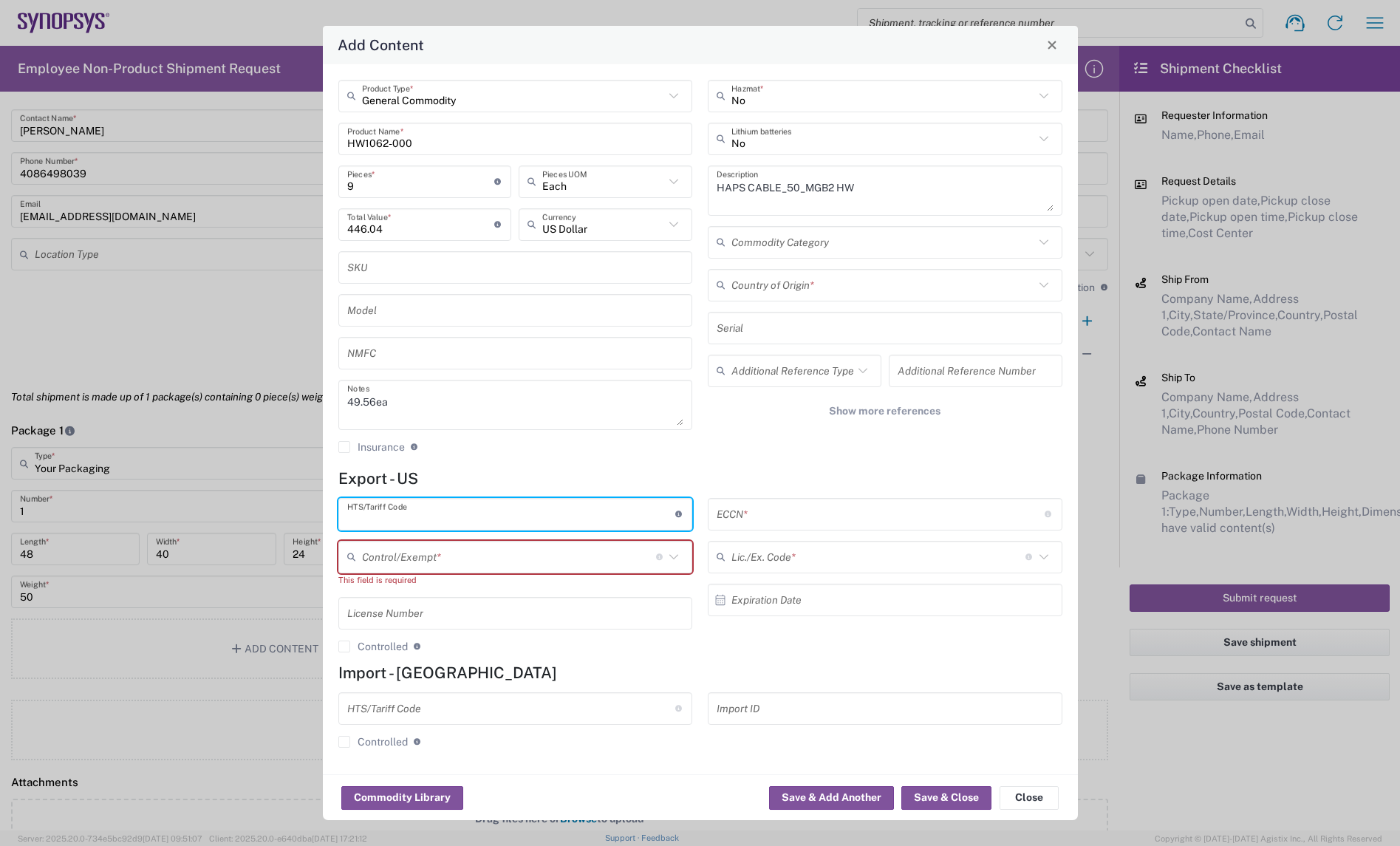
paste input "HW1062-000"
drag, startPoint x: 463, startPoint y: 522, endPoint x: 273, endPoint y: 530, distance: 190.2
click at [273, 530] on div "Add Content General Commodity Product Type * HW1062-000 Product Name * 9 Pieces…" at bounding box center [700, 423] width 1400 height 846
type input "8544.42.000"
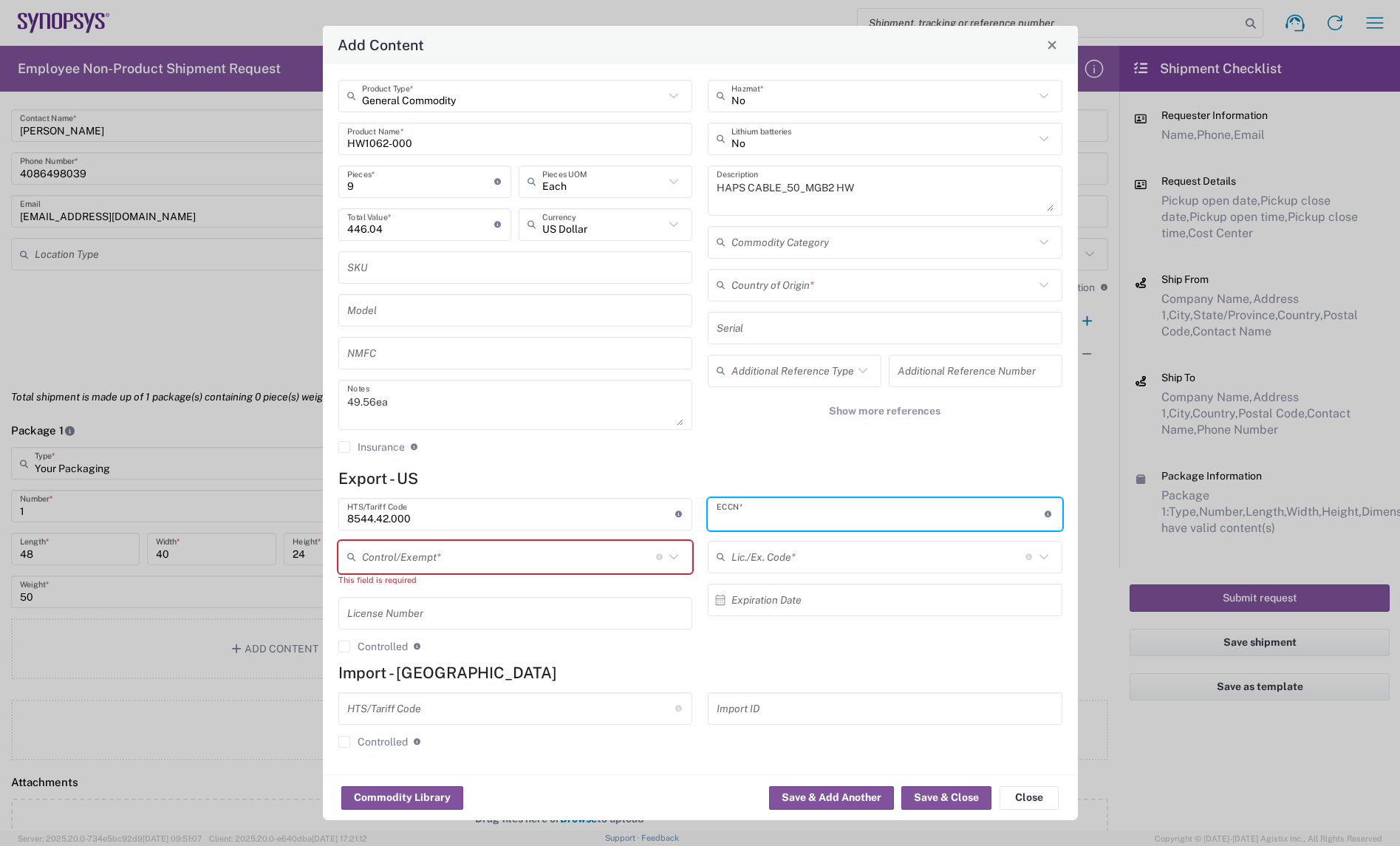
click at [781, 515] on input "text" at bounding box center [881, 514] width 328 height 26
type input "EAR99"
click at [793, 281] on input "text" at bounding box center [883, 285] width 303 height 26
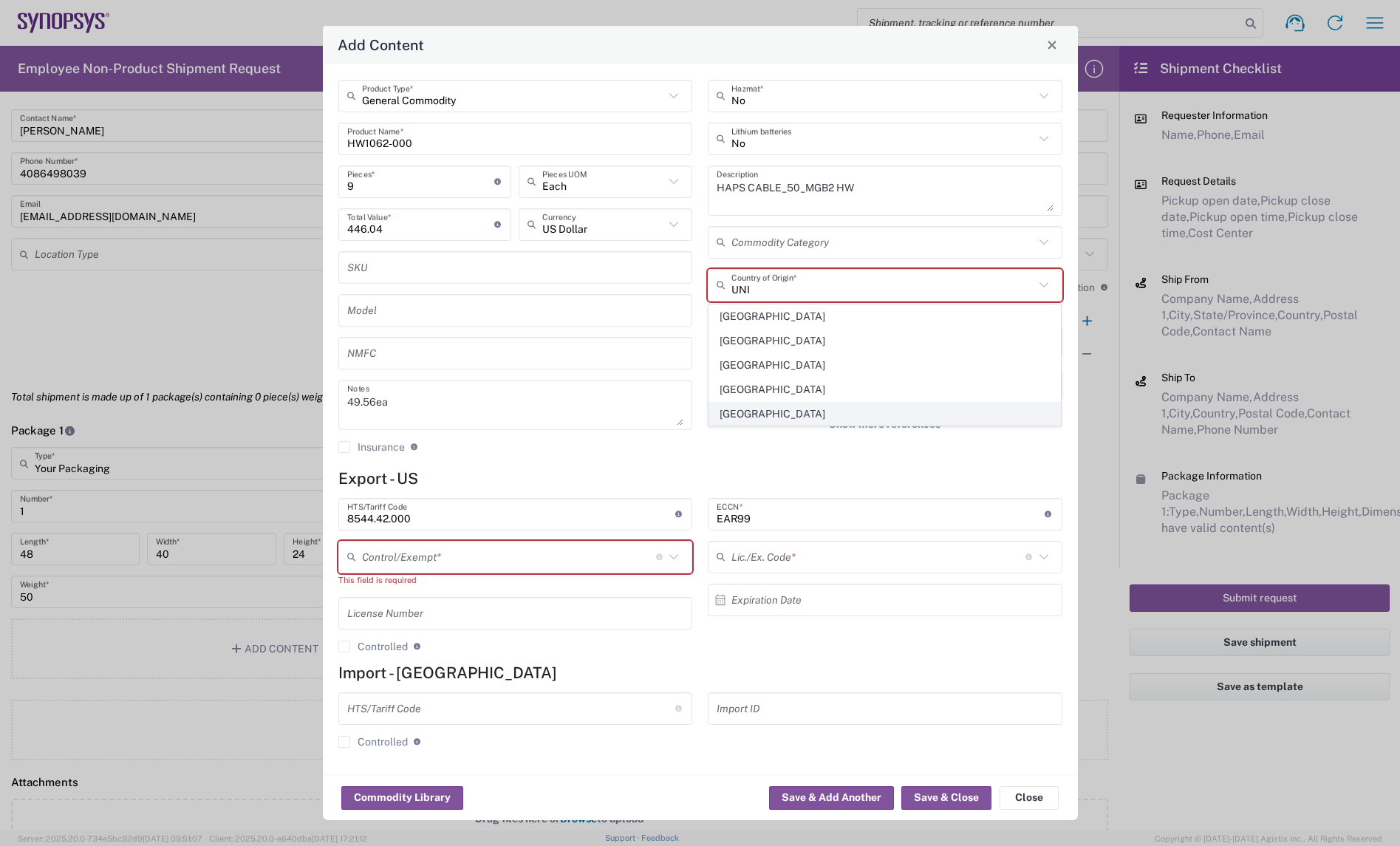
click at [773, 409] on span "[GEOGRAPHIC_DATA]" at bounding box center [885, 414] width 351 height 23
type input "[GEOGRAPHIC_DATA]"
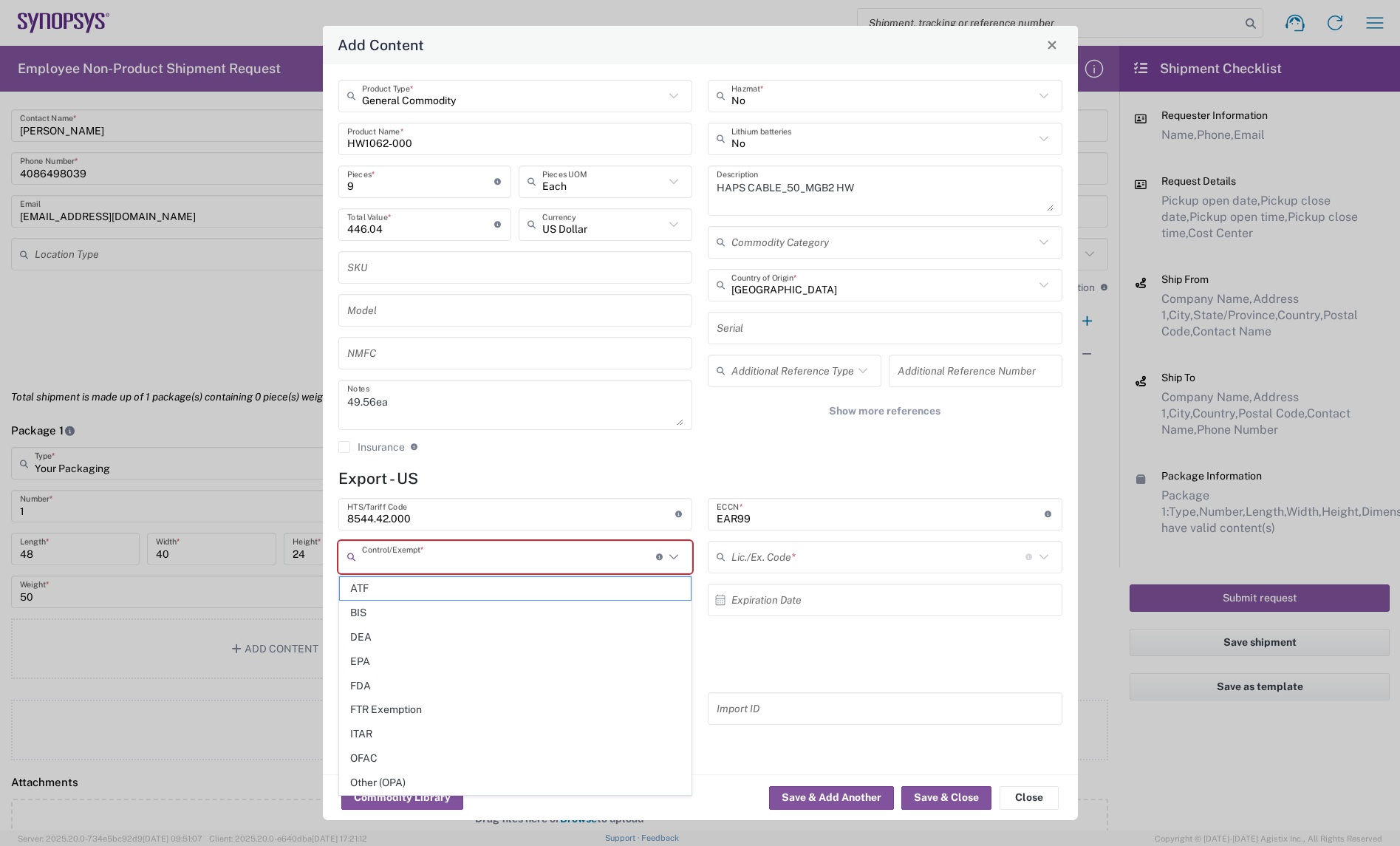
click at [427, 563] on input "text" at bounding box center [509, 557] width 294 height 26
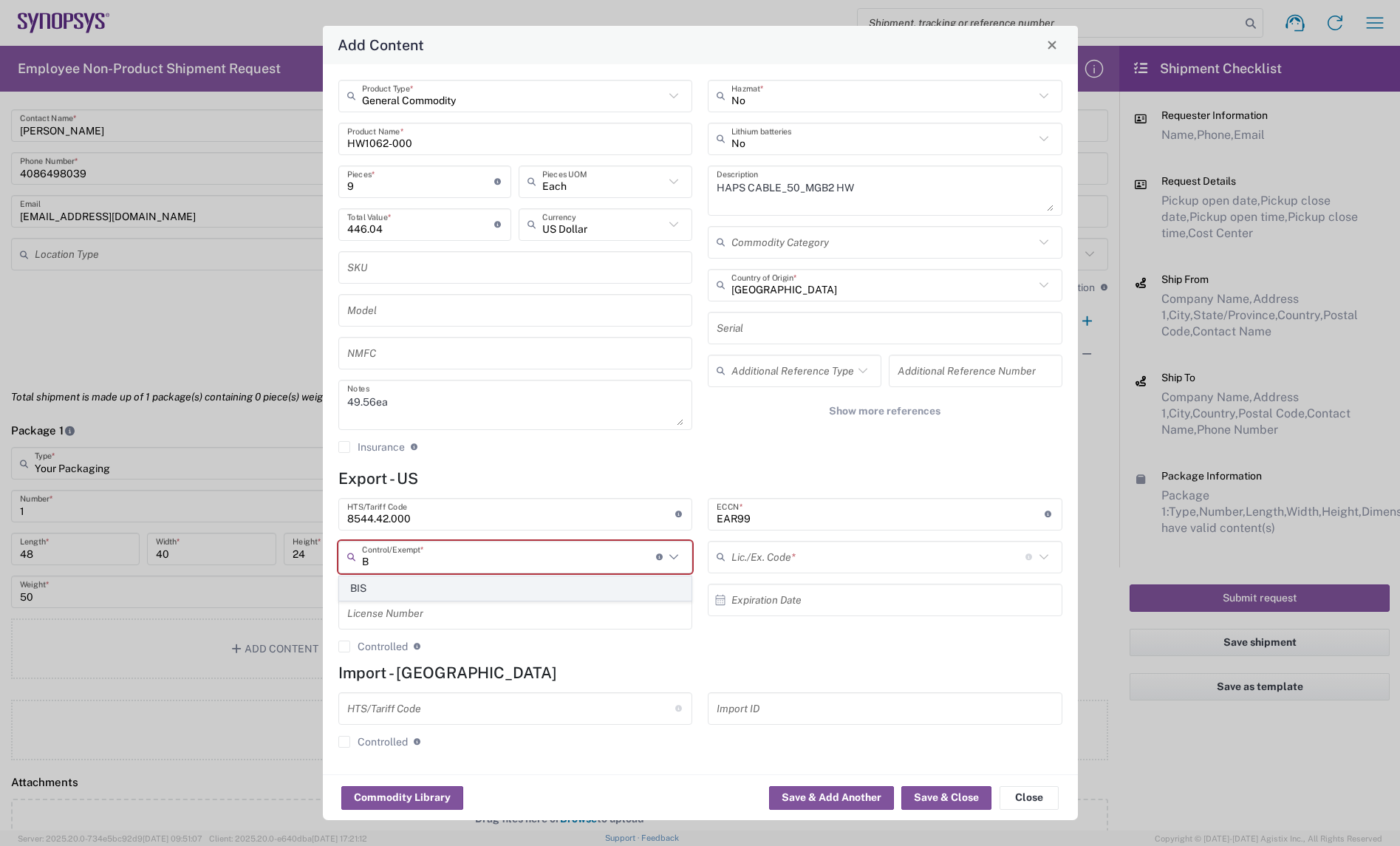
click at [413, 585] on span "BIS" at bounding box center [516, 589] width 351 height 23
type input "BIS"
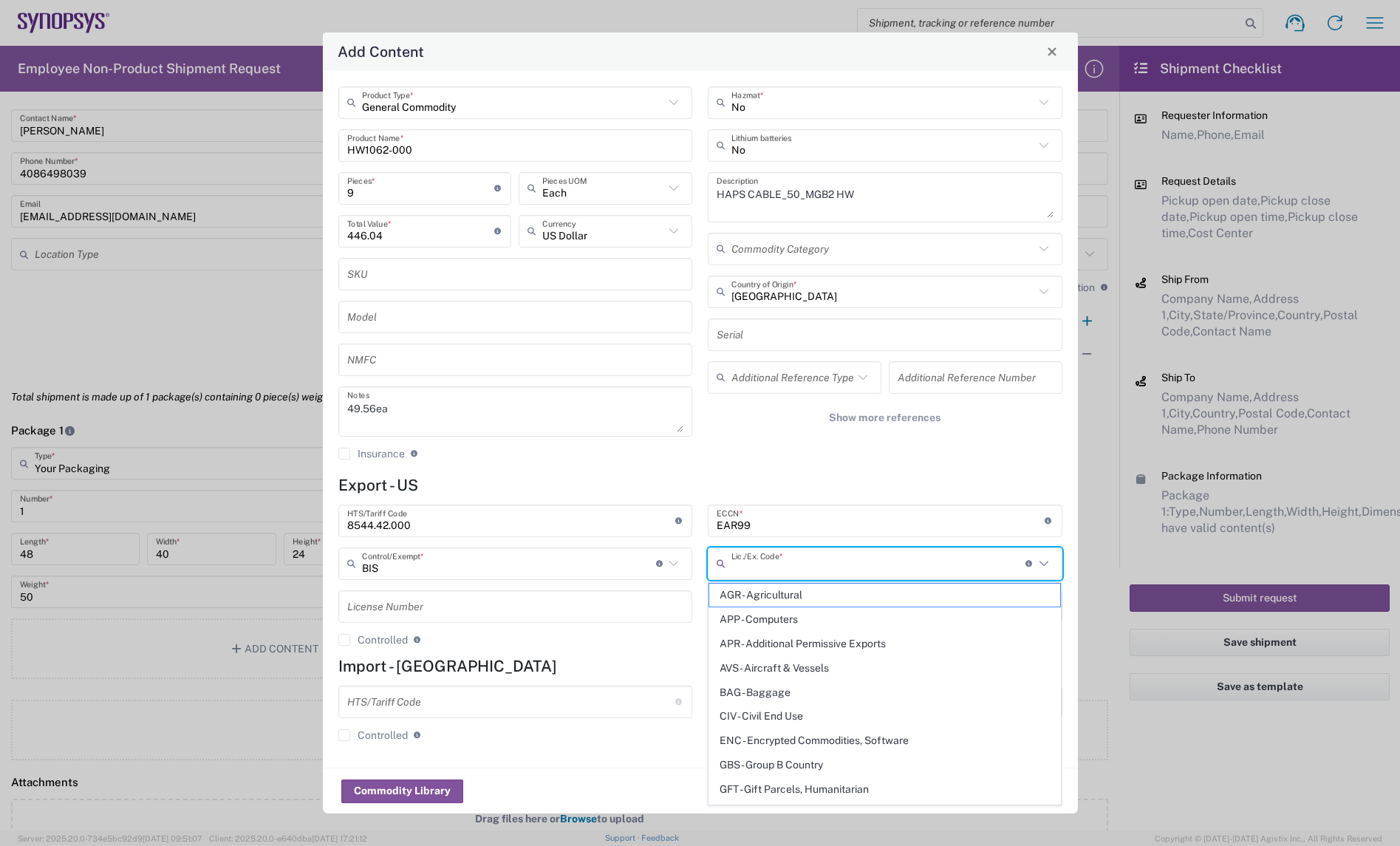
click at [772, 556] on input "text" at bounding box center [879, 564] width 294 height 26
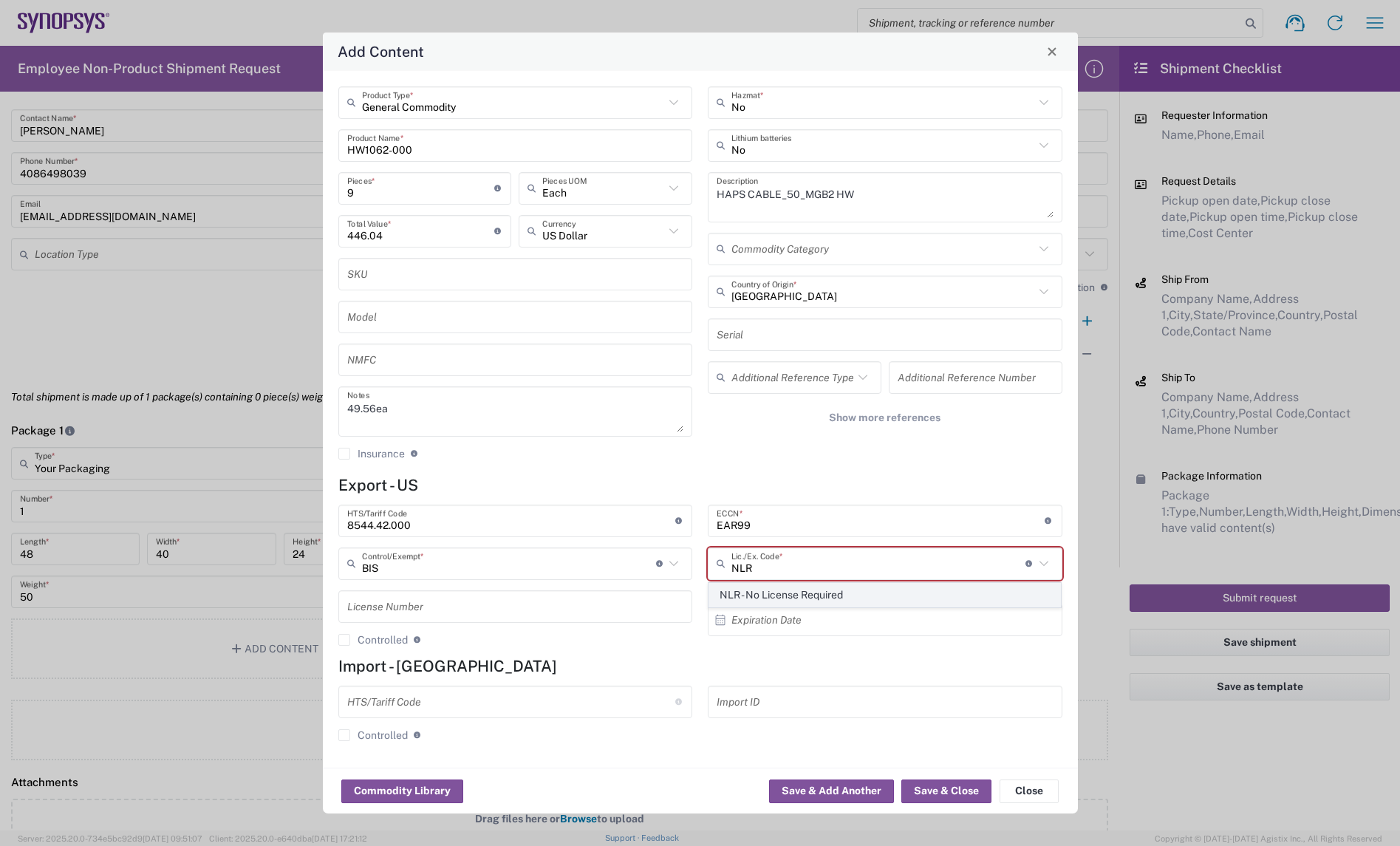
click at [829, 593] on span "NLR - No License Required" at bounding box center [885, 595] width 351 height 23
type input "NLR - No License Required"
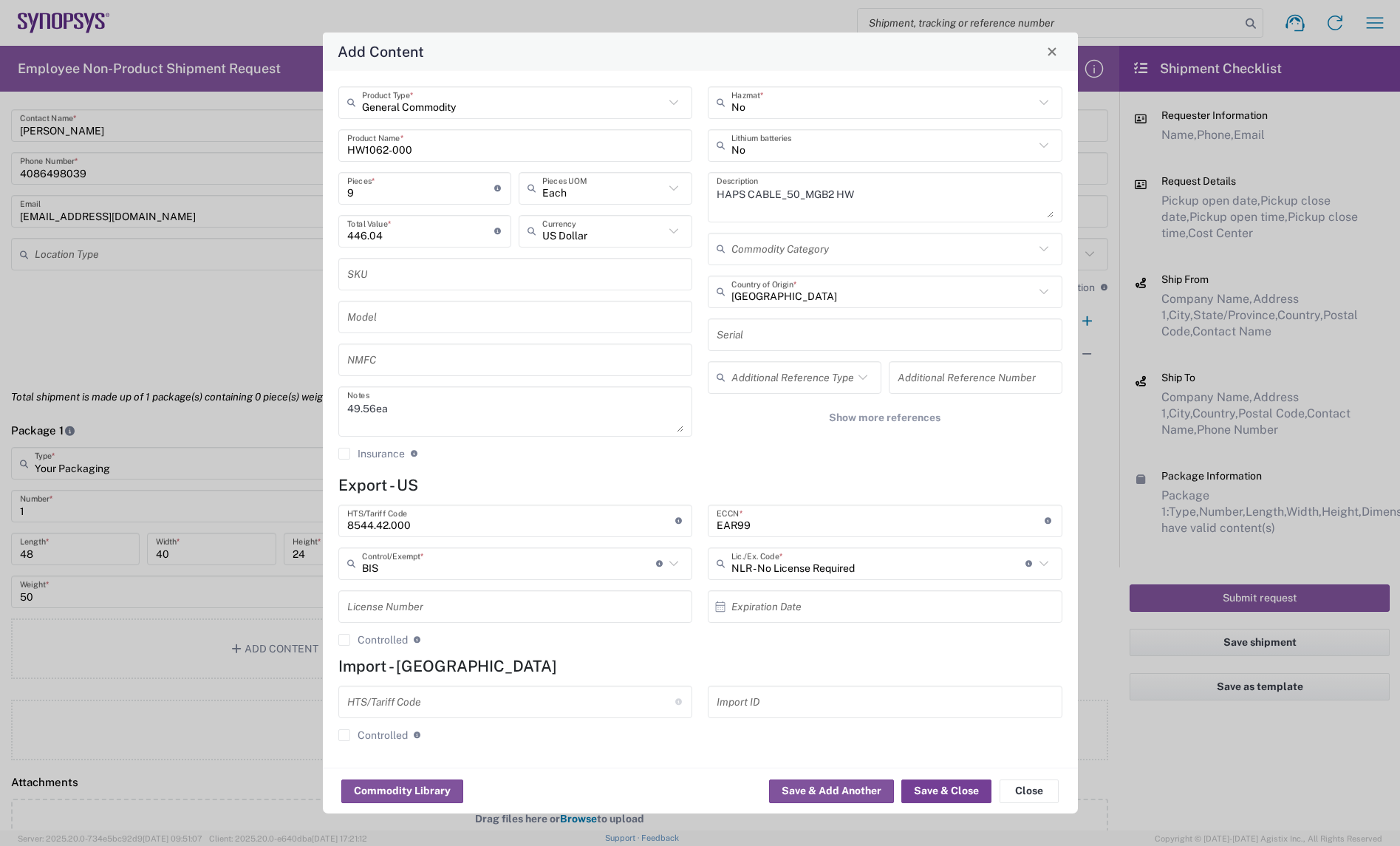
click at [964, 787] on button "Save & Close" at bounding box center [947, 792] width 90 height 24
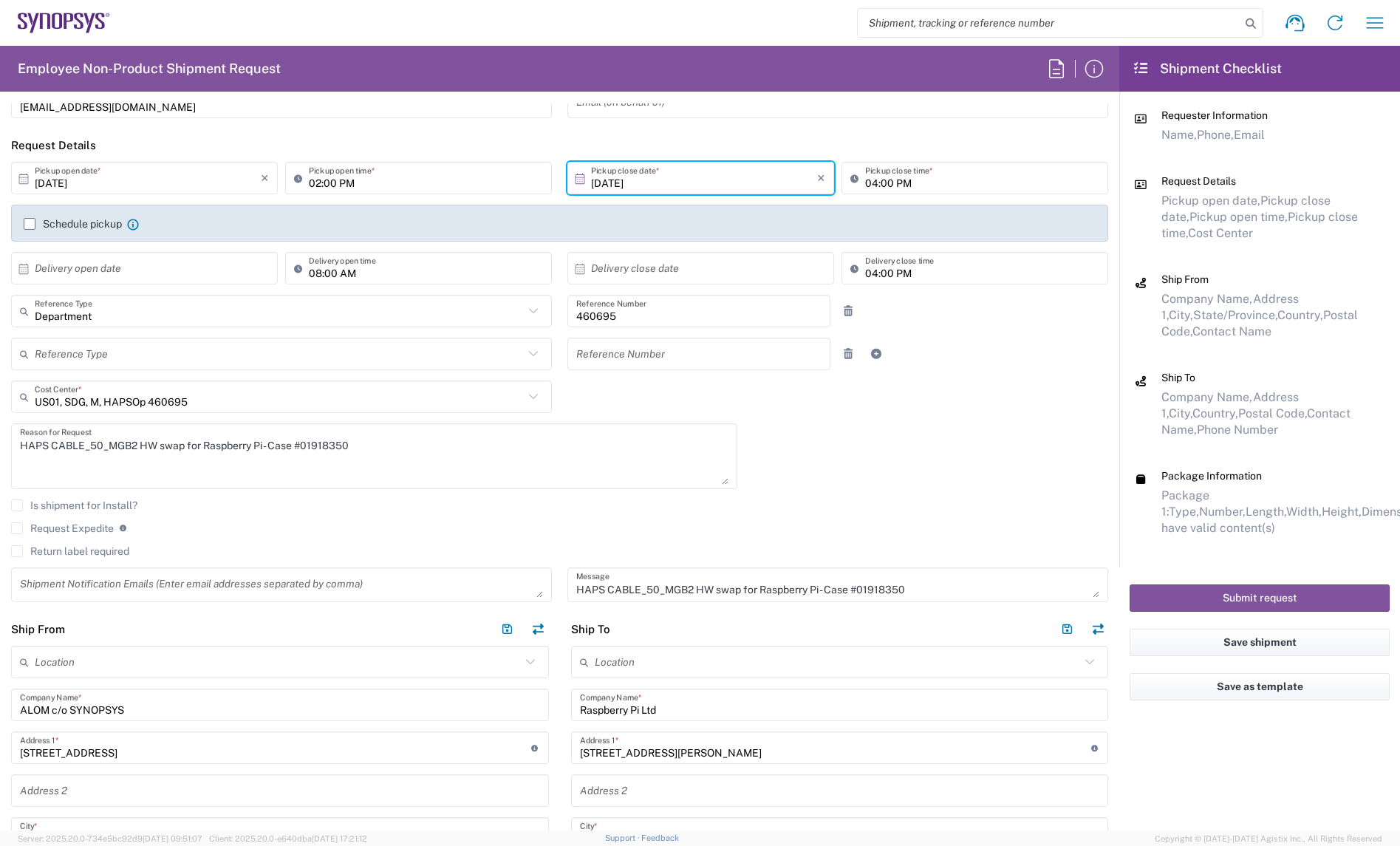
scroll to position [0, 0]
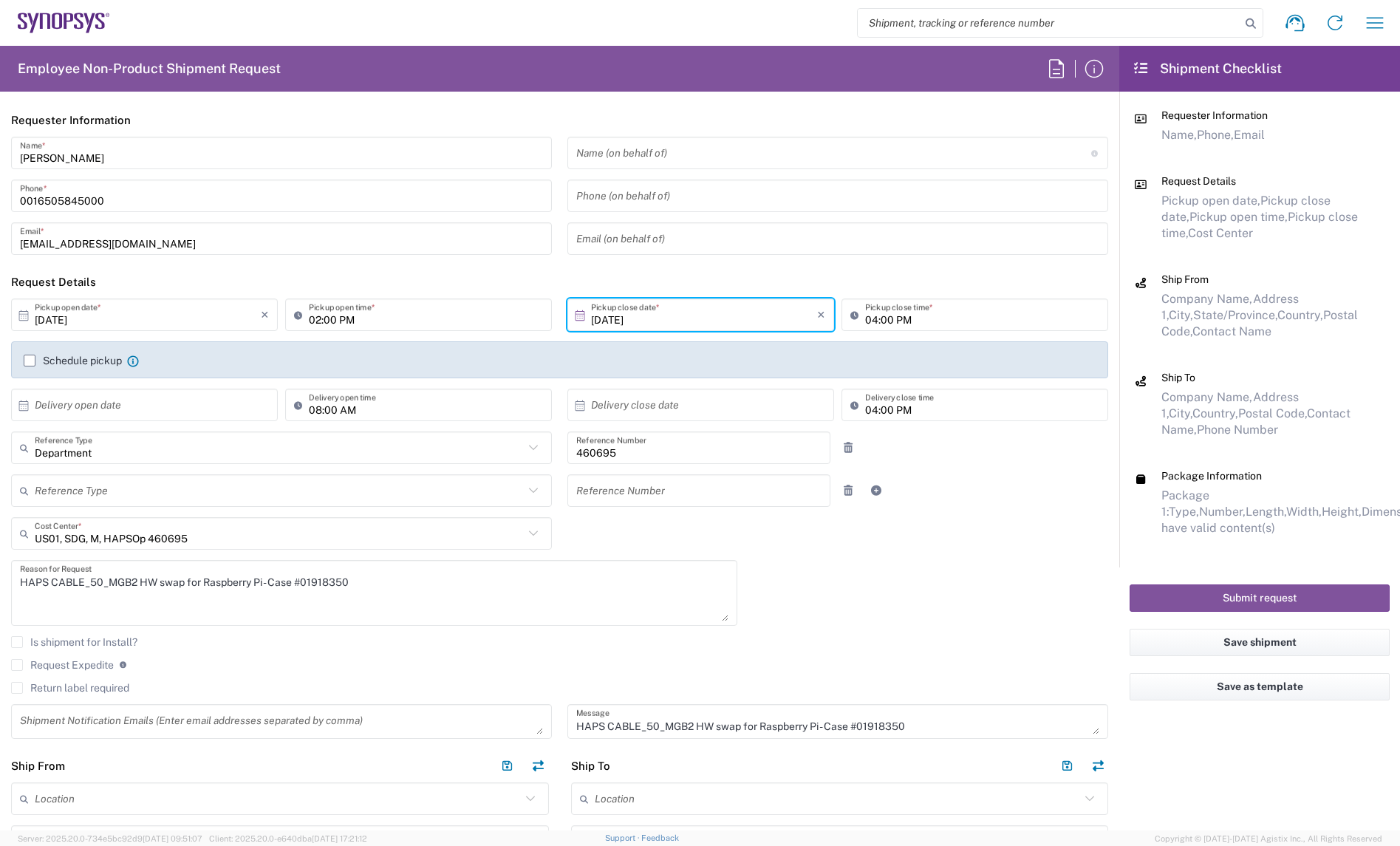
click at [133, 723] on textarea at bounding box center [281, 722] width 523 height 26
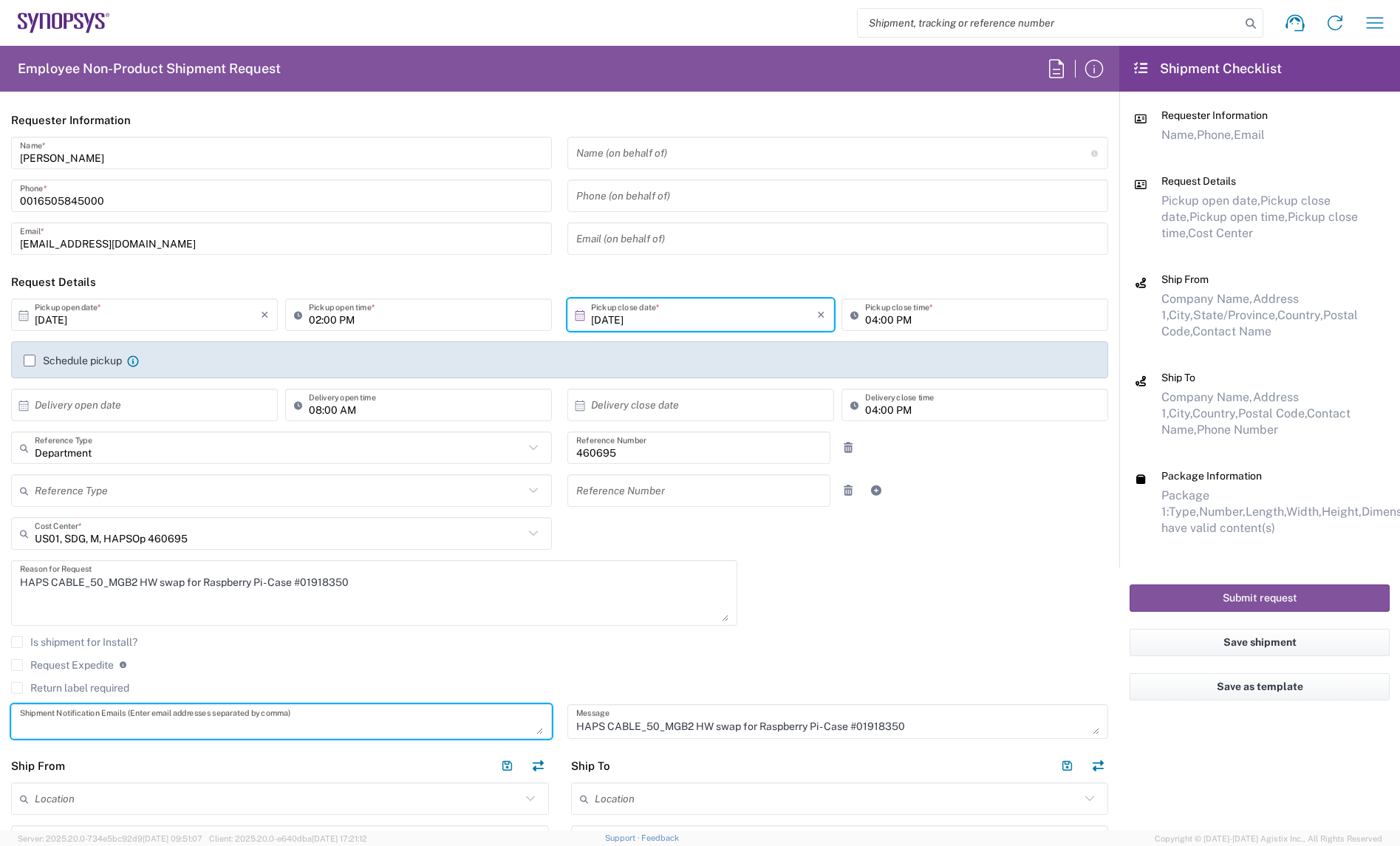
drag, startPoint x: 536, startPoint y: 729, endPoint x: 508, endPoint y: 817, distance: 92.3
click at [508, 817] on form "Requester Information [PERSON_NAME] Name * [PHONE_NUMBER] Phone * [EMAIL_ADDRES…" at bounding box center [560, 467] width 1120 height 727
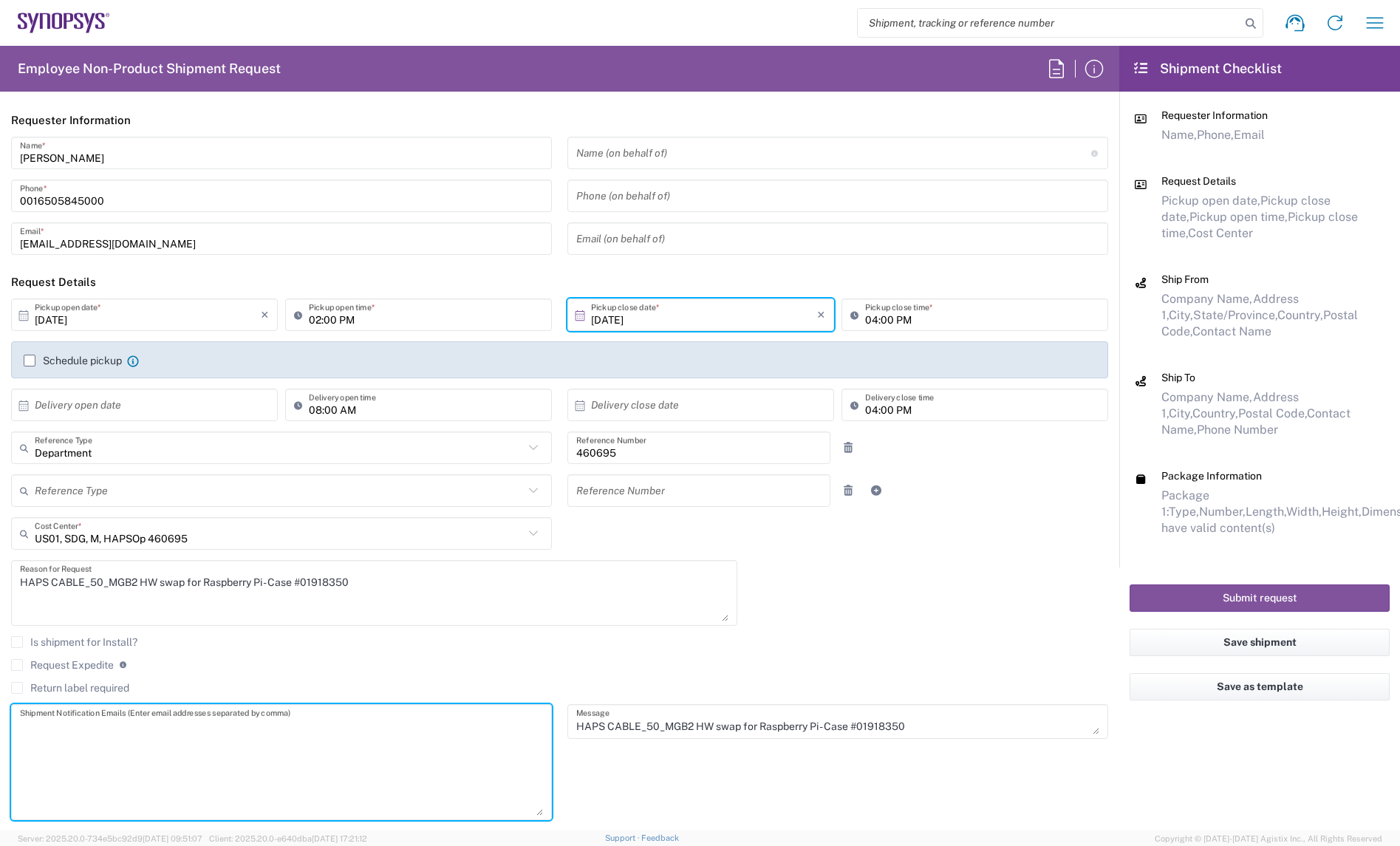
drag, startPoint x: 529, startPoint y: 732, endPoint x: 478, endPoint y: 814, distance: 96.6
click at [501, 814] on textarea at bounding box center [281, 762] width 523 height 108
paste textarea "[PERSON_NAME] <[EMAIL_ADDRESS][DOMAIN_NAME]>"
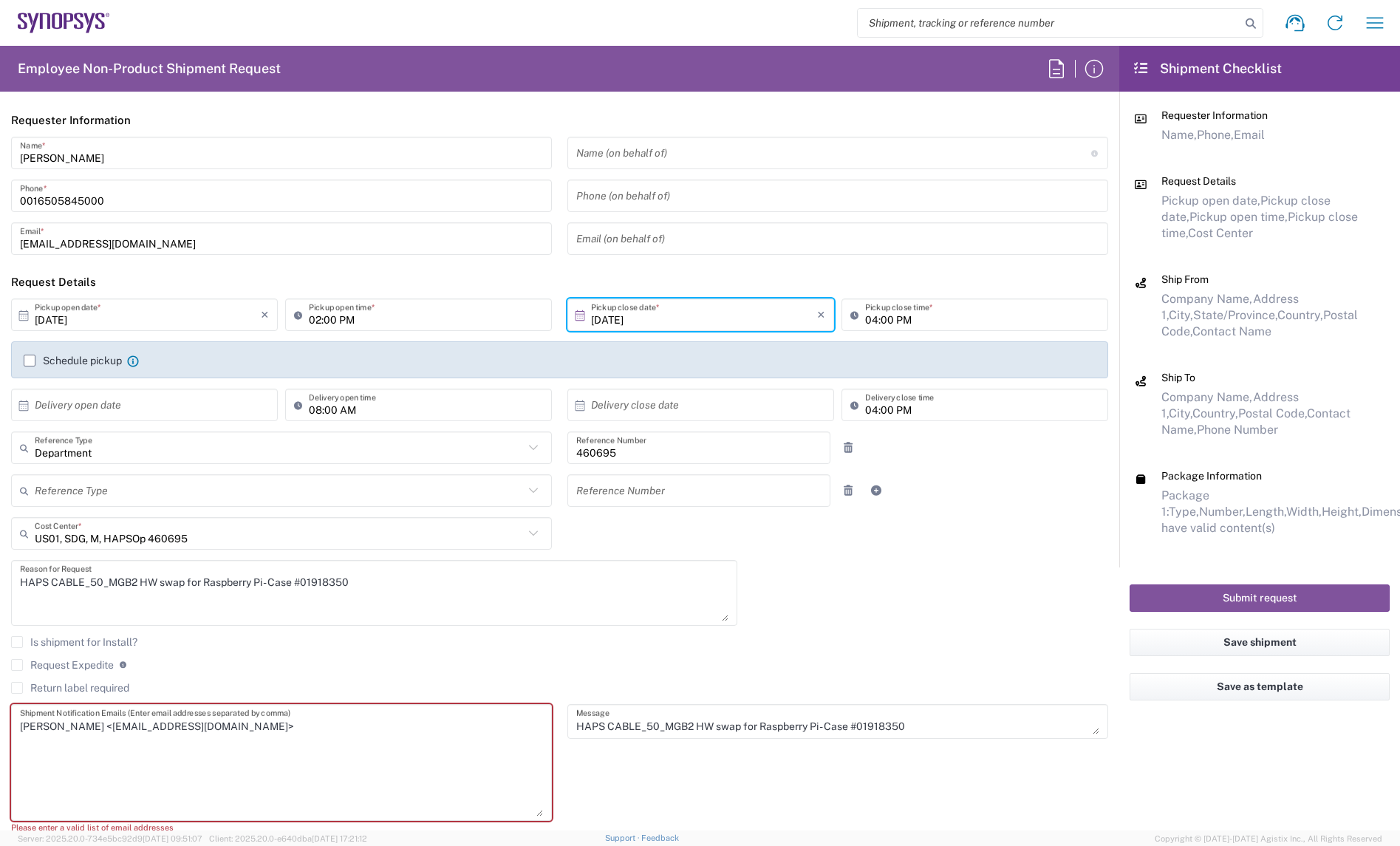
click at [221, 726] on textarea "[PERSON_NAME] <[EMAIL_ADDRESS][DOMAIN_NAME]>" at bounding box center [281, 762] width 523 height 108
paste textarea "[EMAIL_ADDRESS][DOMAIN_NAME]"
click at [193, 733] on textarea "[PERSON_NAME] <[EMAIL_ADDRESS][DOMAIN_NAME]>[EMAIL_ADDRESS][DOMAIN_NAME]" at bounding box center [281, 762] width 523 height 108
drag, startPoint x: 78, startPoint y: 726, endPoint x: -70, endPoint y: 726, distance: 148.0
click at [0, 726] on html "Shipment request Shipment tracking Employee non-product shipment request My shi…" at bounding box center [700, 423] width 1400 height 846
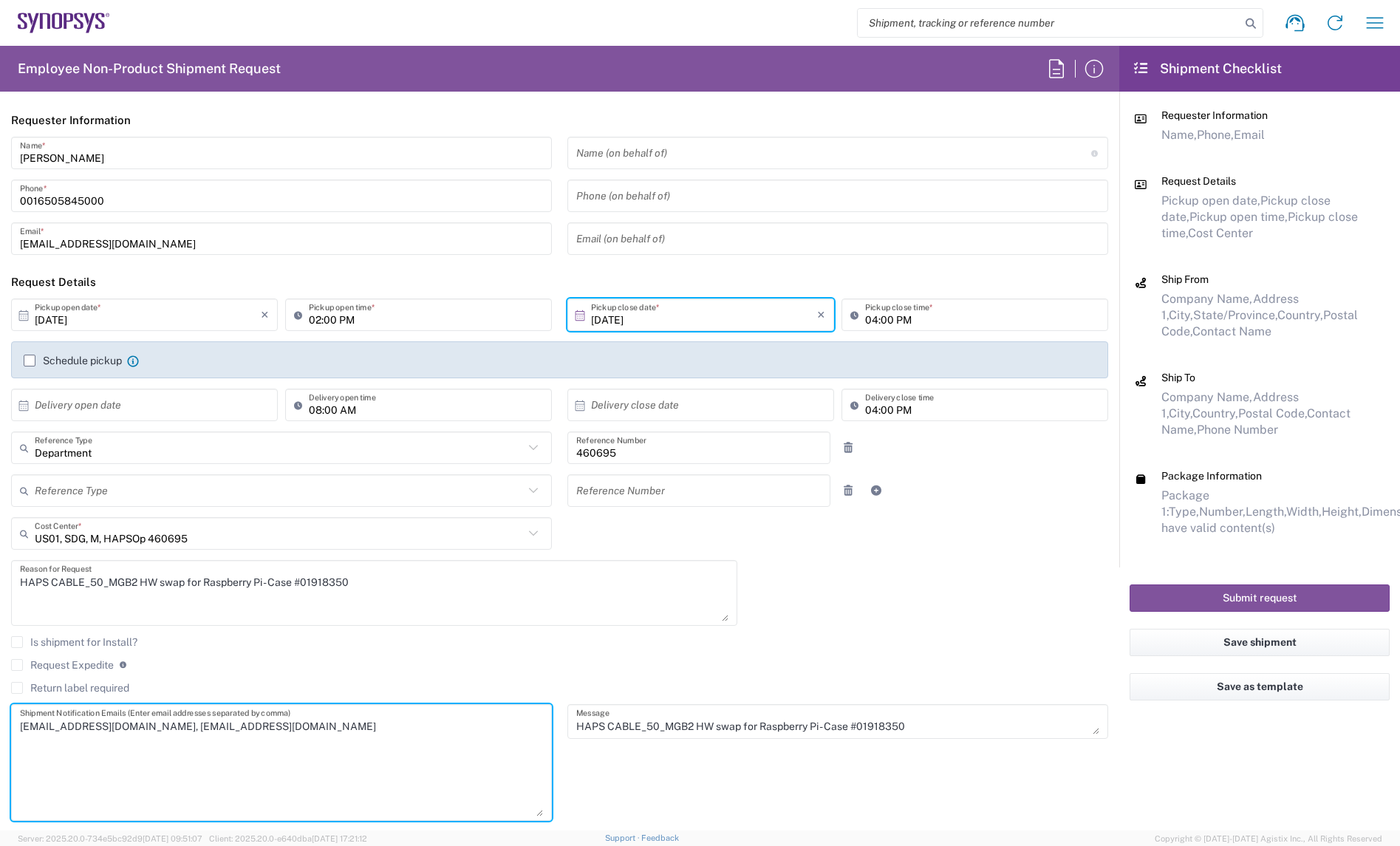
click at [338, 739] on textarea "[EMAIL_ADDRESS][DOMAIN_NAME], [EMAIL_ADDRESS][DOMAIN_NAME]" at bounding box center [281, 762] width 523 height 108
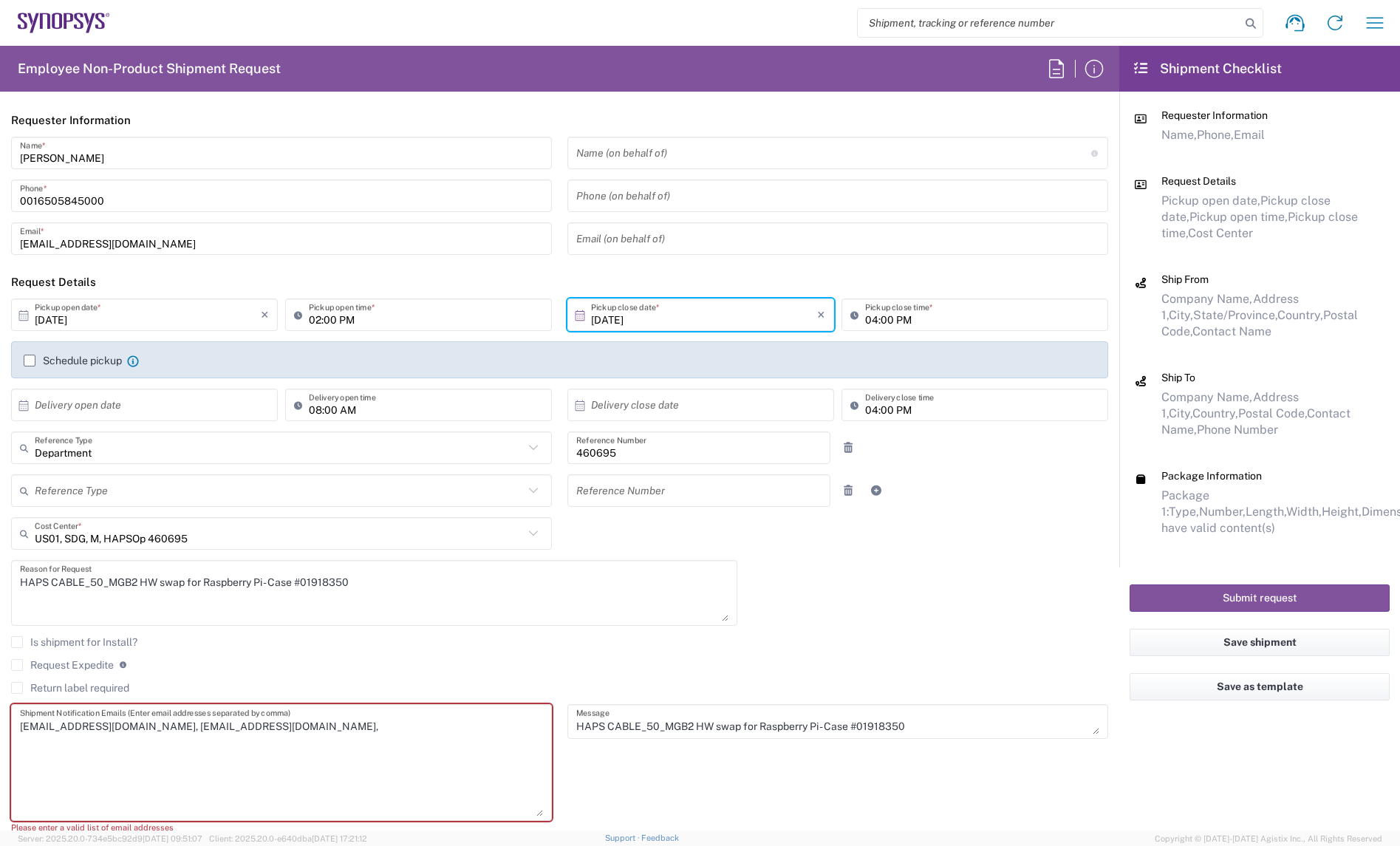
paste textarea "[PERSON_NAME] <[EMAIL_ADDRESS][DOMAIN_NAME]>"
click at [349, 730] on textarea "[EMAIL_ADDRESS][DOMAIN_NAME], [EMAIL_ADDRESS][DOMAIN_NAME], [PERSON_NAME] <[EMA…" at bounding box center [281, 762] width 523 height 108
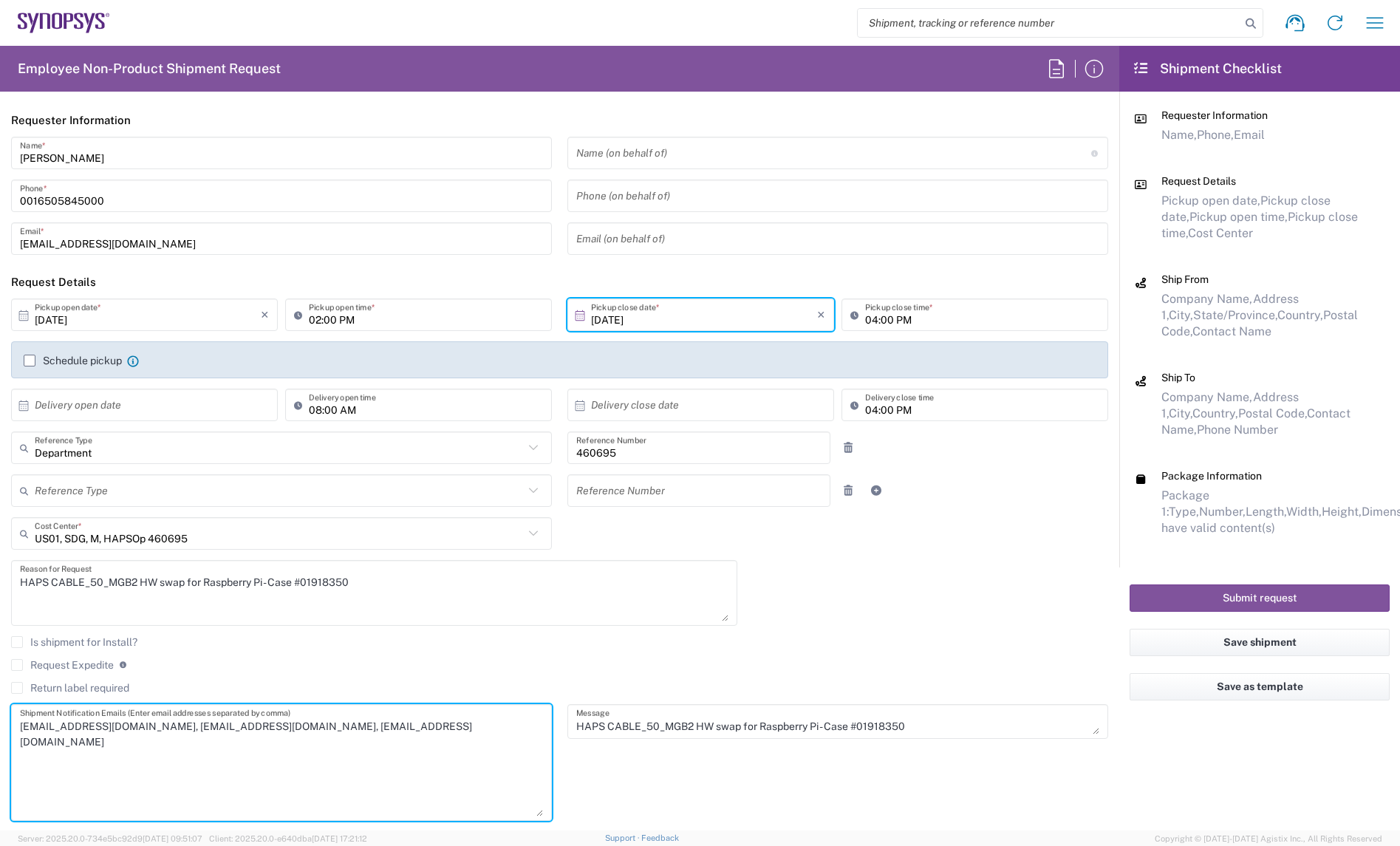
type textarea "[EMAIL_ADDRESS][DOMAIN_NAME], [EMAIL_ADDRESS][DOMAIN_NAME], [EMAIL_ADDRESS][DOM…"
click at [456, 682] on agx-checkbox-control "Return label required" at bounding box center [560, 688] width 1098 height 12
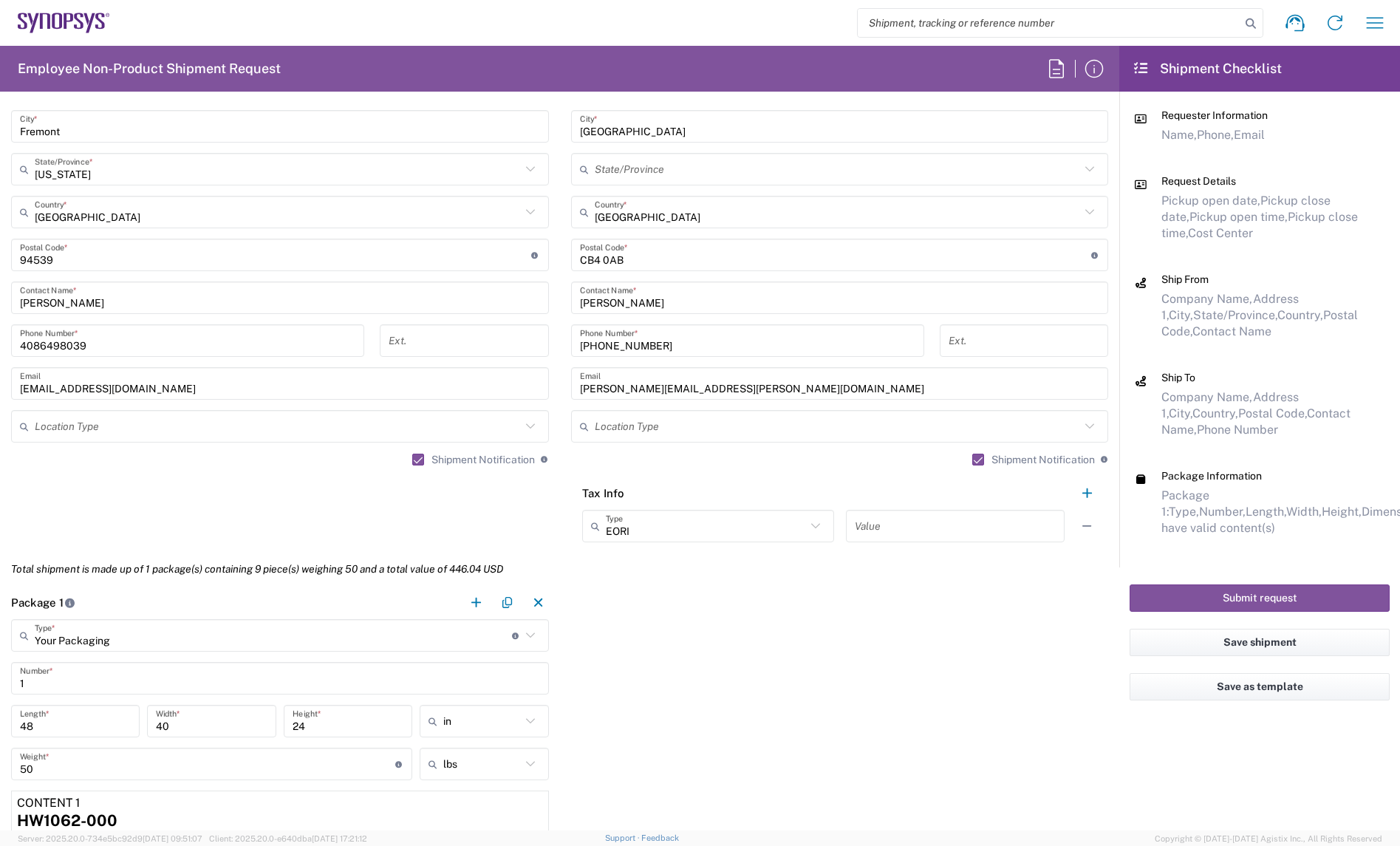
scroll to position [1294, 0]
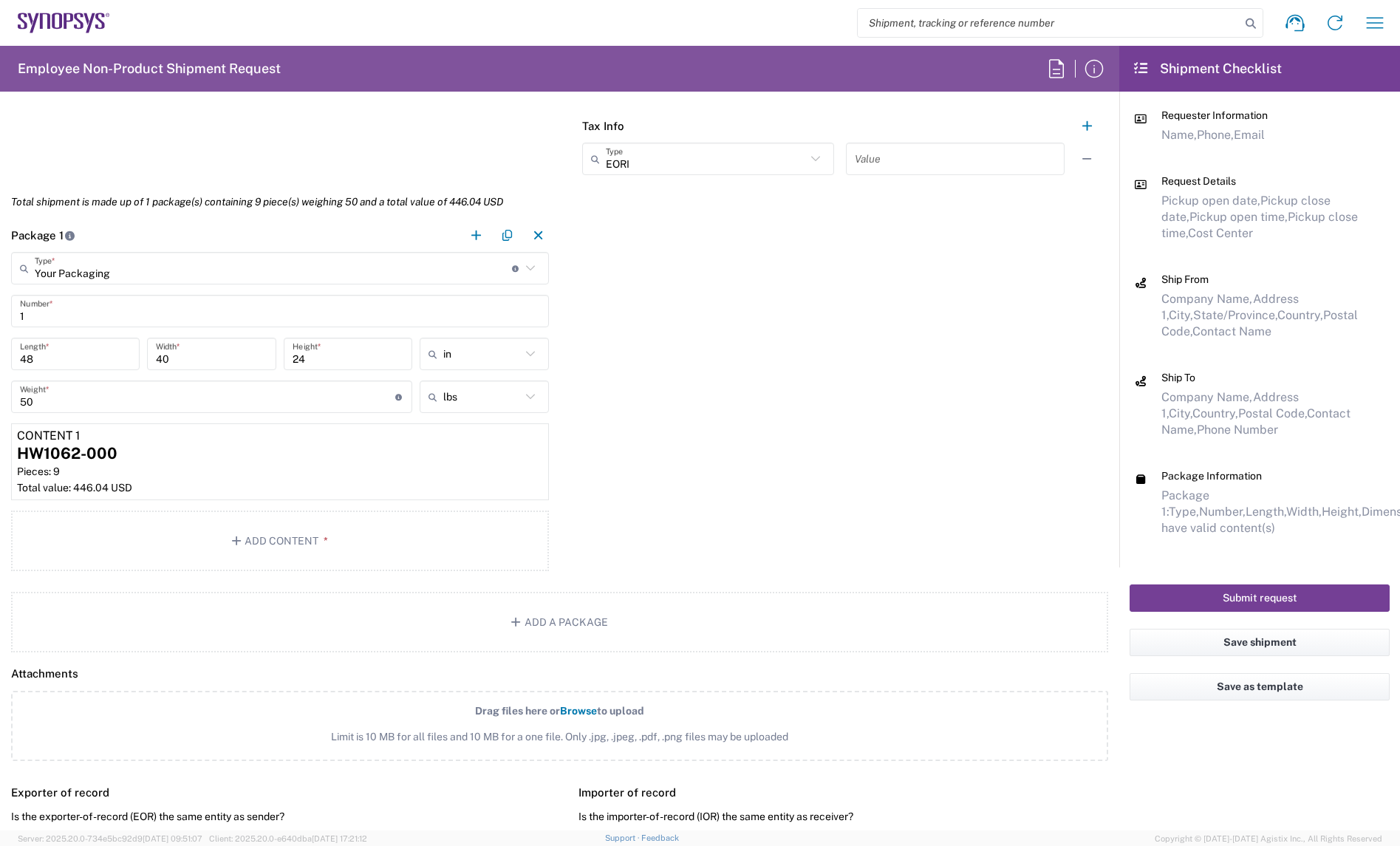
click at [1295, 592] on button "Submit request" at bounding box center [1259, 599] width 260 height 28
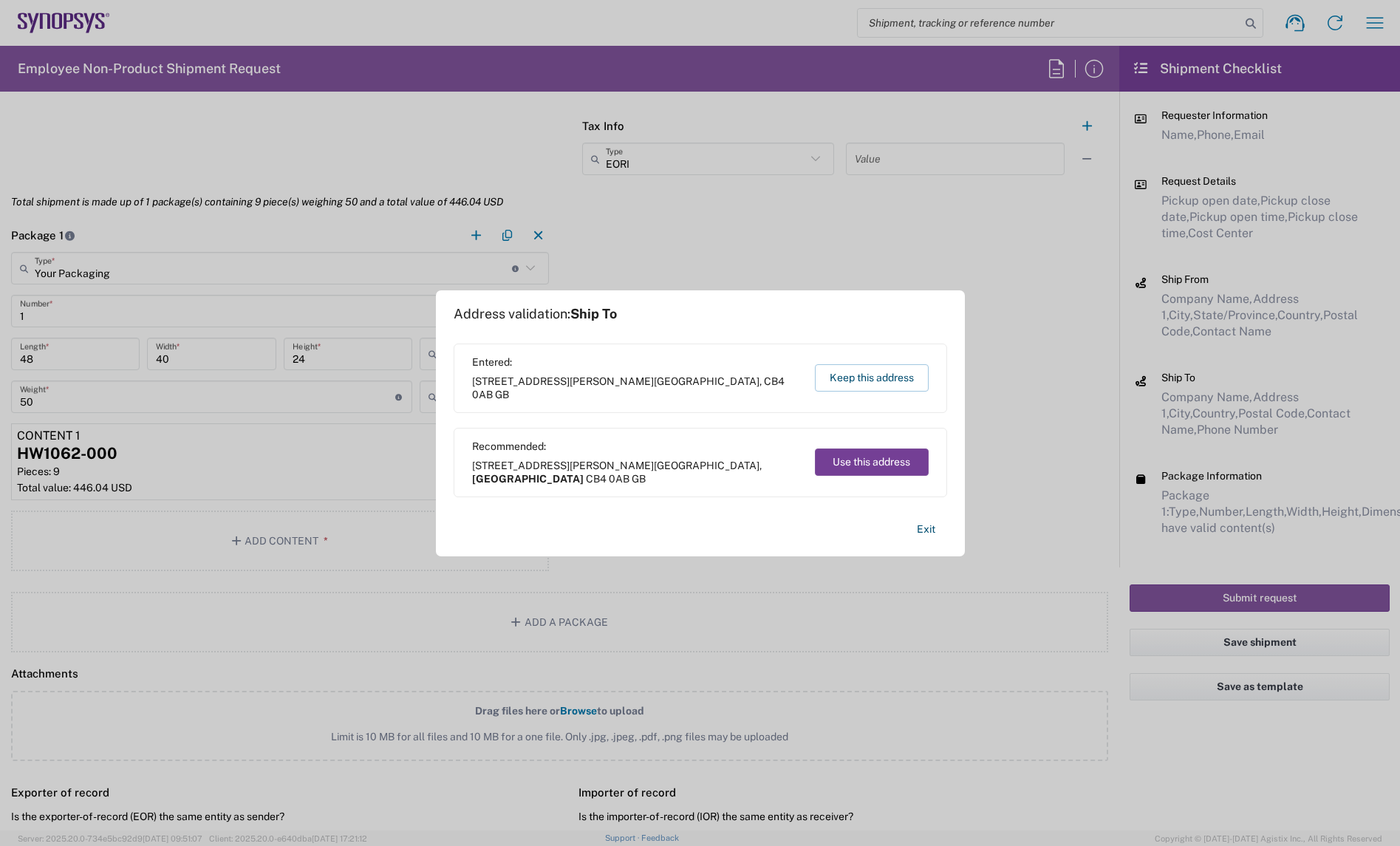
click at [855, 458] on button "Use this address" at bounding box center [872, 463] width 114 height 28
type input "[GEOGRAPHIC_DATA]"
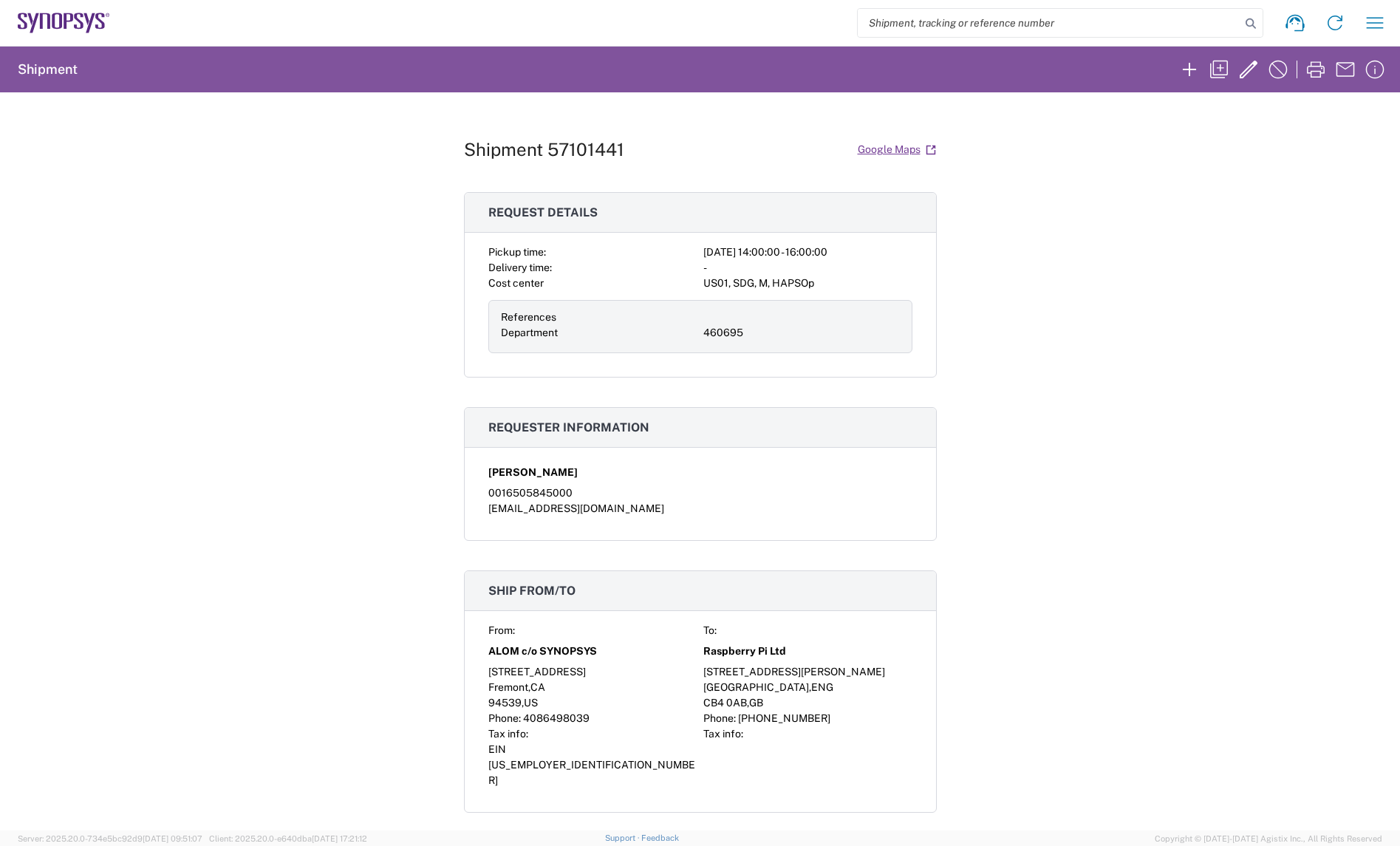
click at [746, 326] on div "460695" at bounding box center [802, 333] width 197 height 16
click at [567, 138] on div "Shipment 57101441 Google Maps" at bounding box center [700, 150] width 472 height 26
click at [567, 141] on h1 "Shipment 57101441" at bounding box center [544, 149] width 160 height 21
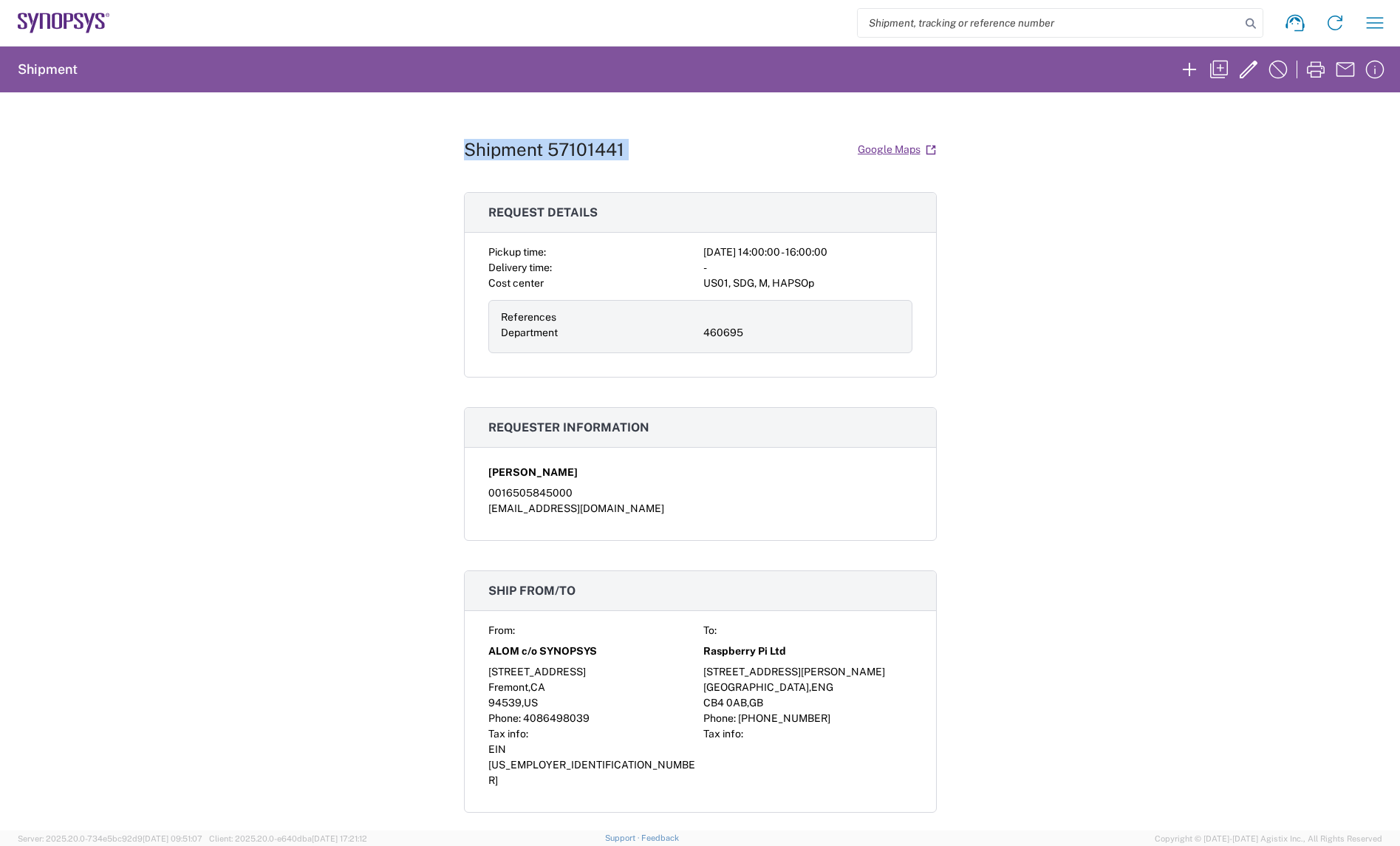
click at [567, 141] on h1 "Shipment 57101441" at bounding box center [544, 149] width 160 height 21
click at [591, 138] on div "Shipment 57101441 Google Maps" at bounding box center [700, 150] width 472 height 26
click at [595, 150] on h1 "Shipment 57101441" at bounding box center [544, 149] width 160 height 21
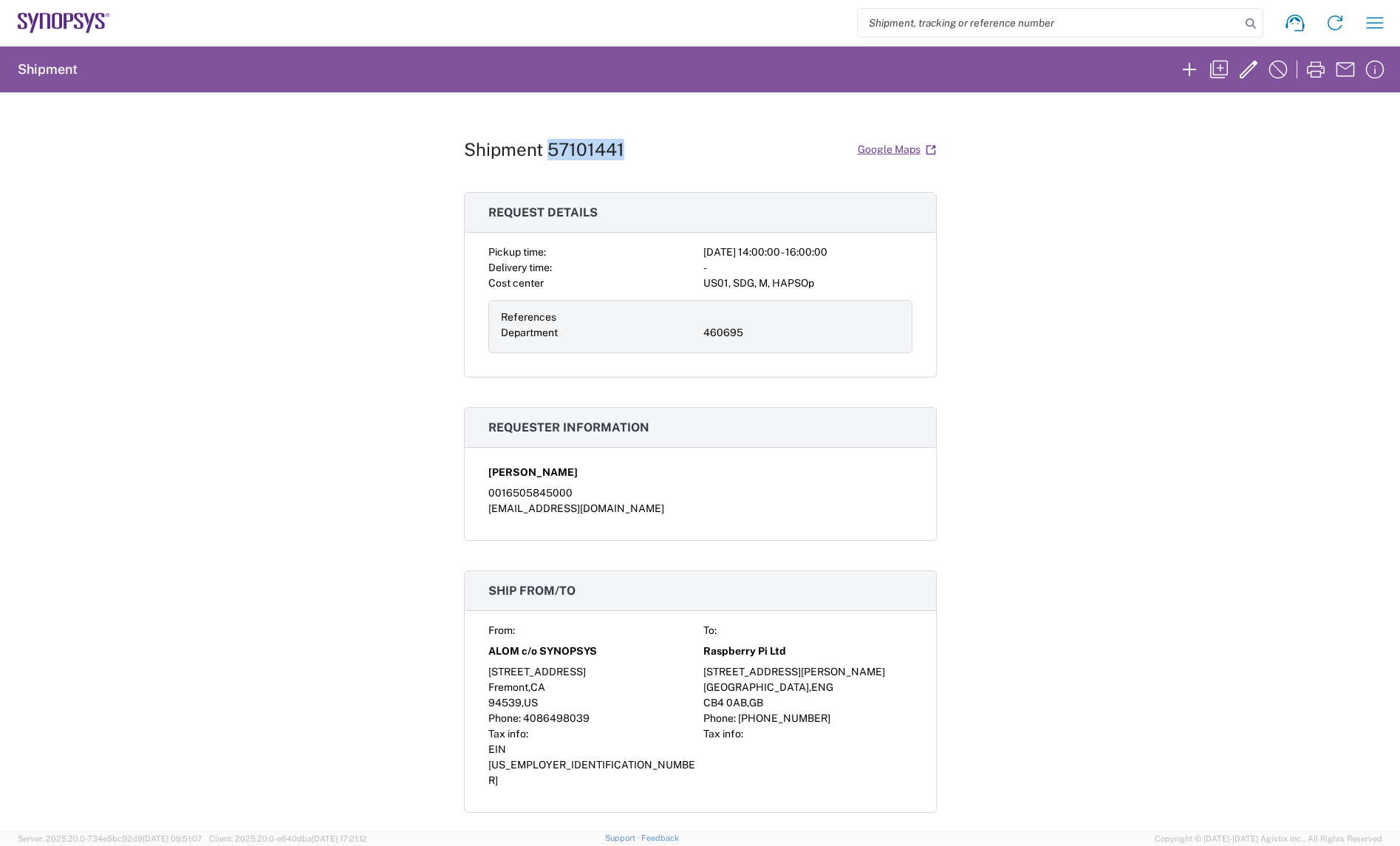
copy h1 "57101441"
click at [1236, 226] on div "Shipment 57101441 Google Maps Request details Pickup time: [DATE] 14:00:00 - 16…" at bounding box center [700, 461] width 1400 height 738
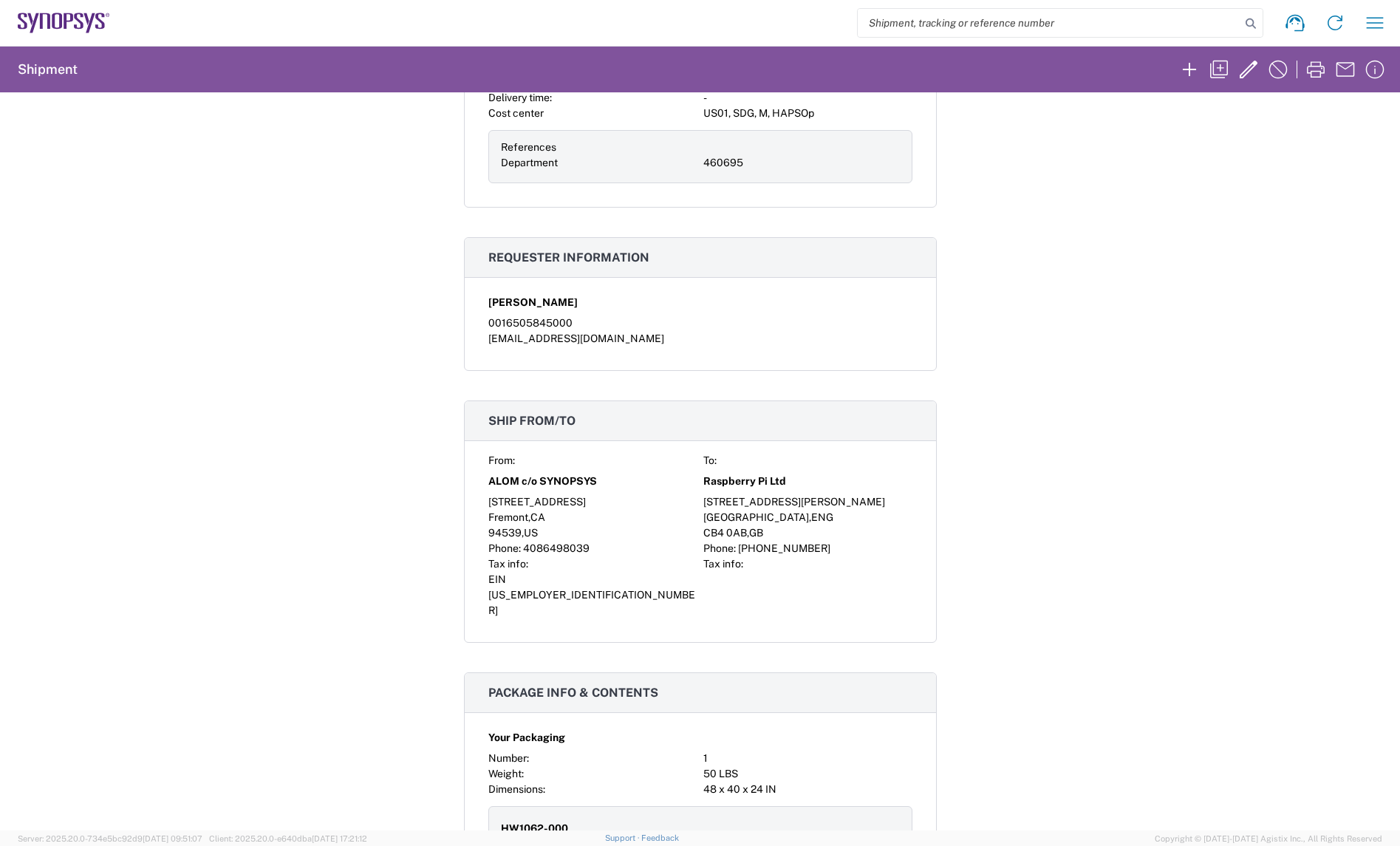
scroll to position [370, 0]
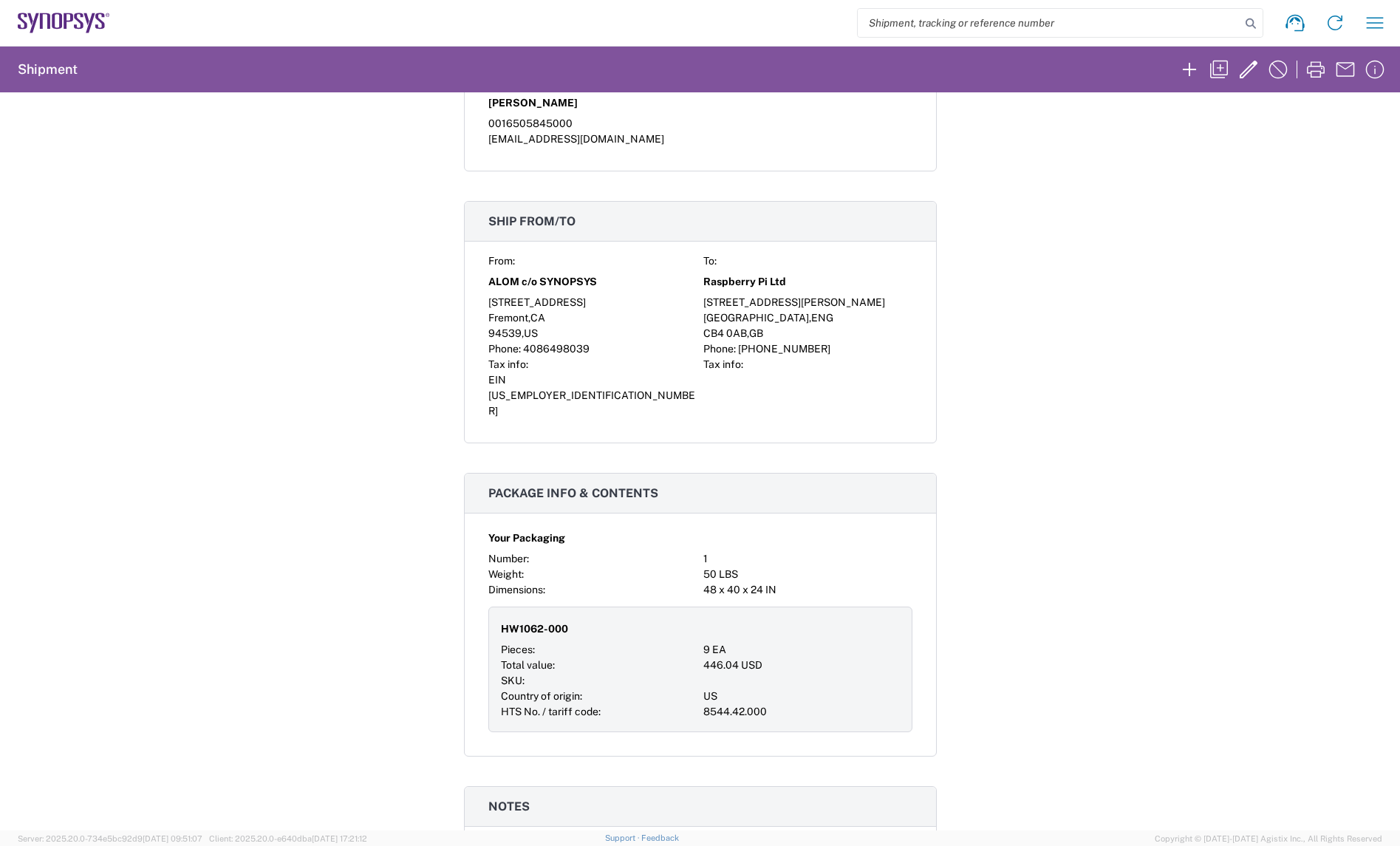
click at [102, 25] on icon at bounding box center [100, 21] width 9 height 17
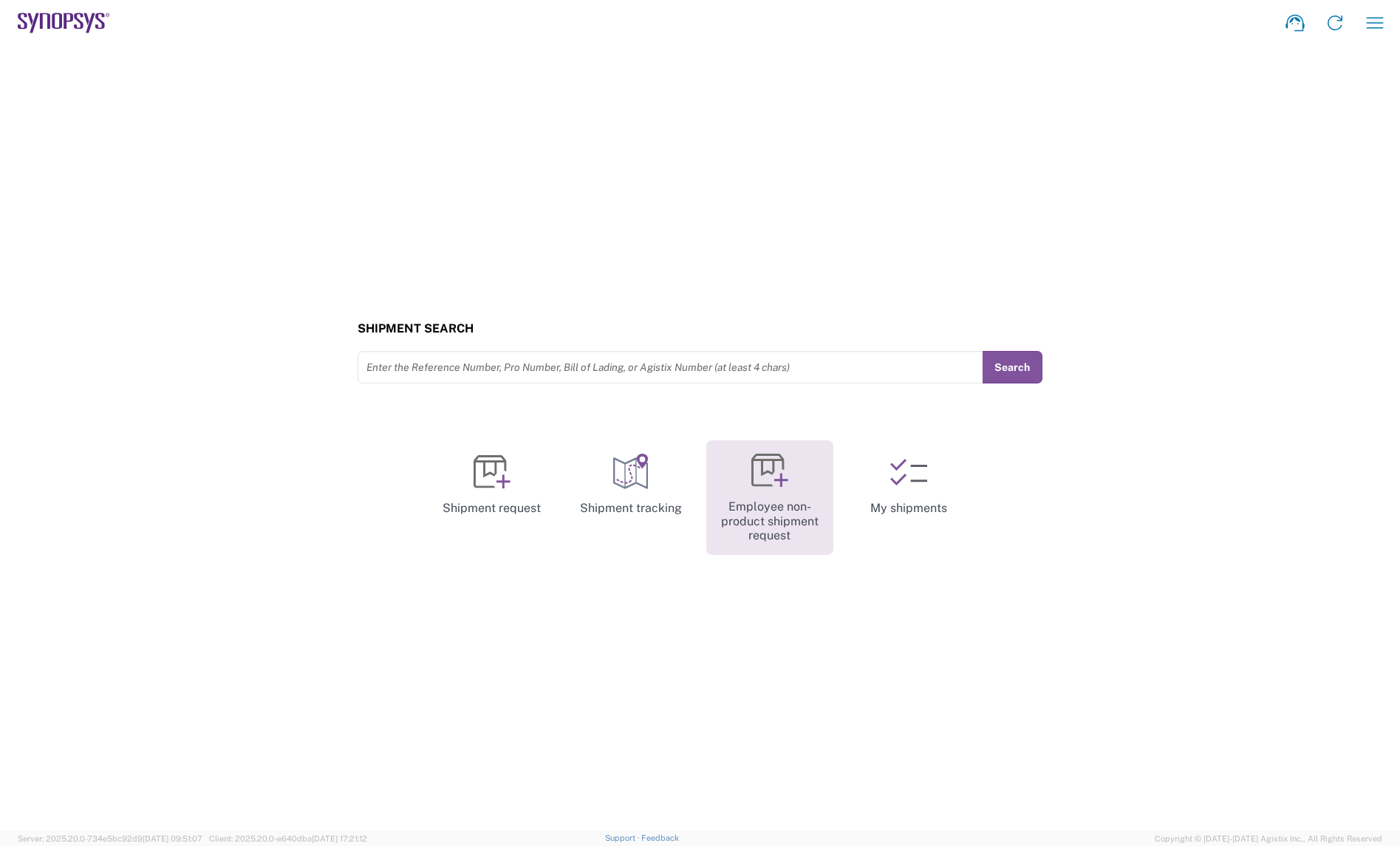
click at [806, 507] on link "Employee non-product shipment request" at bounding box center [770, 497] width 127 height 115
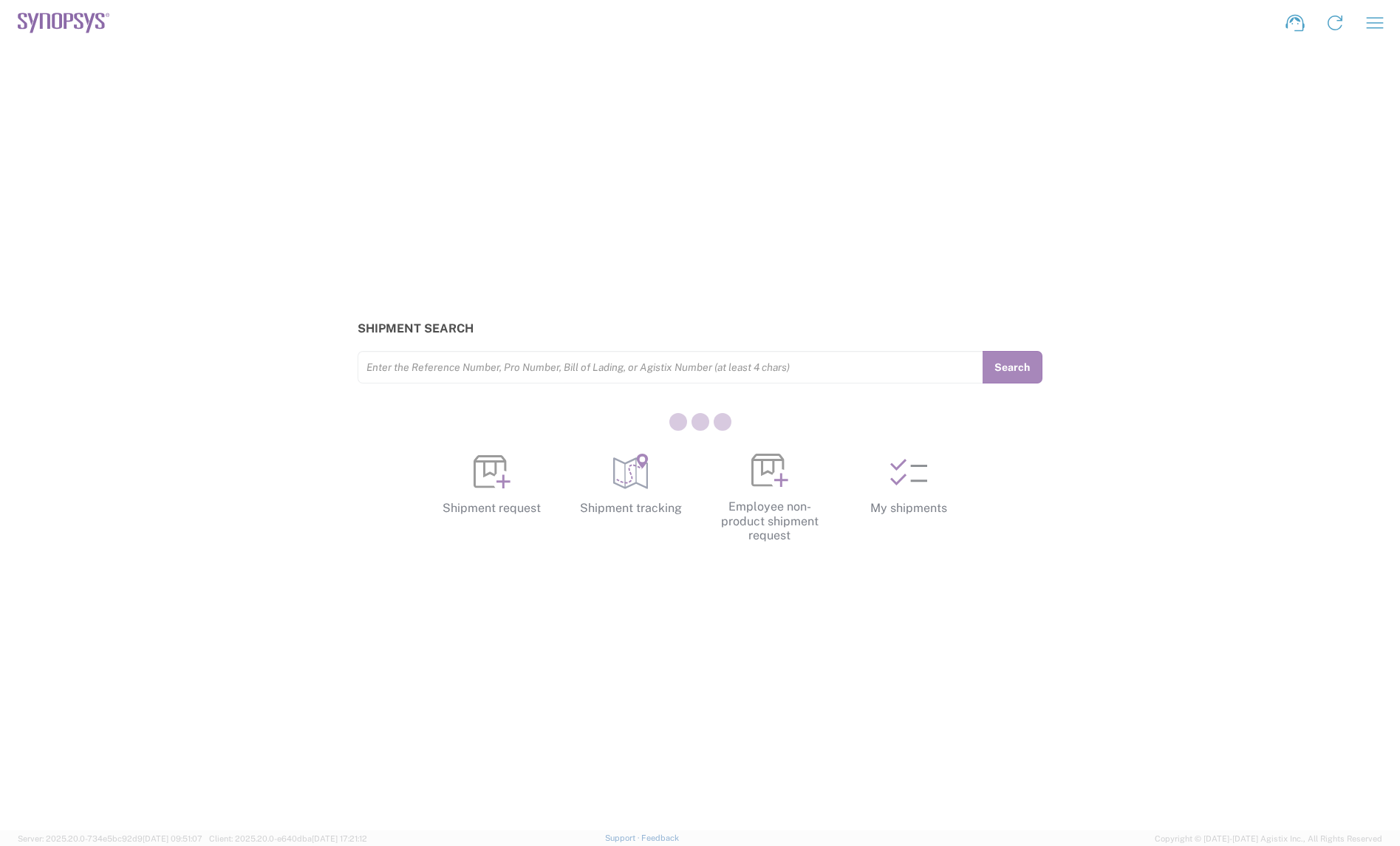
click at [42, 26] on div at bounding box center [700, 423] width 1400 height 846
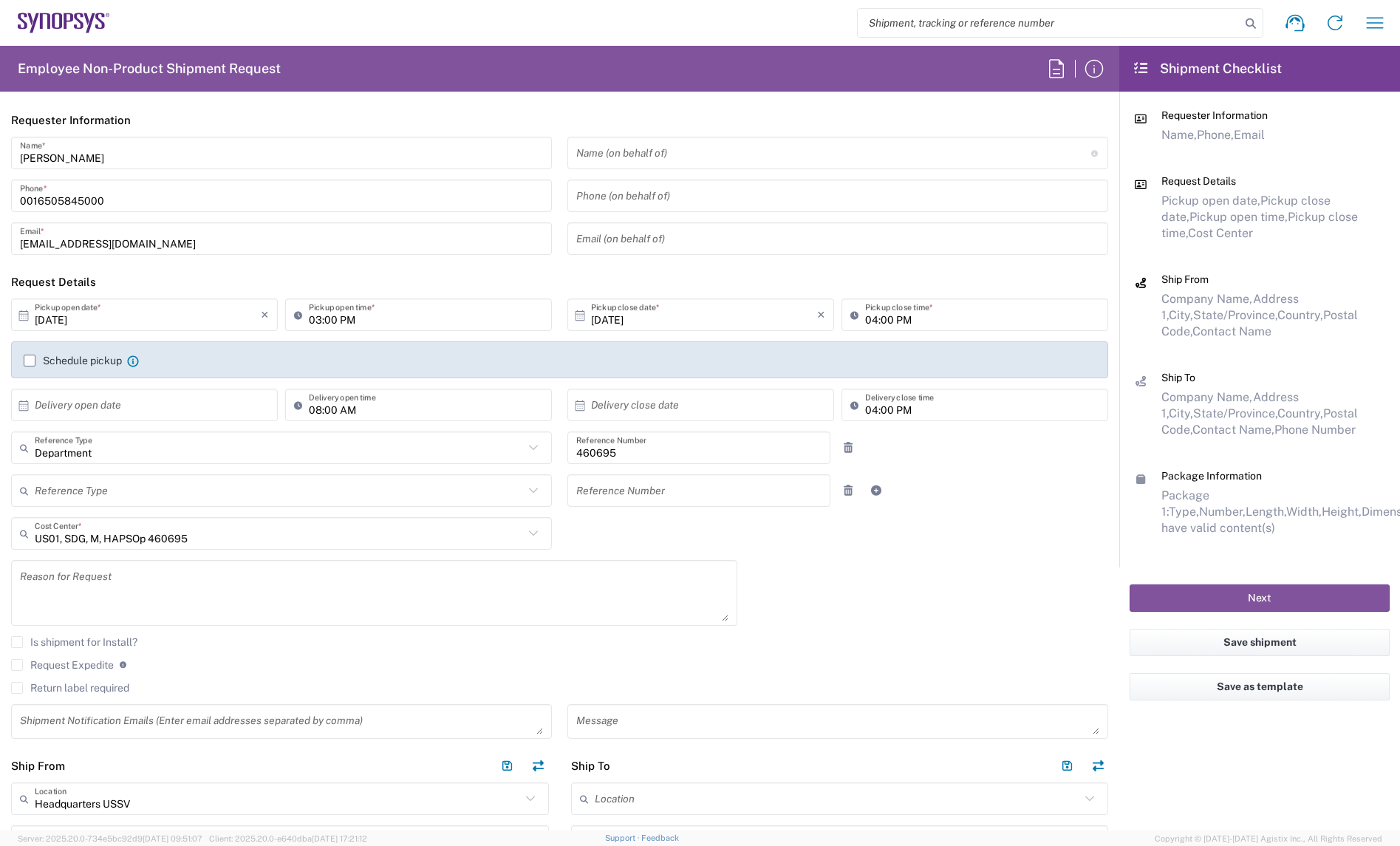
click at [78, 13] on icon at bounding box center [78, 21] width 9 height 17
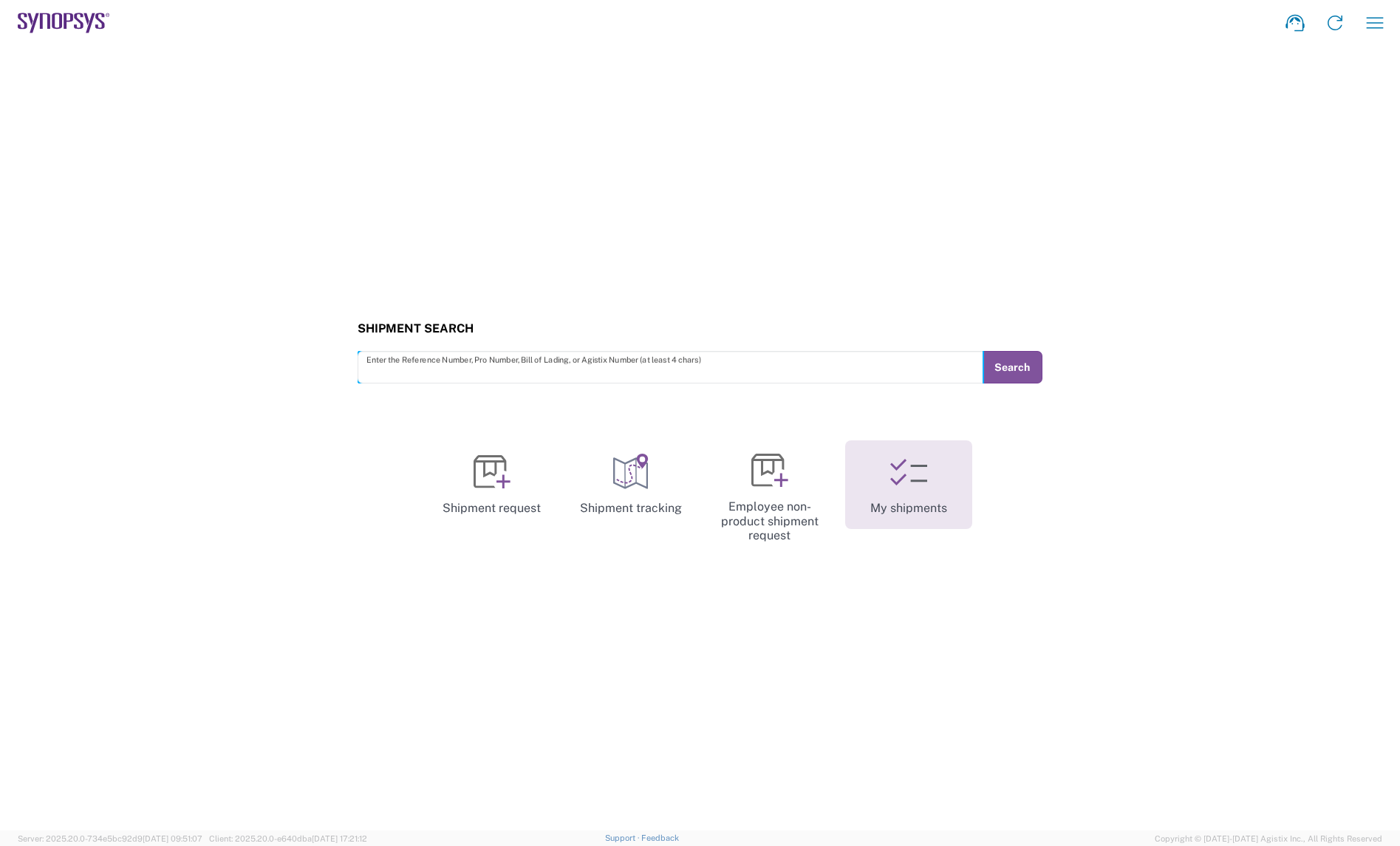
click at [913, 474] on icon at bounding box center [909, 473] width 37 height 37
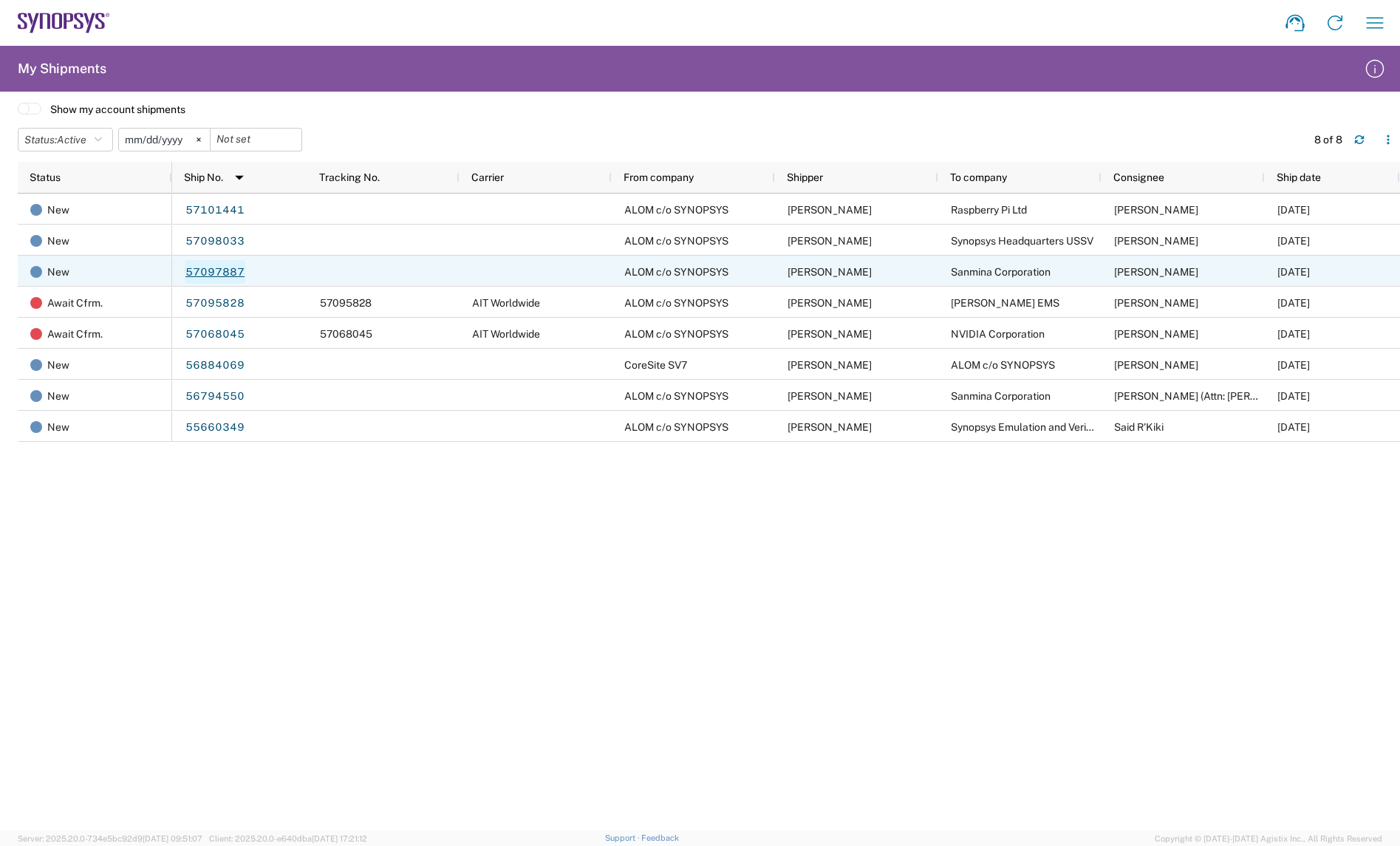
click at [229, 275] on link "57097887" at bounding box center [215, 272] width 61 height 24
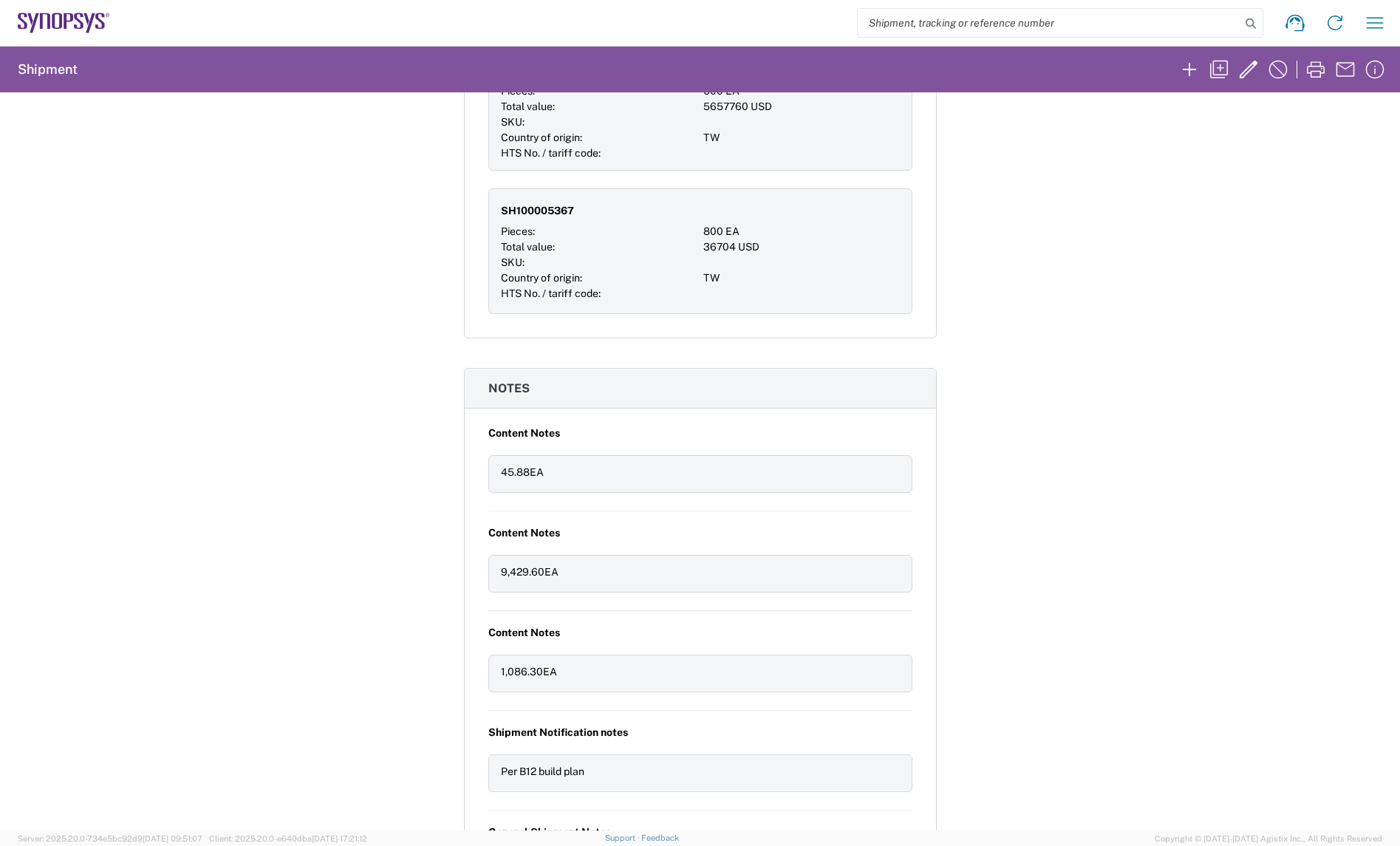
scroll to position [1109, 0]
